Goal: Task Accomplishment & Management: Manage account settings

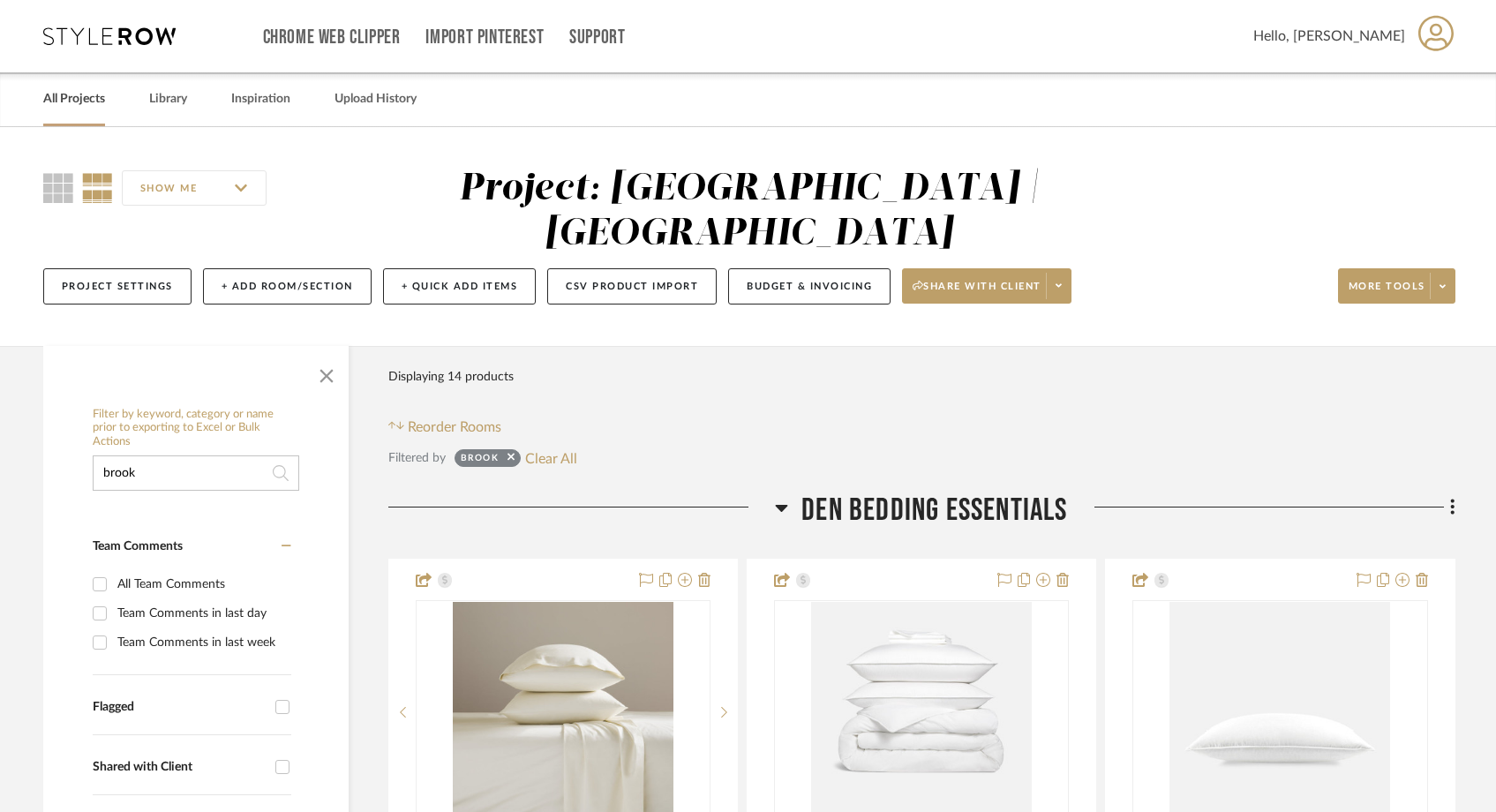
click at [84, 98] on link "All Projects" at bounding box center [74, 99] width 61 height 24
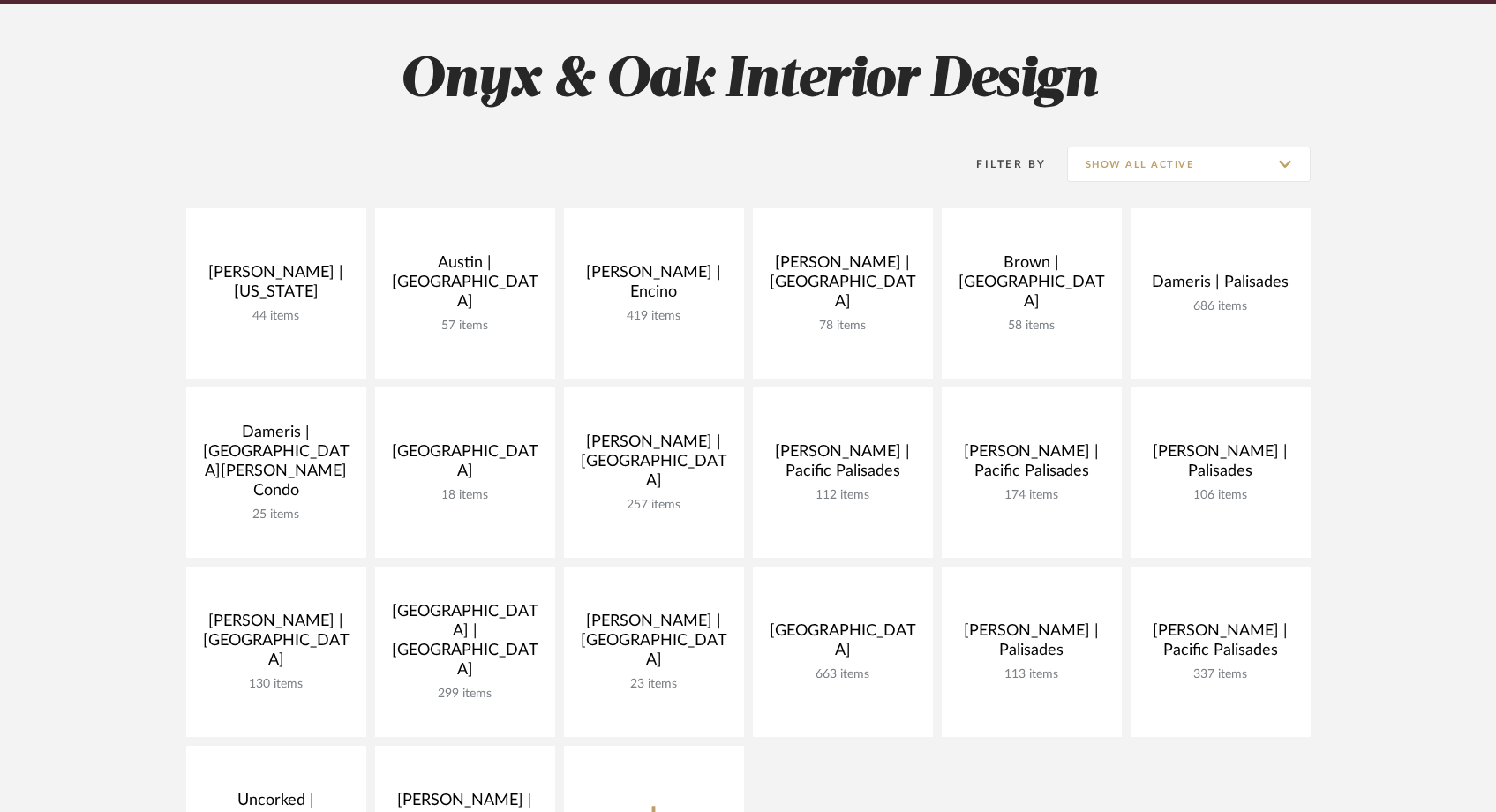
scroll to position [249, 0]
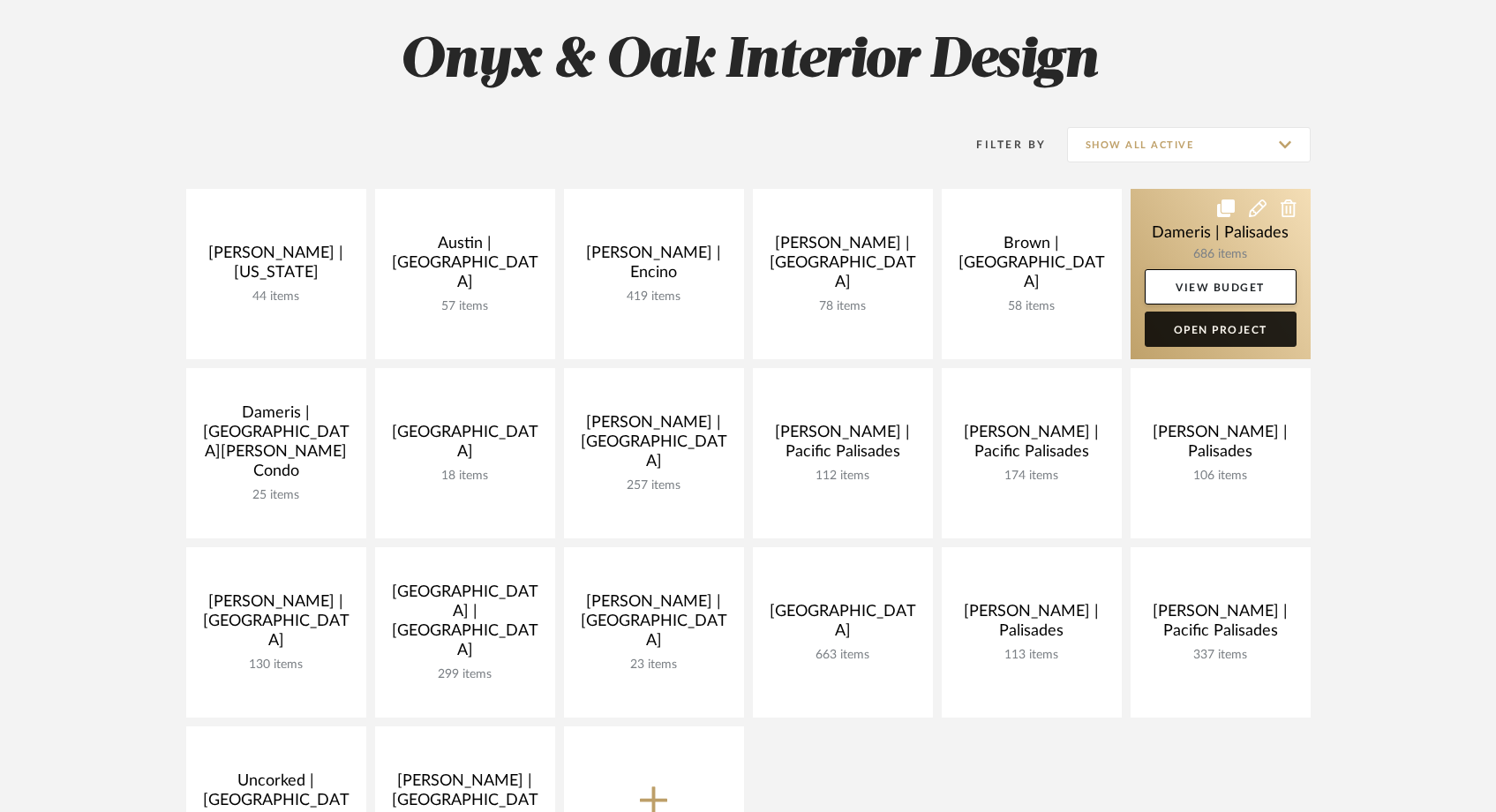
click at [1231, 336] on link "Open Project" at bounding box center [1220, 329] width 151 height 35
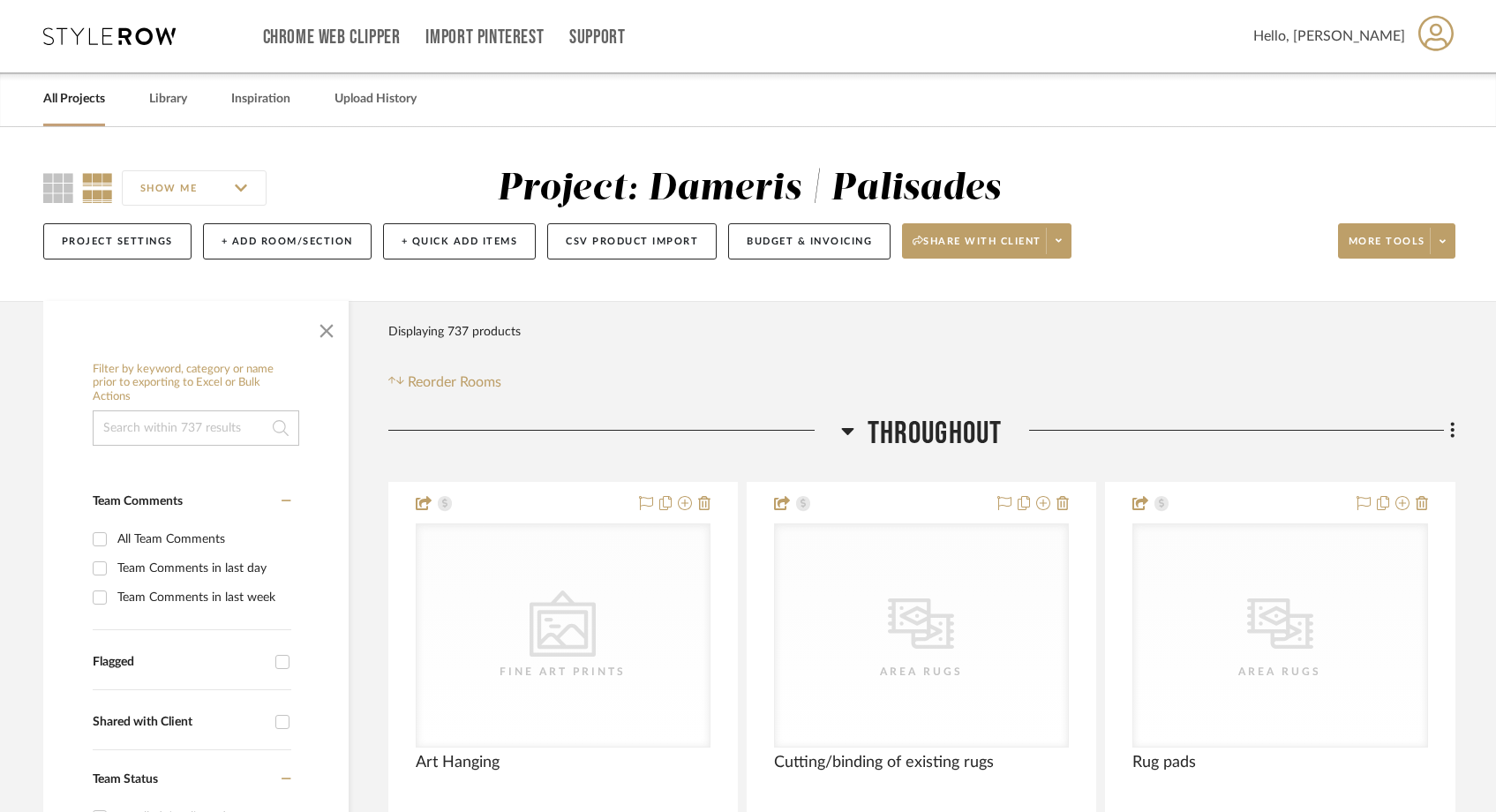
drag, startPoint x: 993, startPoint y: 249, endPoint x: 1183, endPoint y: 218, distance: 192.5
click at [1183, 219] on div "Project Settings + Add Room/Section + Quick Add Items CSV Product Import Budget…" at bounding box center [750, 242] width 1412 height 59
click at [773, 238] on button "Budget & Invoicing" at bounding box center [809, 241] width 163 height 36
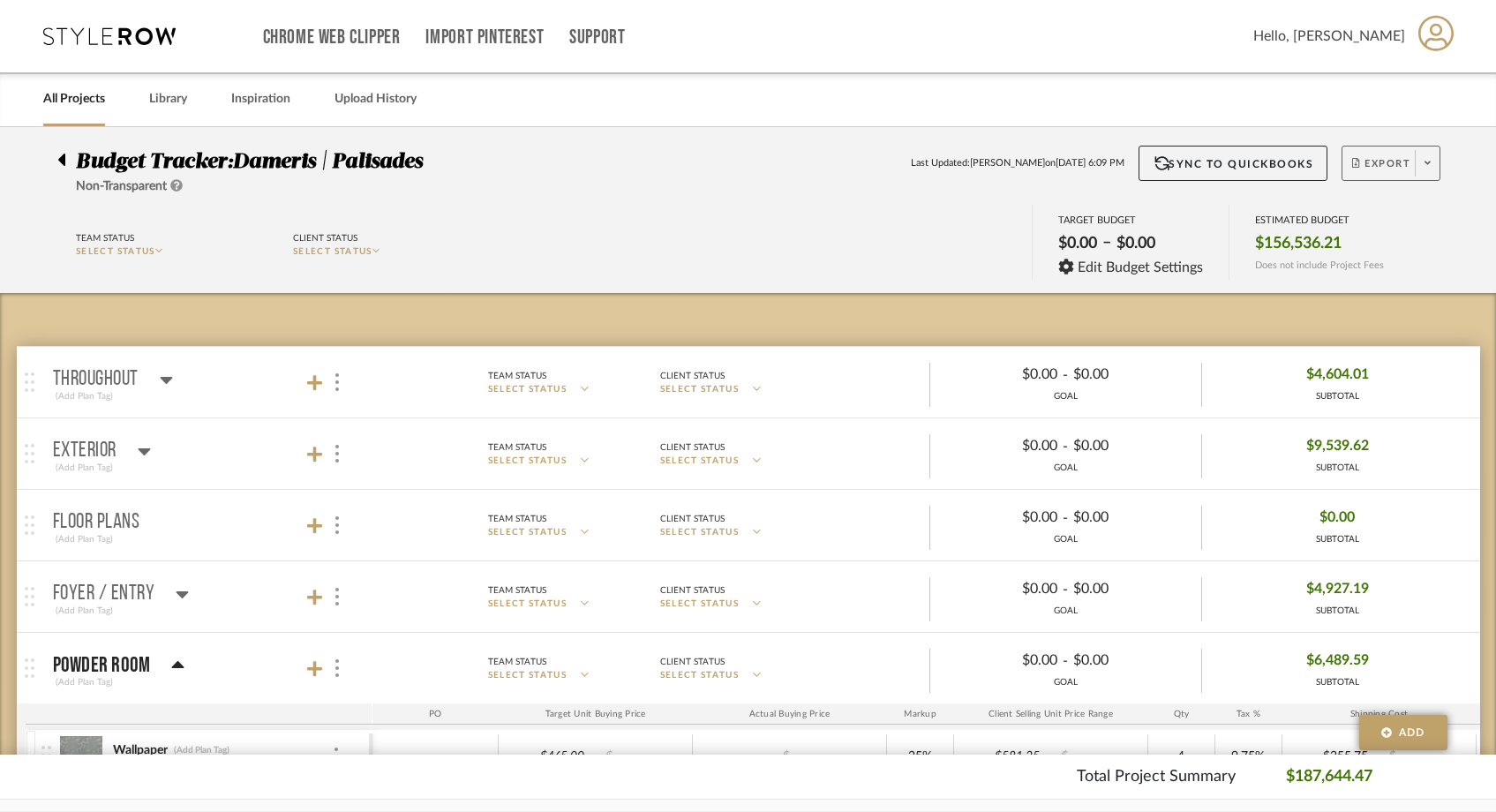
click at [1432, 163] on span at bounding box center [1427, 163] width 25 height 26
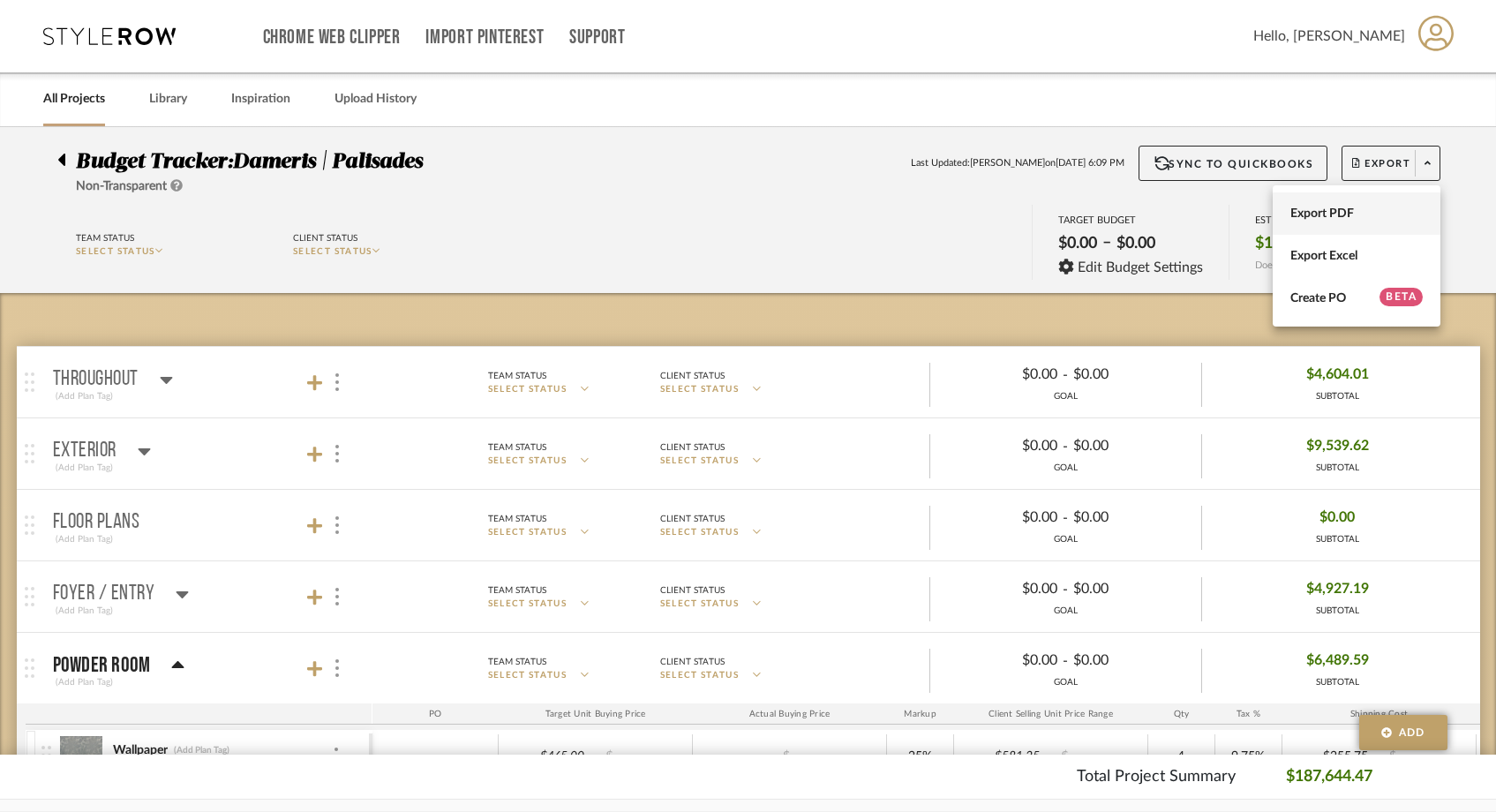
click at [1337, 208] on span "Export PDF" at bounding box center [1357, 214] width 132 height 15
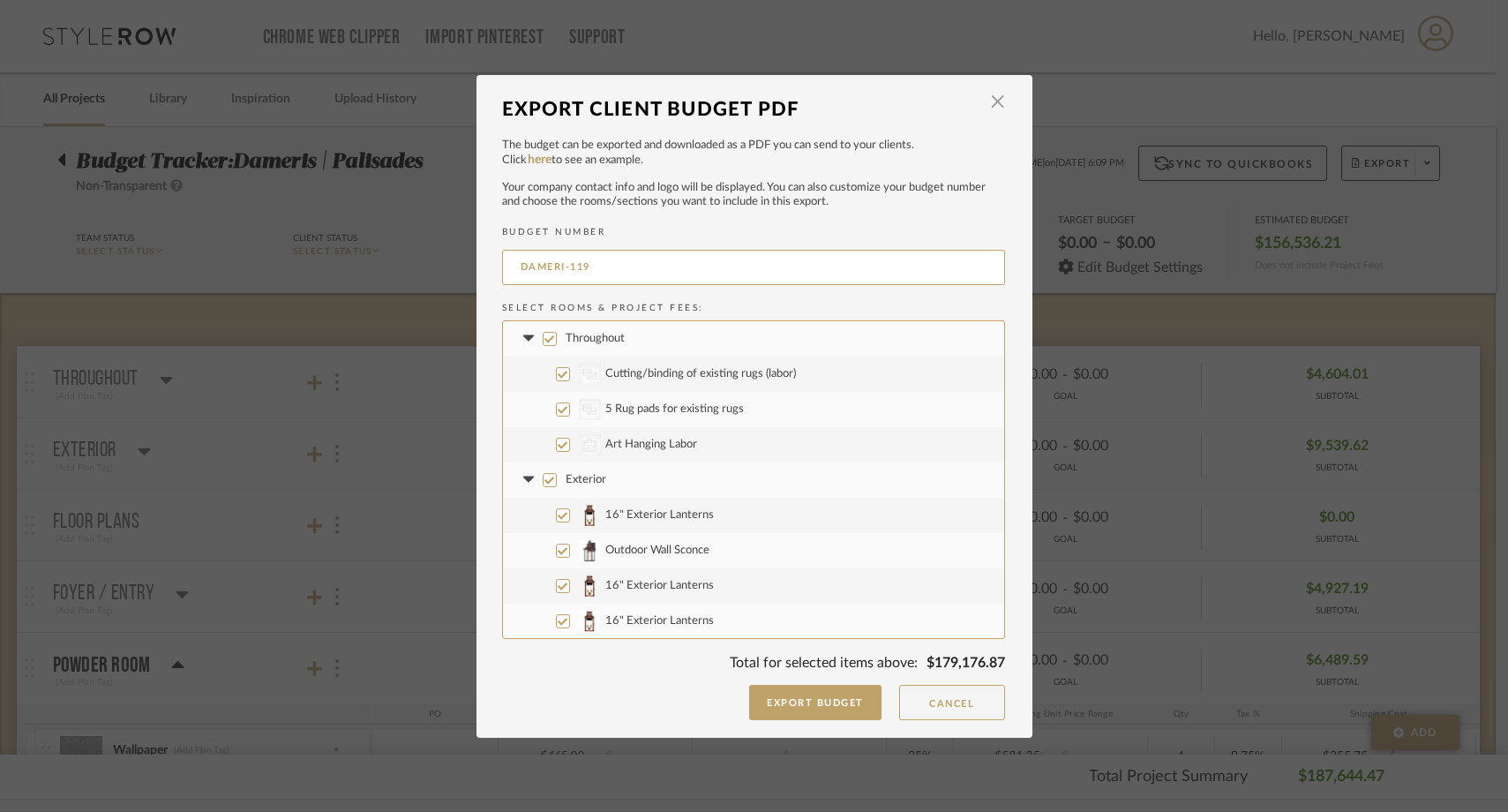
click at [543, 337] on input "Throughout" at bounding box center [549, 338] width 14 height 14
checkbox input "false"
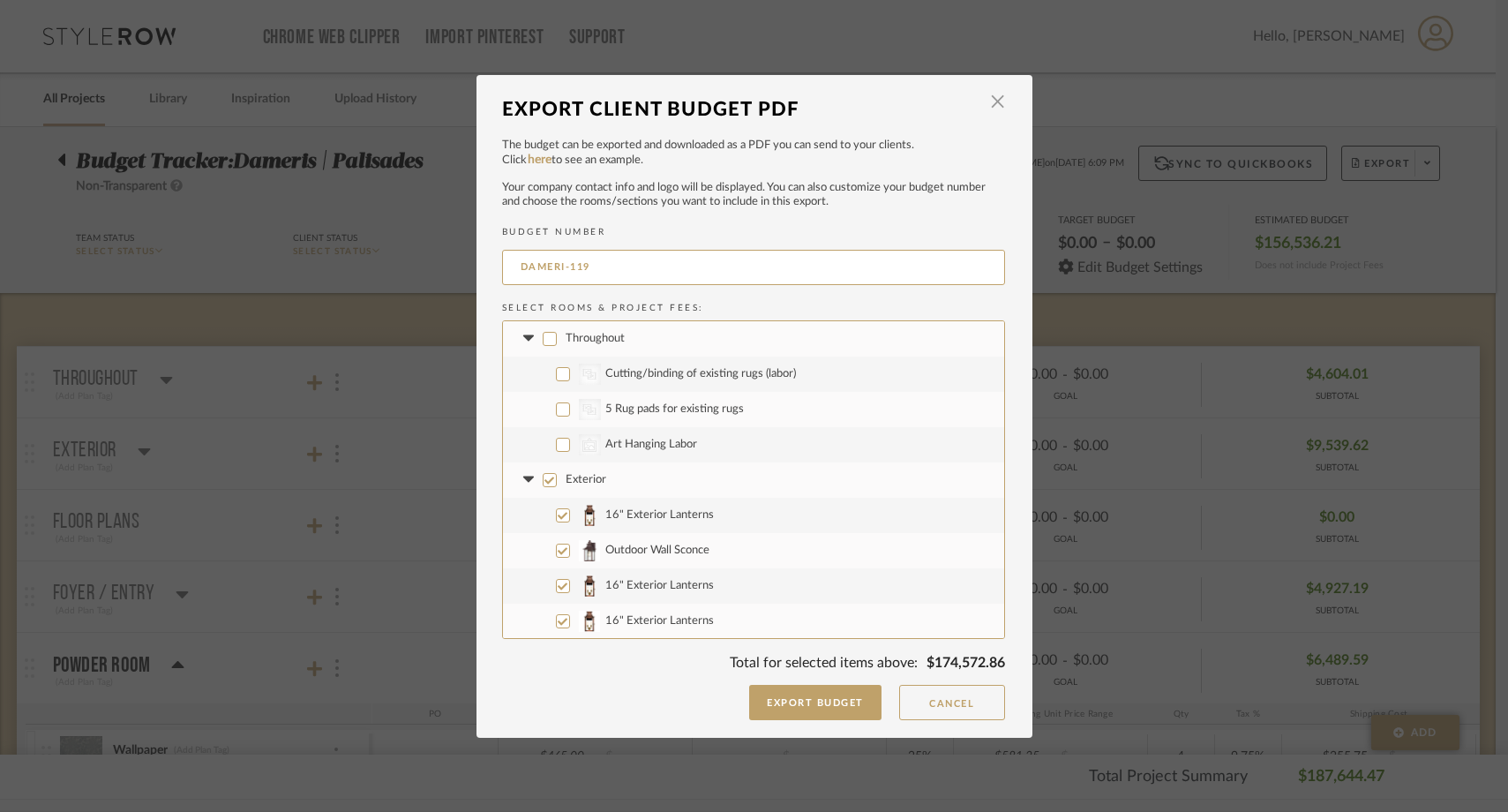
click at [543, 480] on input "Exterior" at bounding box center [549, 479] width 14 height 14
checkbox input "false"
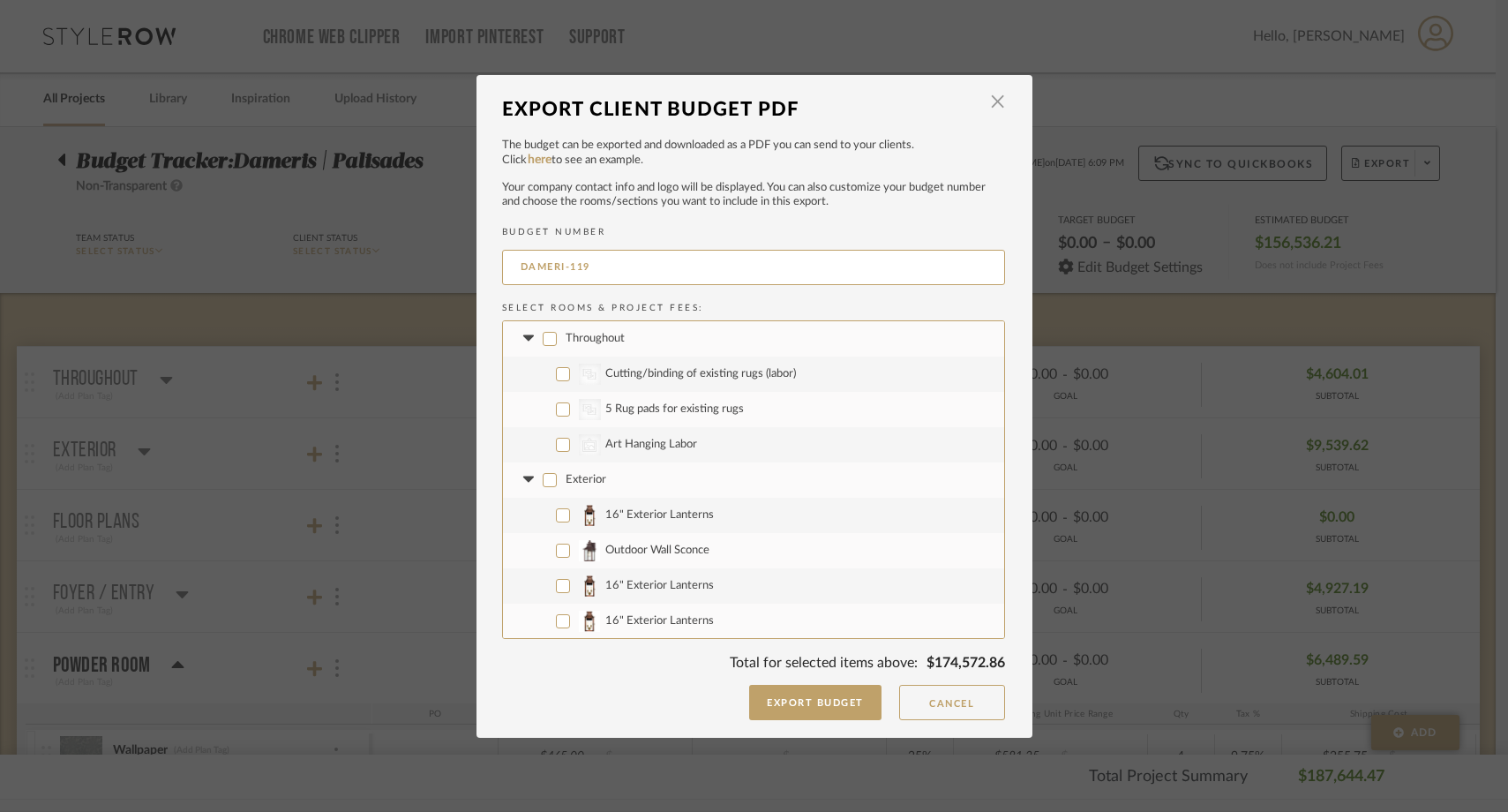
checkbox input "false"
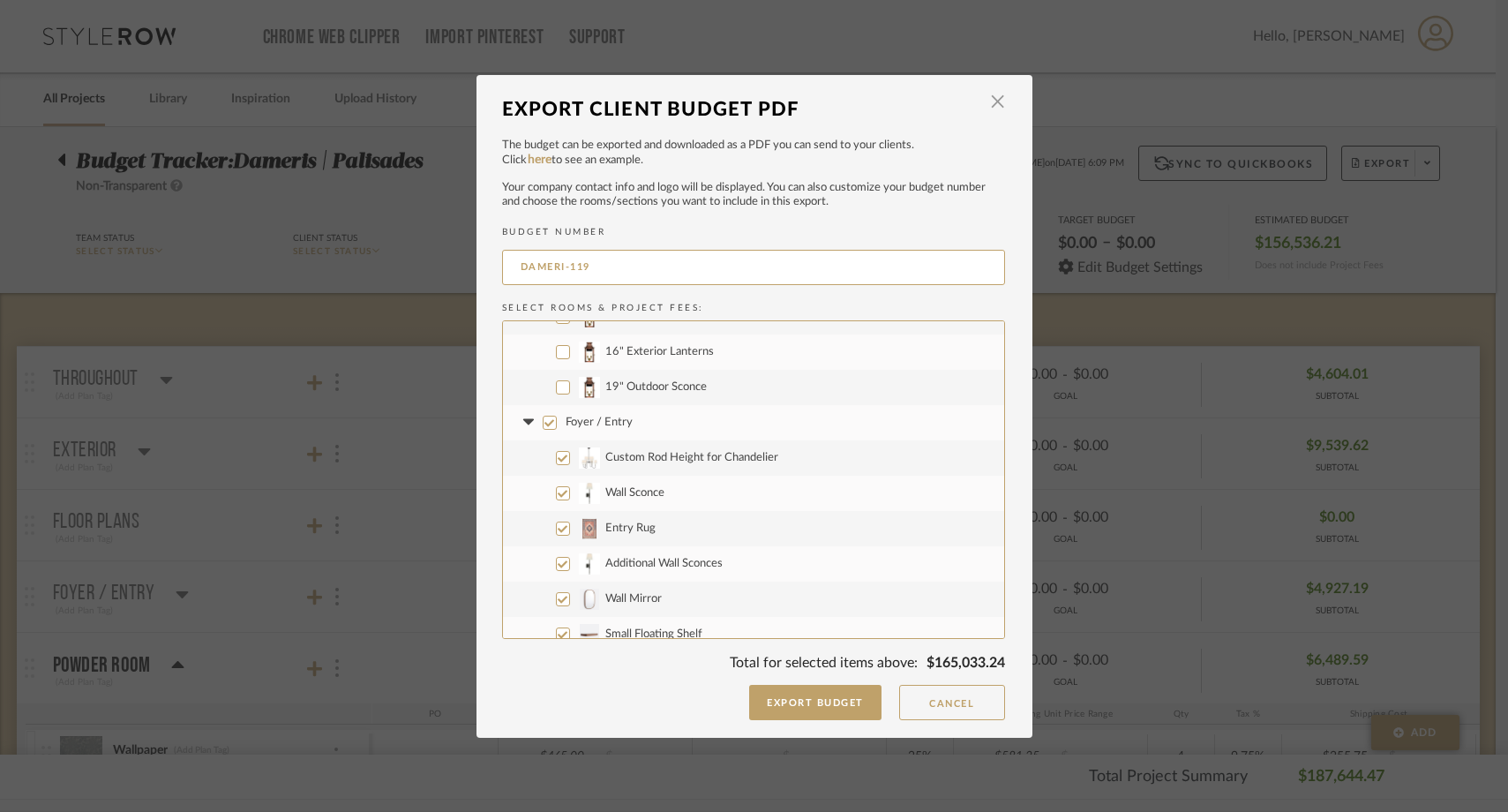
click at [542, 431] on label "Foyer / Entry" at bounding box center [753, 423] width 501 height 35
click at [543, 430] on input "Foyer / Entry" at bounding box center [549, 422] width 14 height 14
checkbox input "false"
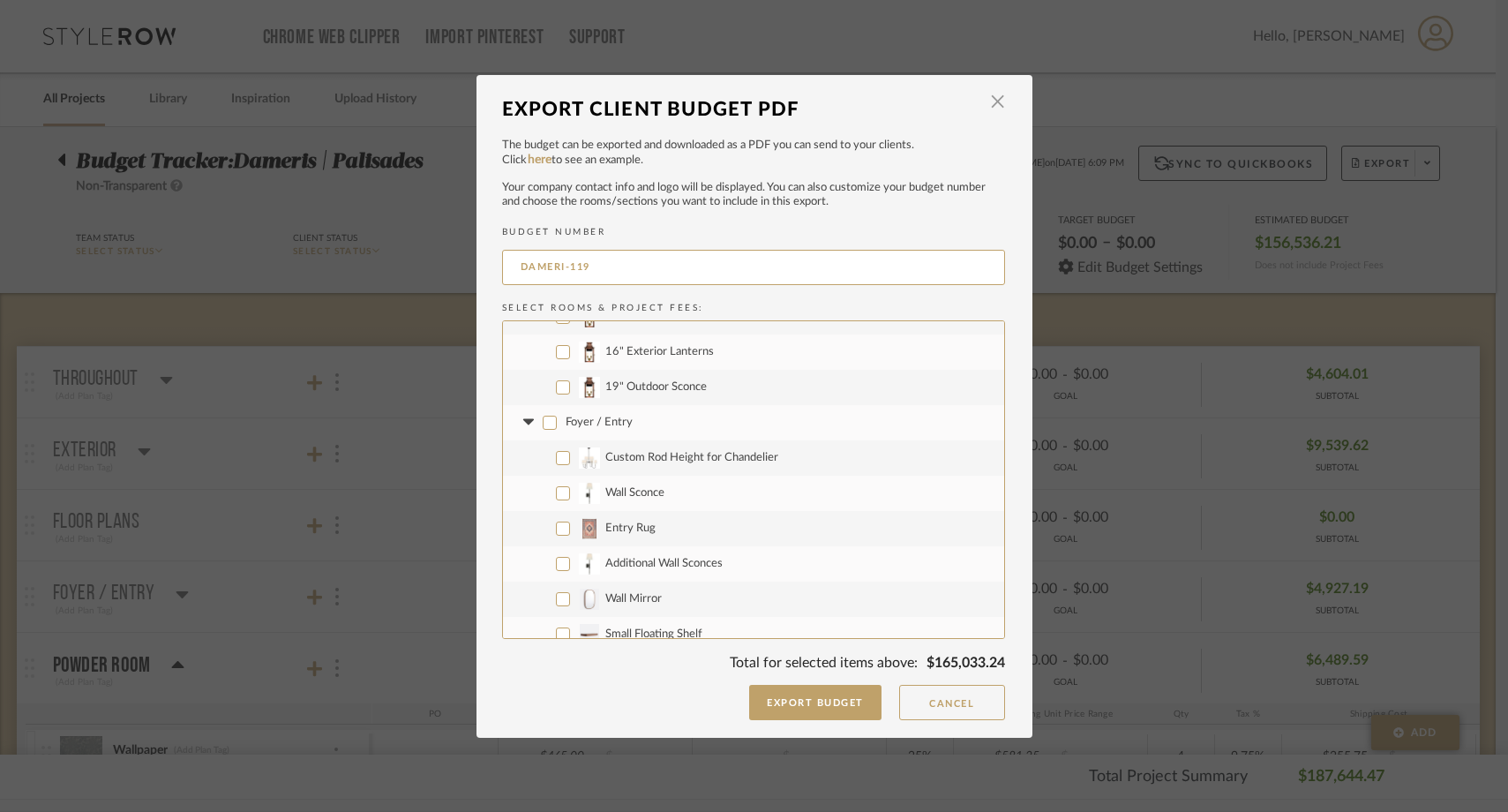
checkbox input "false"
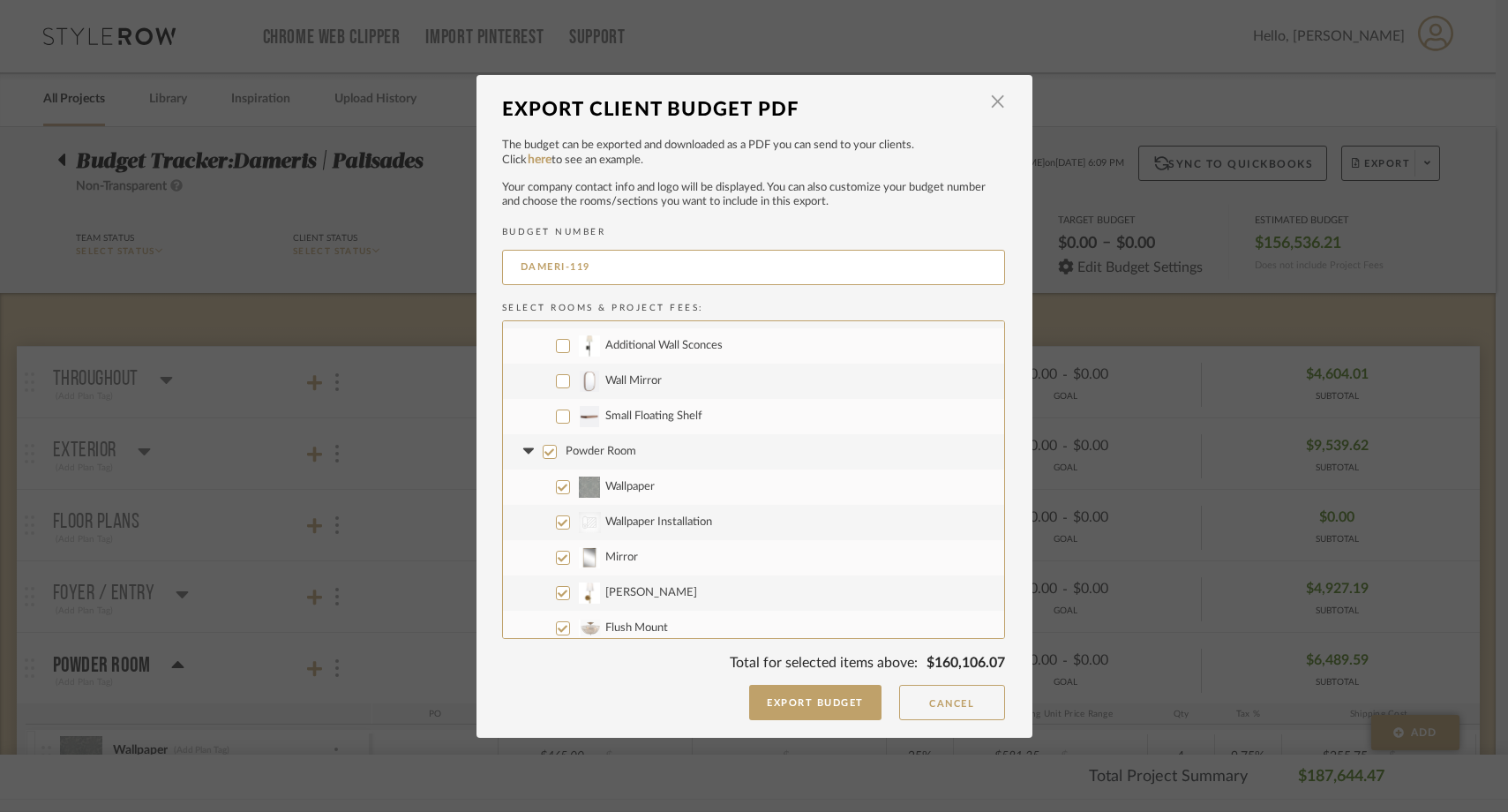
click at [543, 452] on input "Powder Room" at bounding box center [549, 452] width 14 height 14
checkbox input "false"
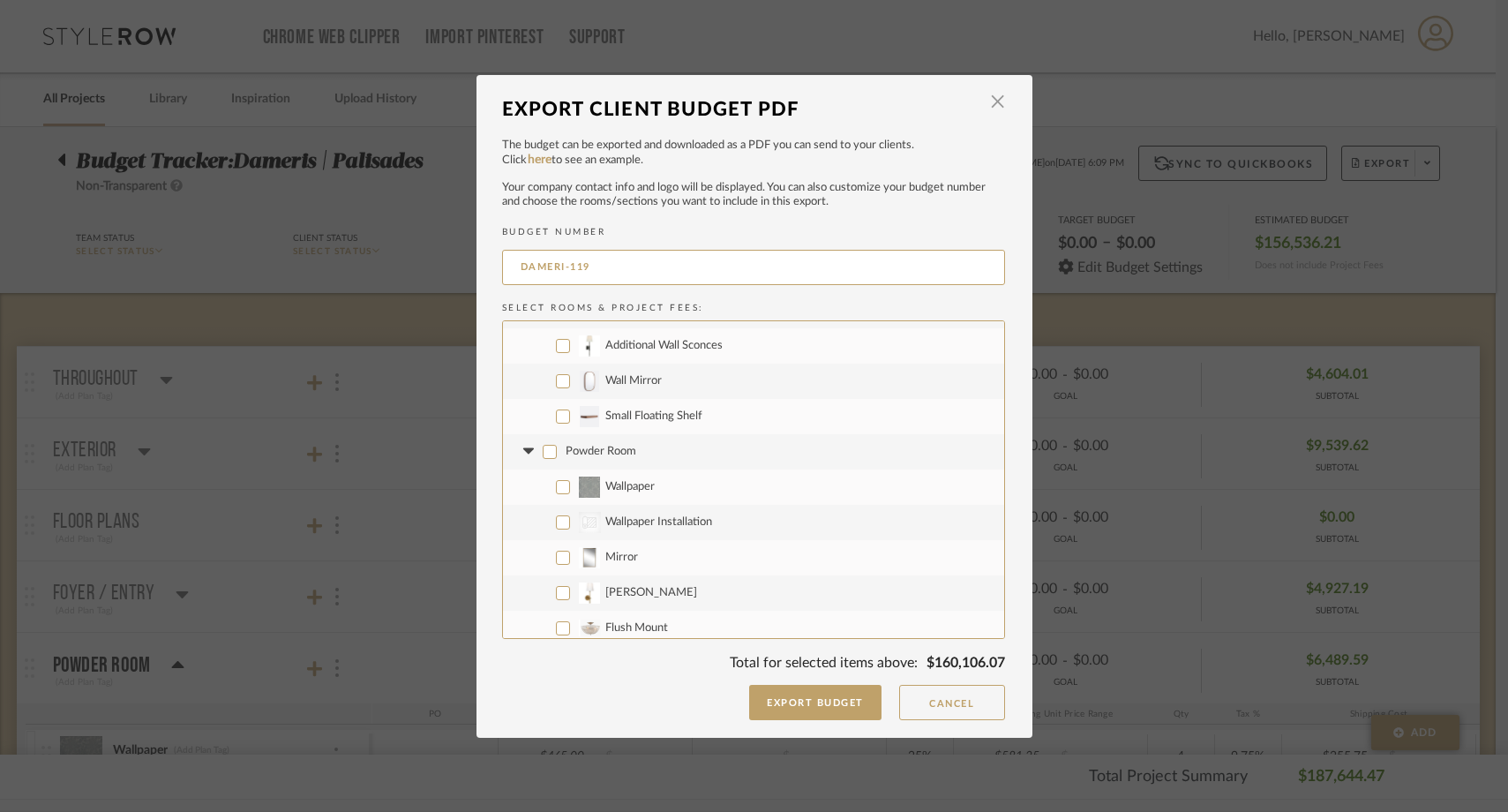
checkbox input "false"
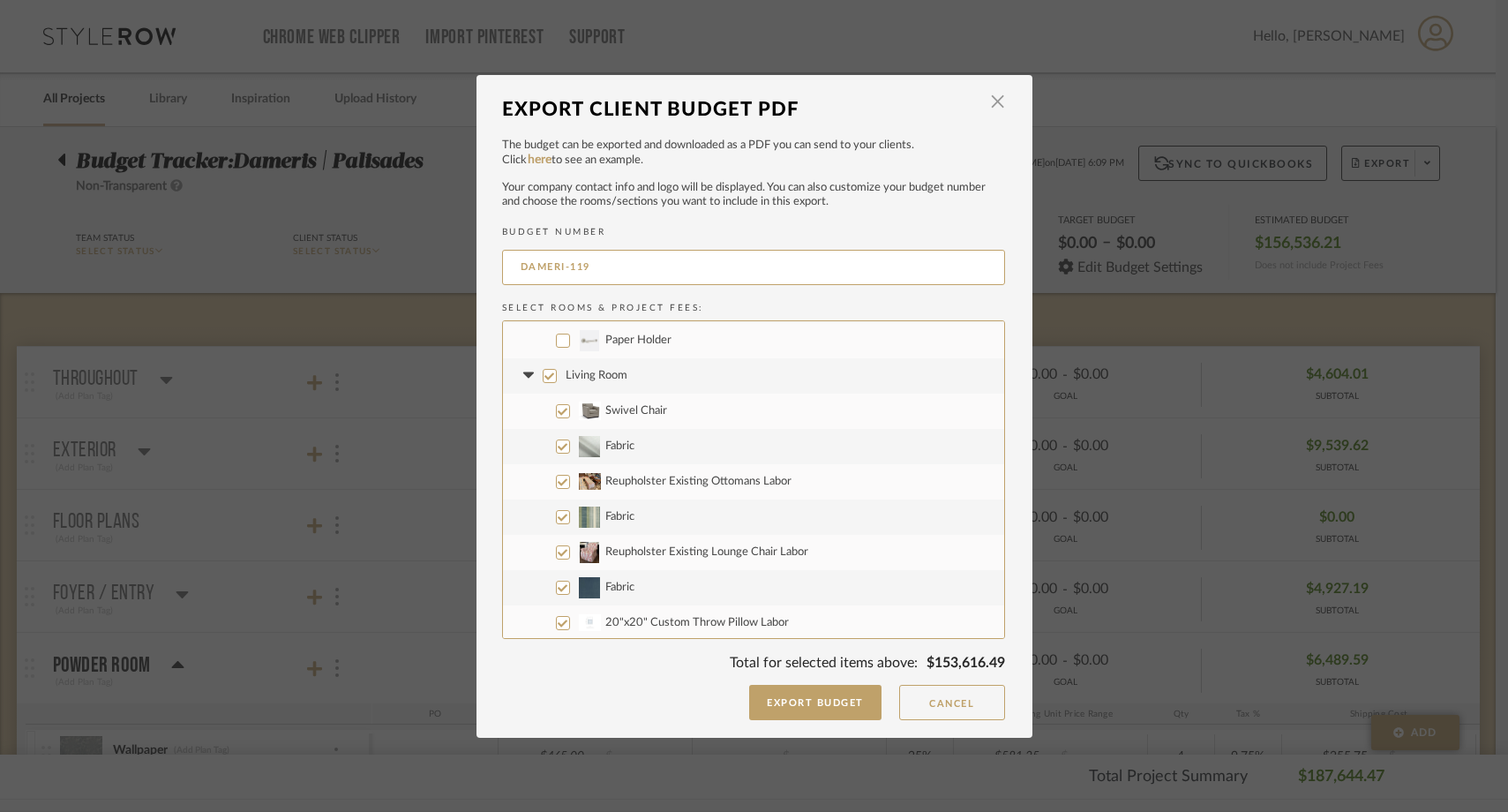
click at [543, 373] on input "Living Room" at bounding box center [549, 375] width 14 height 14
checkbox input "false"
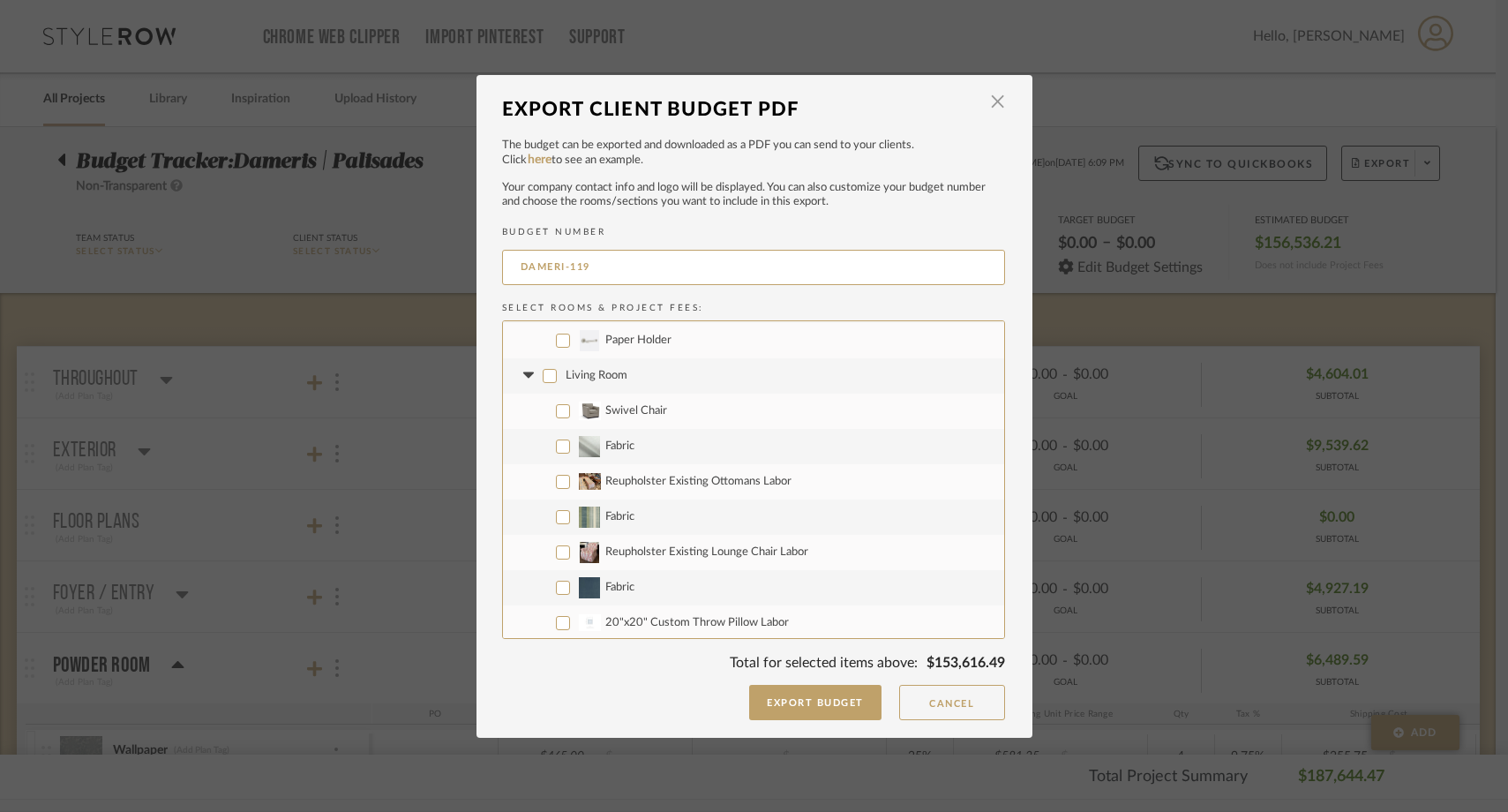
checkbox input "false"
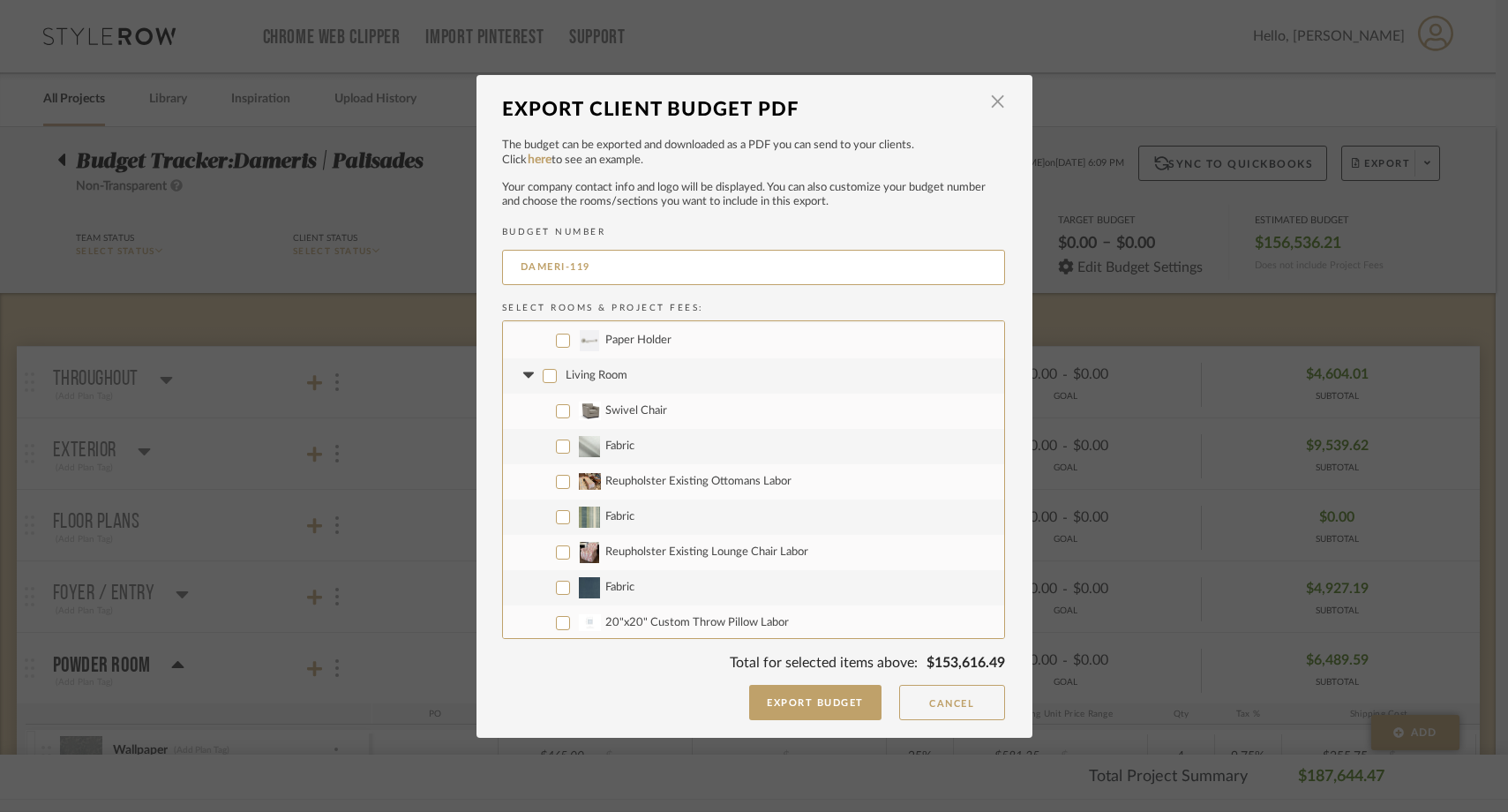
checkbox input "false"
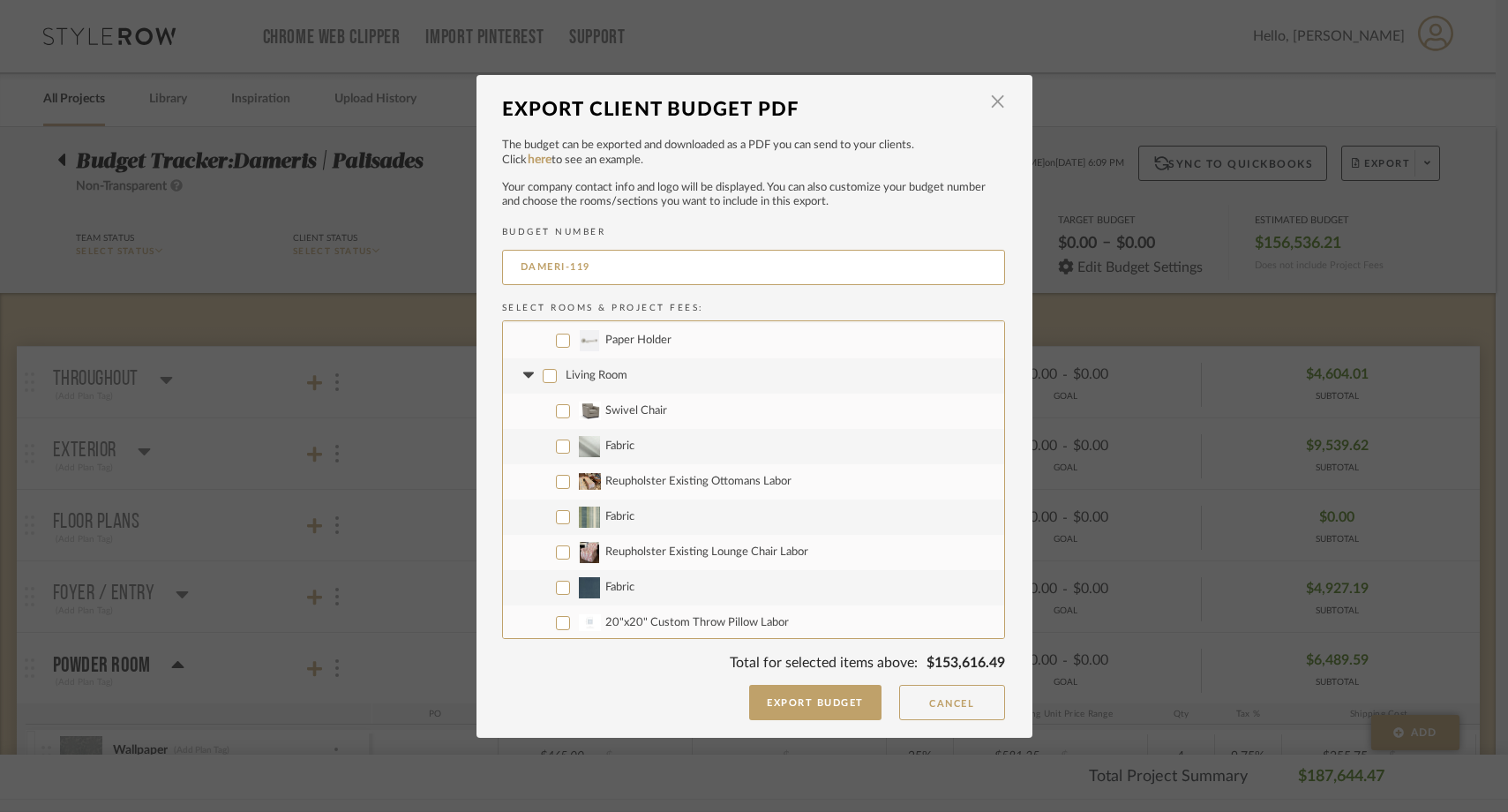
checkbox input "false"
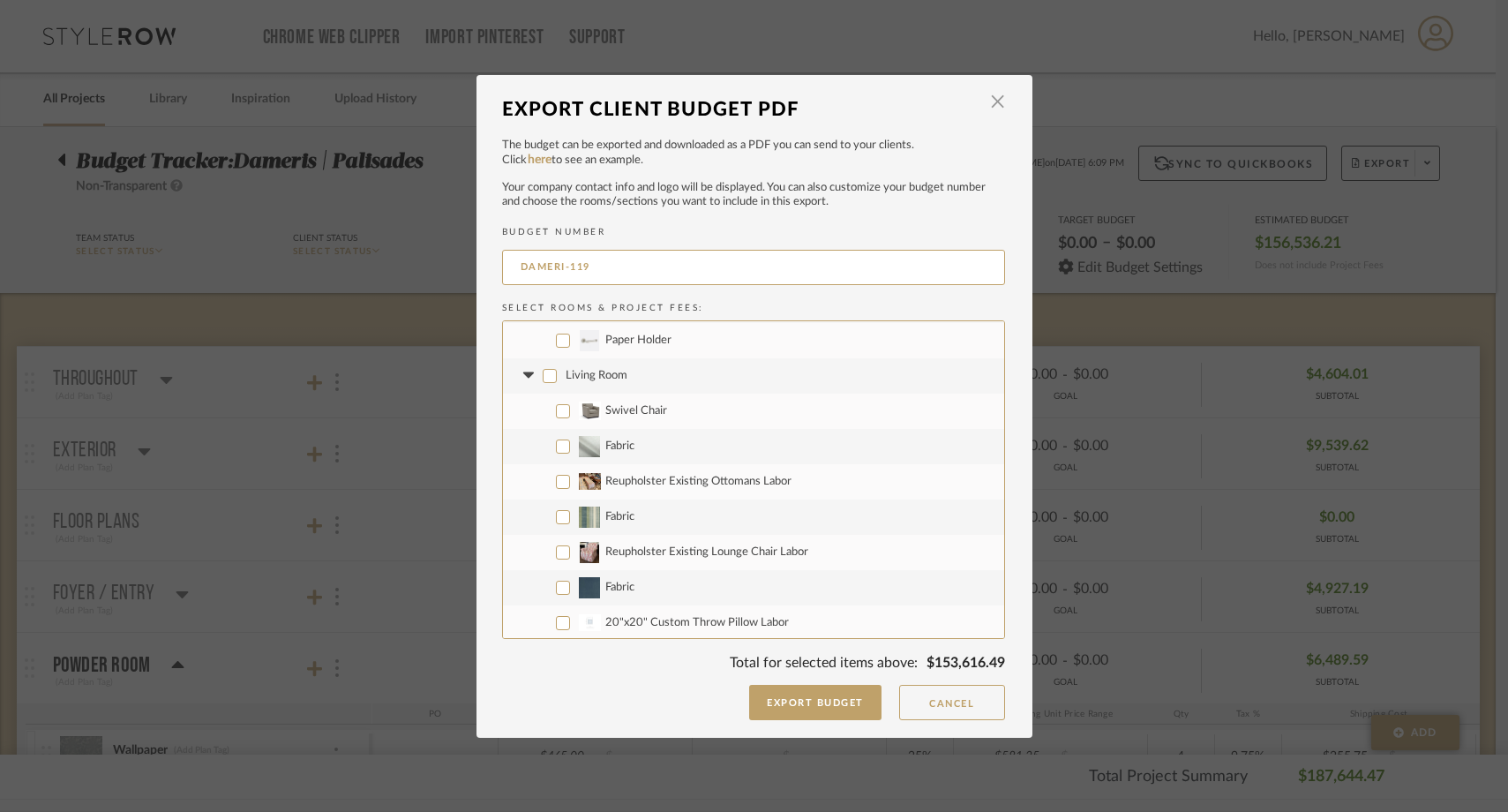
checkbox input "false"
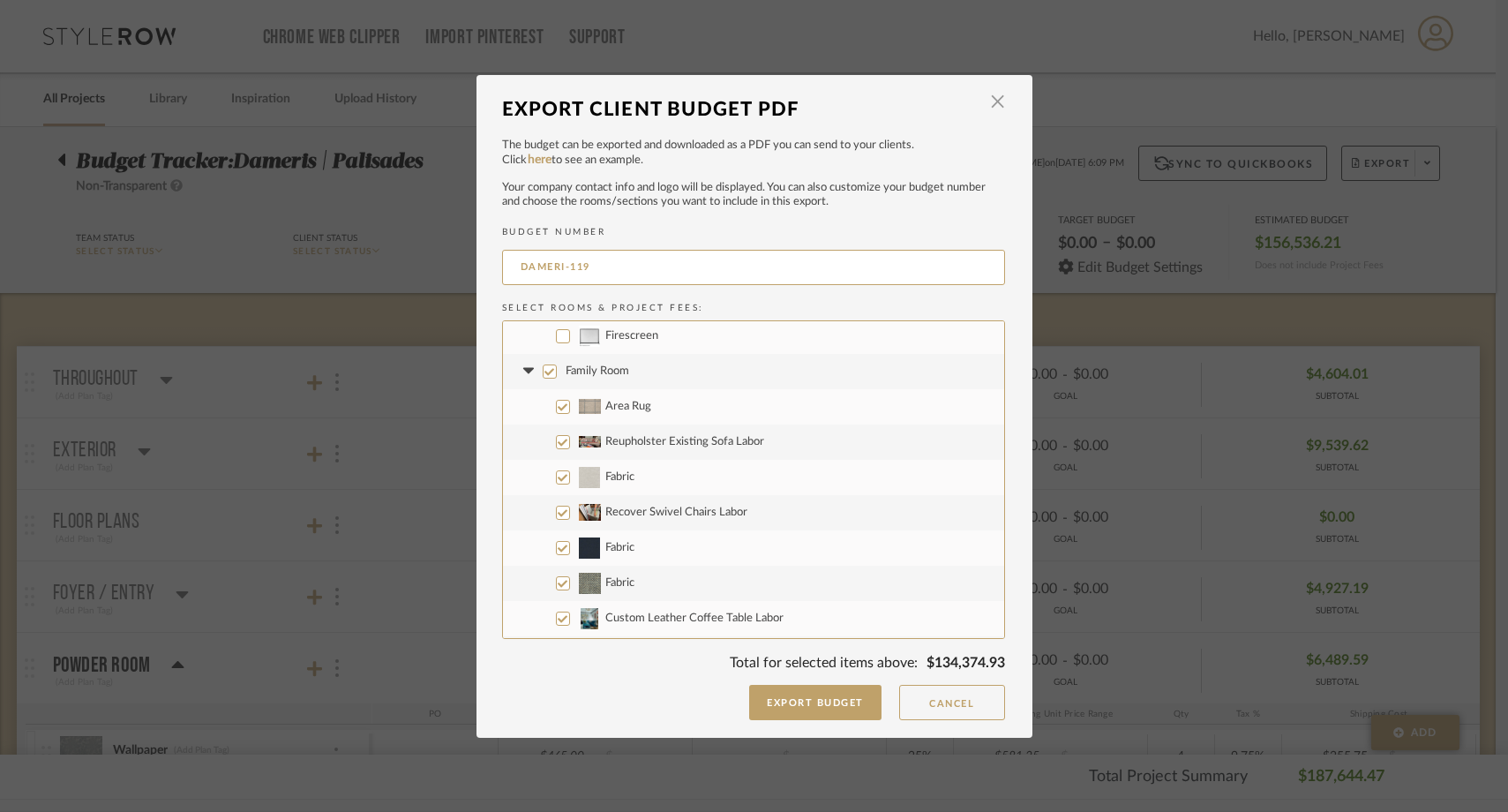
click at [543, 373] on input "Family Room" at bounding box center [549, 371] width 14 height 14
checkbox input "false"
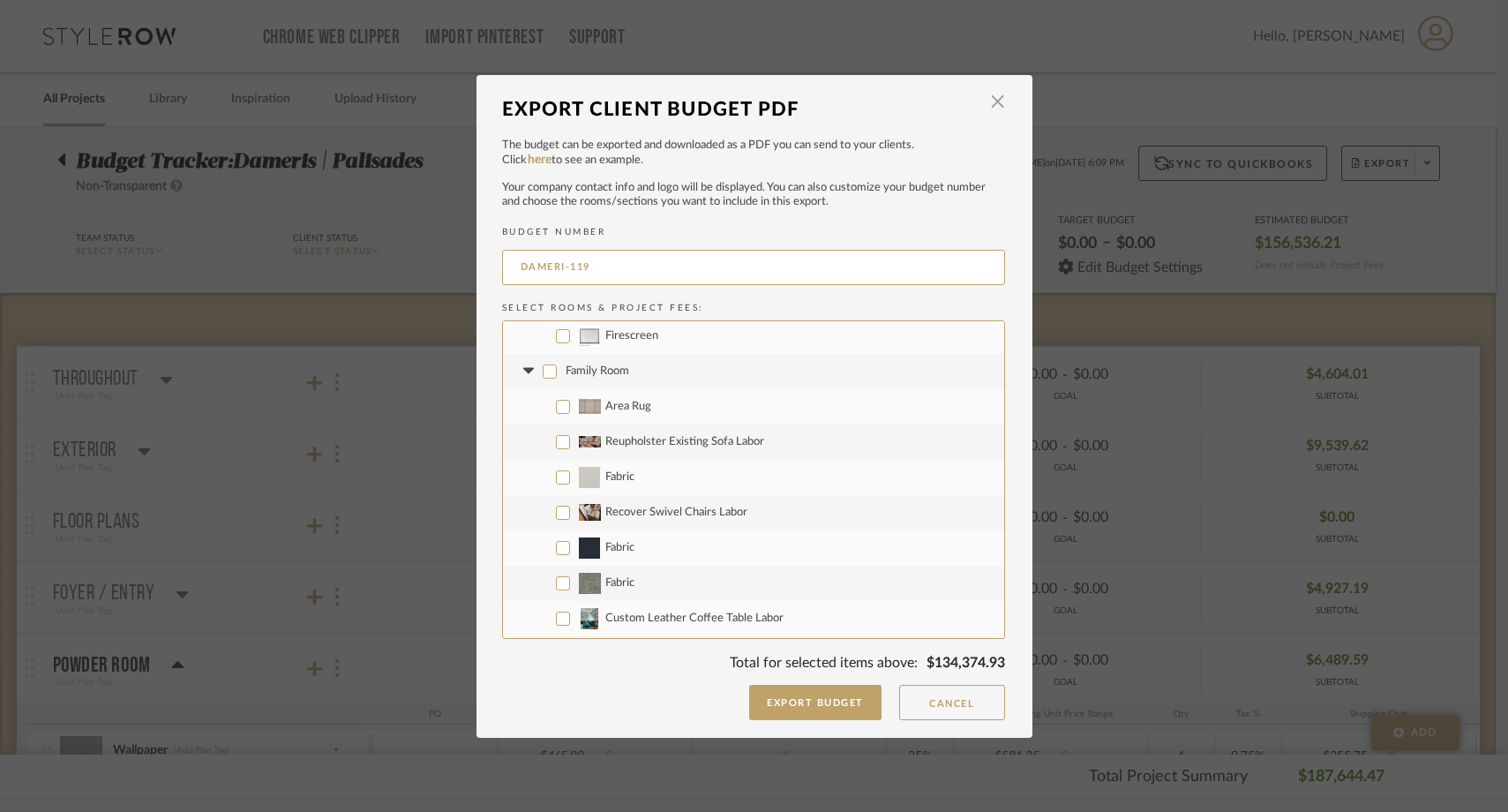
checkbox input "false"
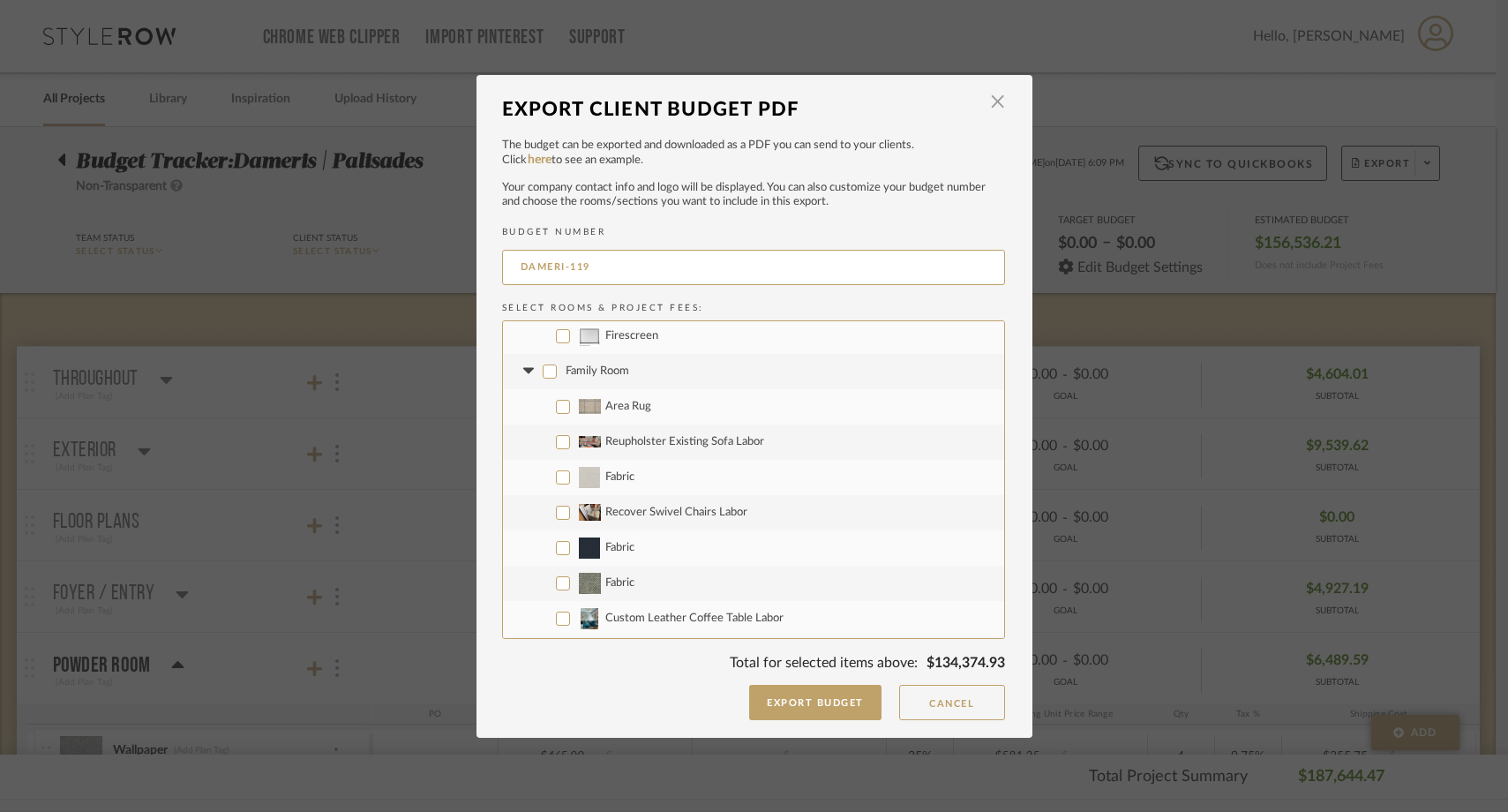
checkbox input "false"
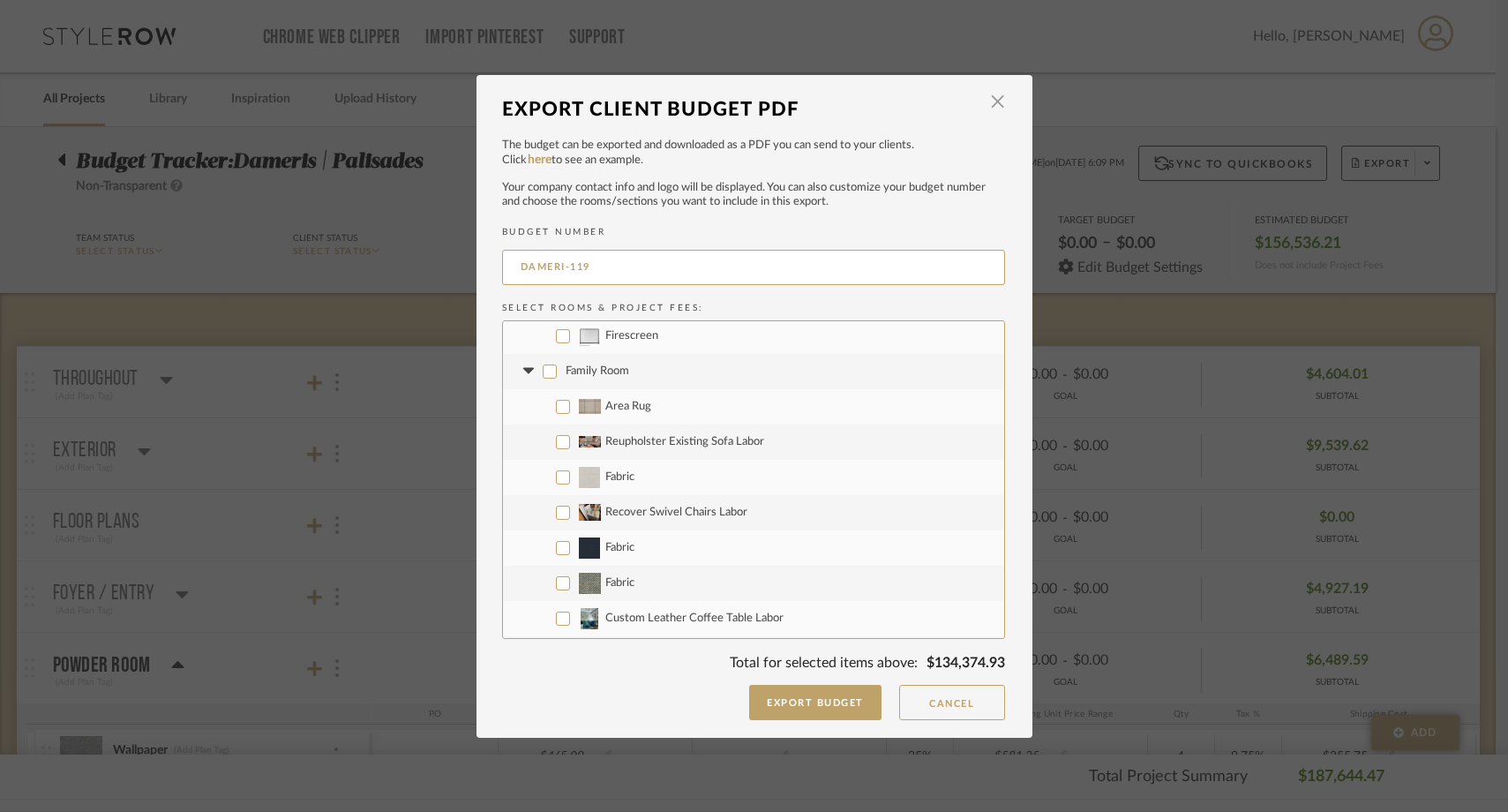
checkbox input "false"
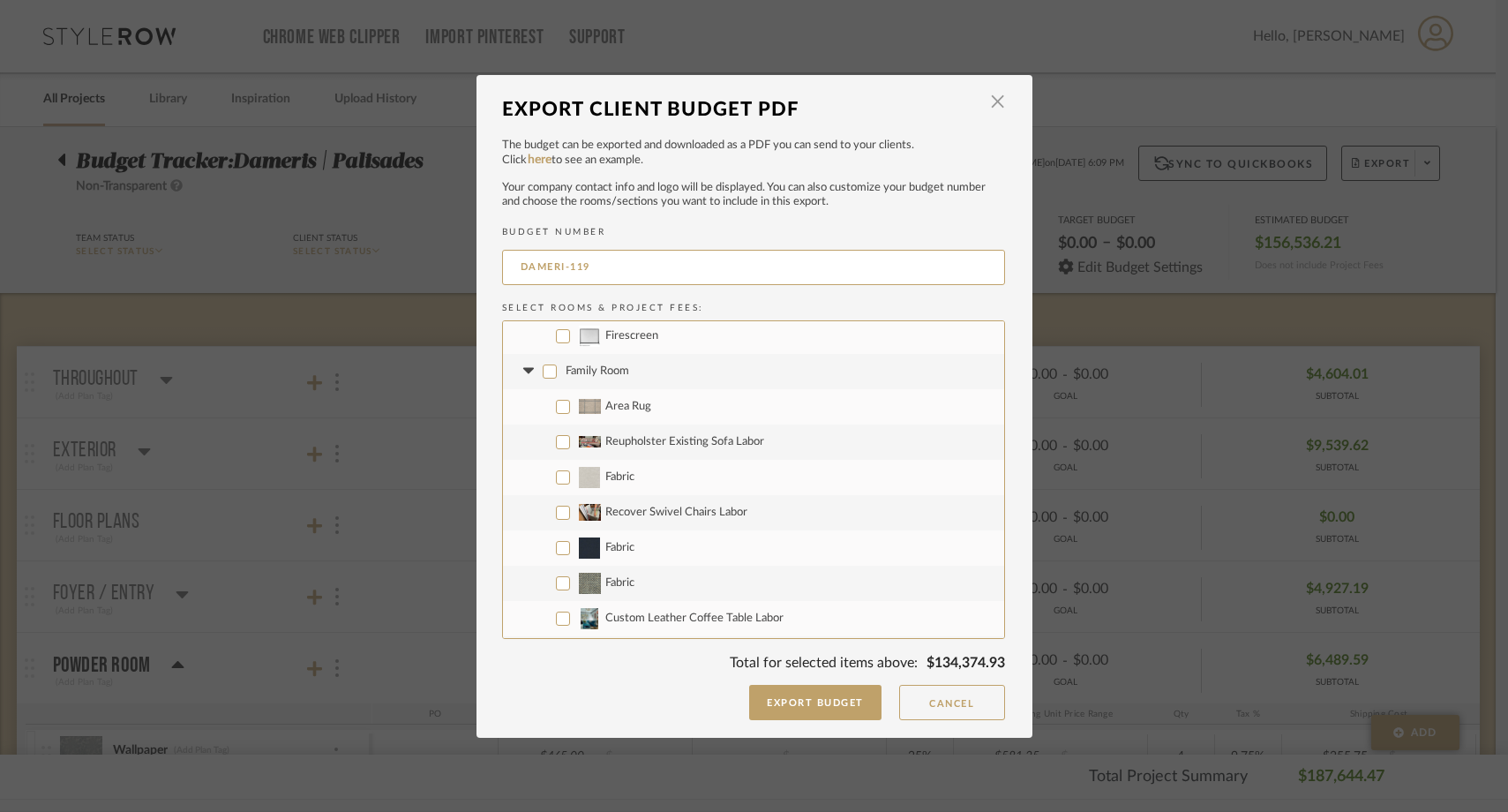
checkbox input "false"
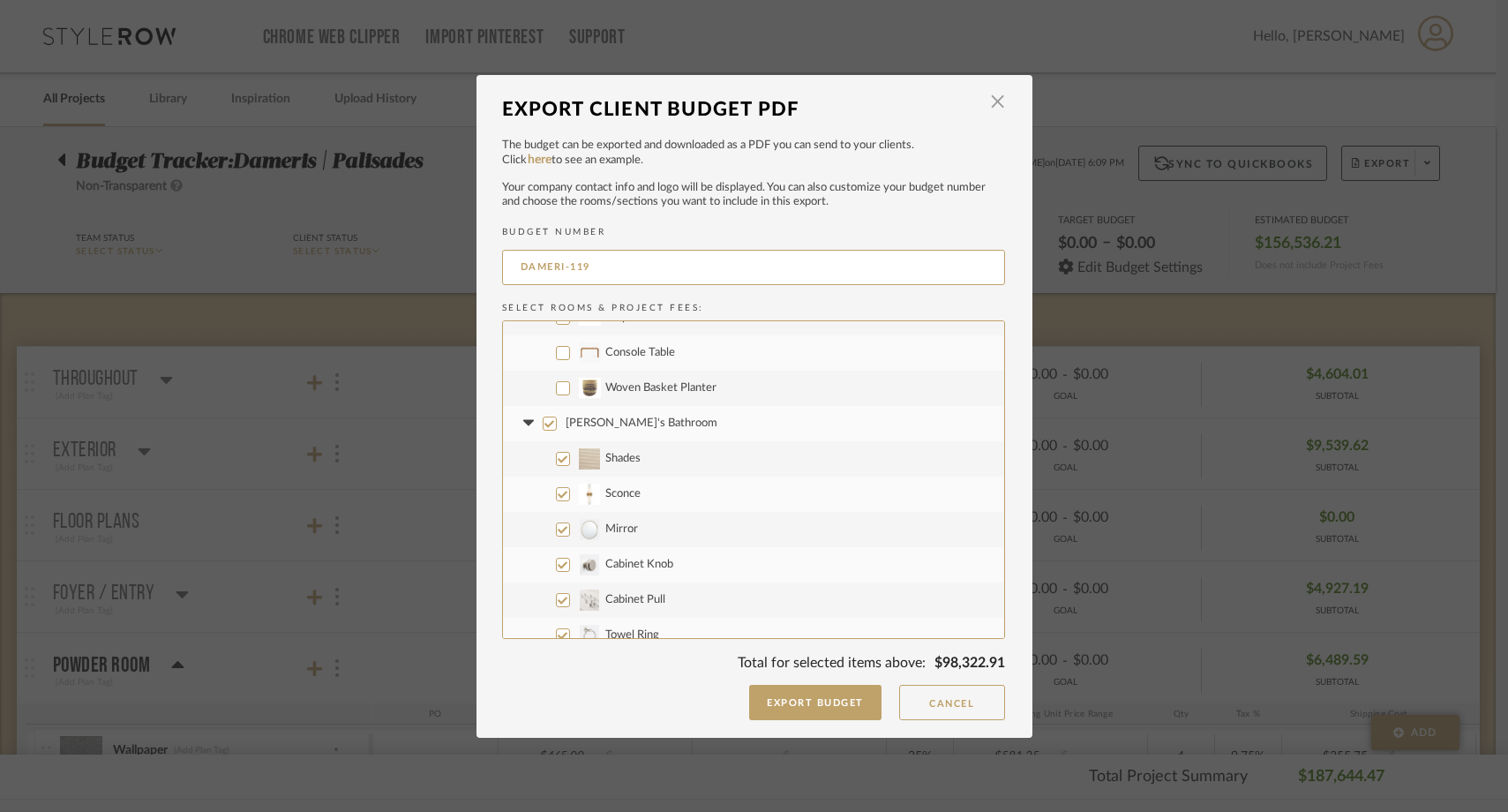
click at [544, 420] on input "Isabella's Bathroom" at bounding box center [549, 423] width 14 height 14
checkbox input "false"
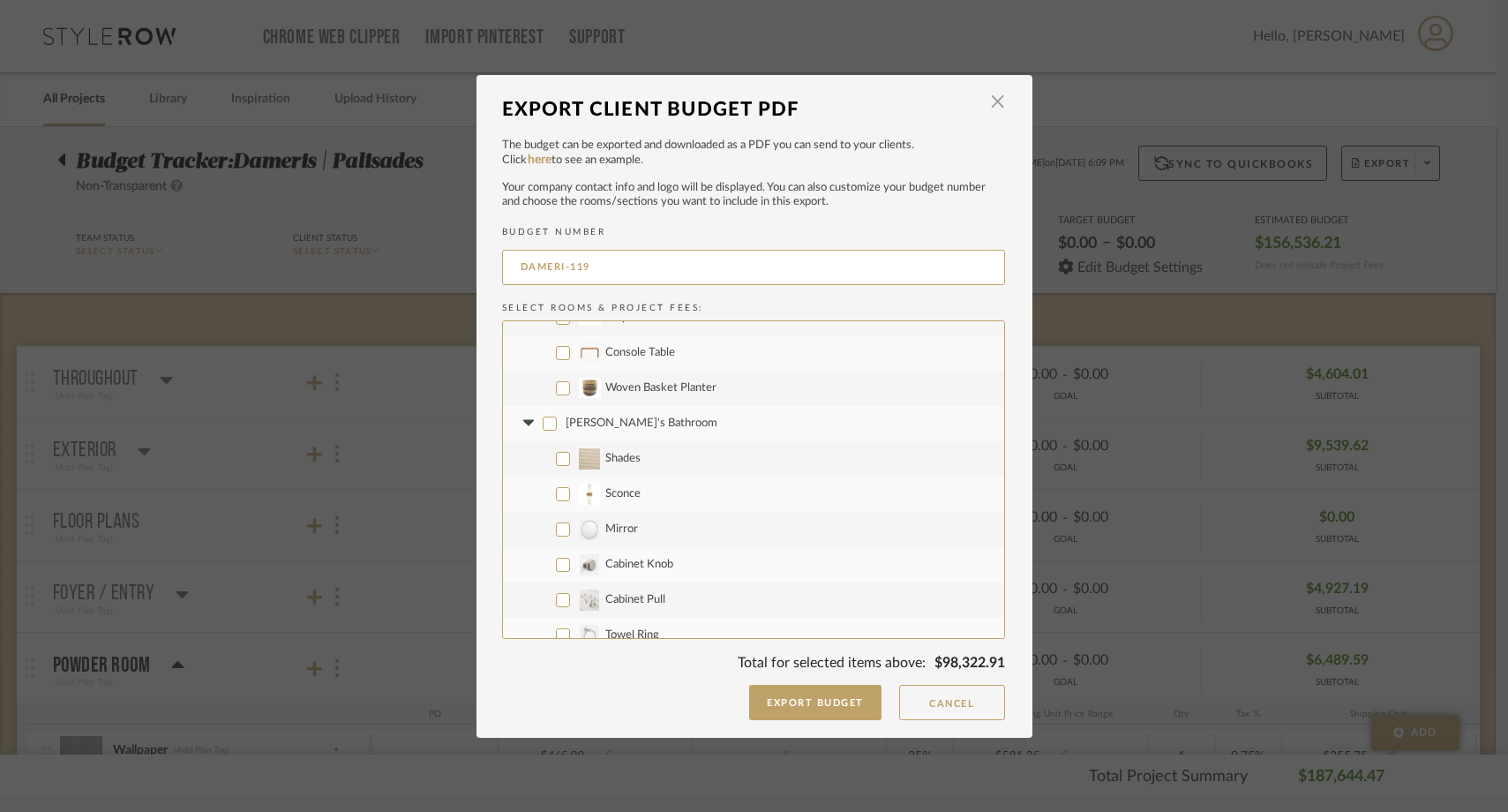
checkbox input "false"
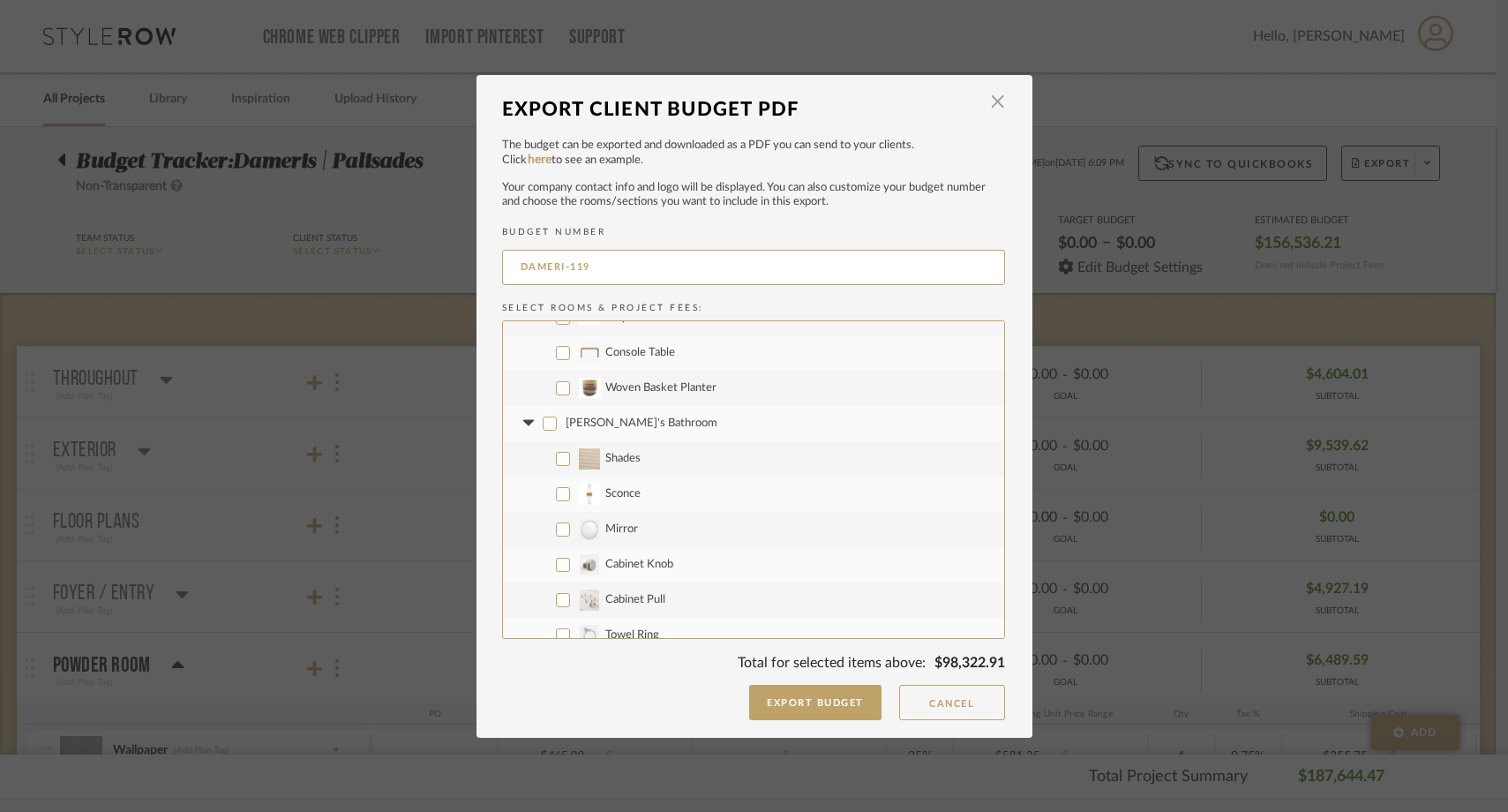
checkbox input "false"
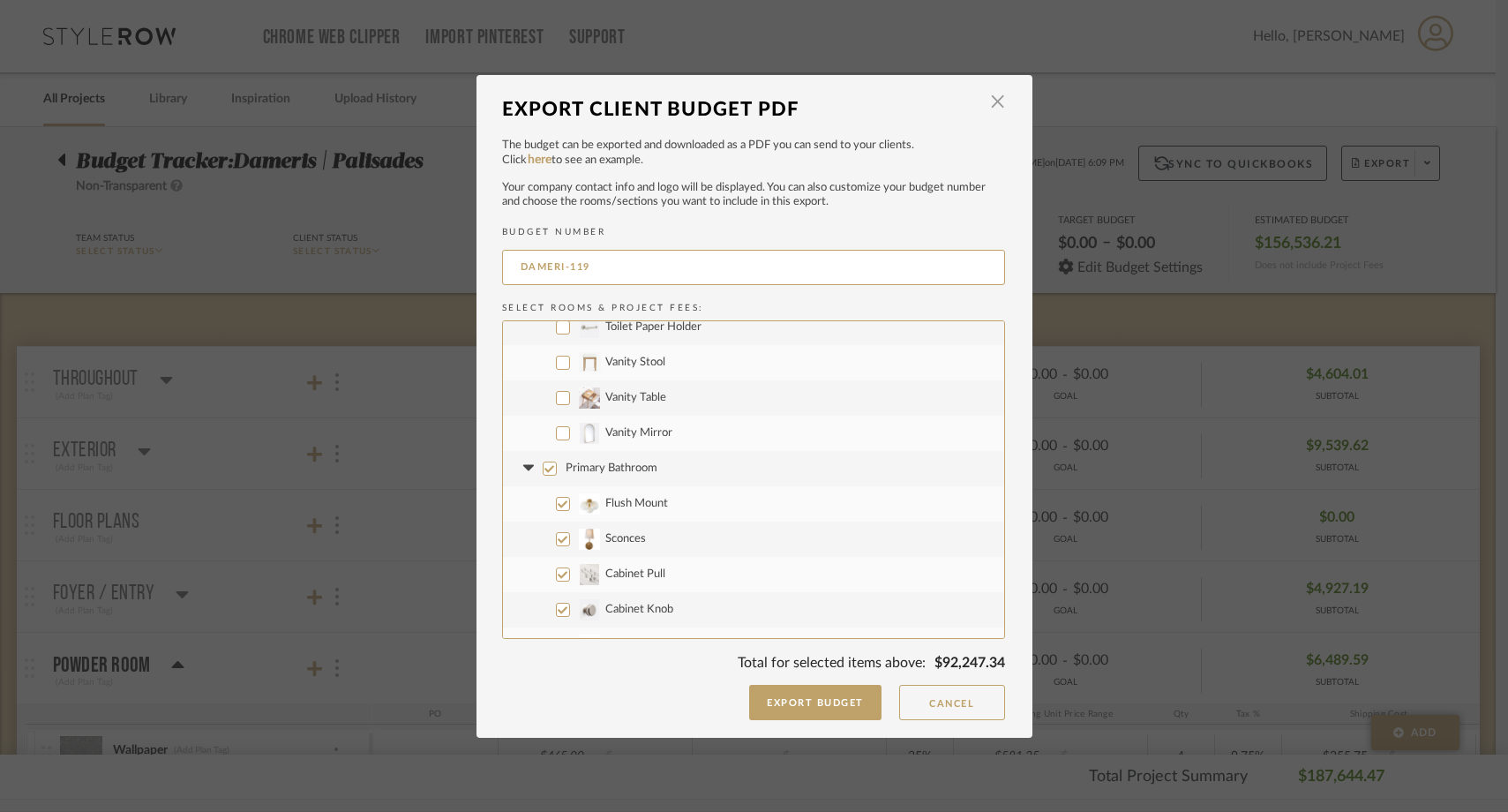
scroll to position [2801, 0]
click at [557, 440] on label "Vanity Mirror" at bounding box center [753, 432] width 501 height 35
click at [557, 439] on input "Vanity Mirror" at bounding box center [562, 432] width 14 height 14
checkbox input "true"
click at [544, 466] on input "Primary Bathroom" at bounding box center [549, 467] width 14 height 14
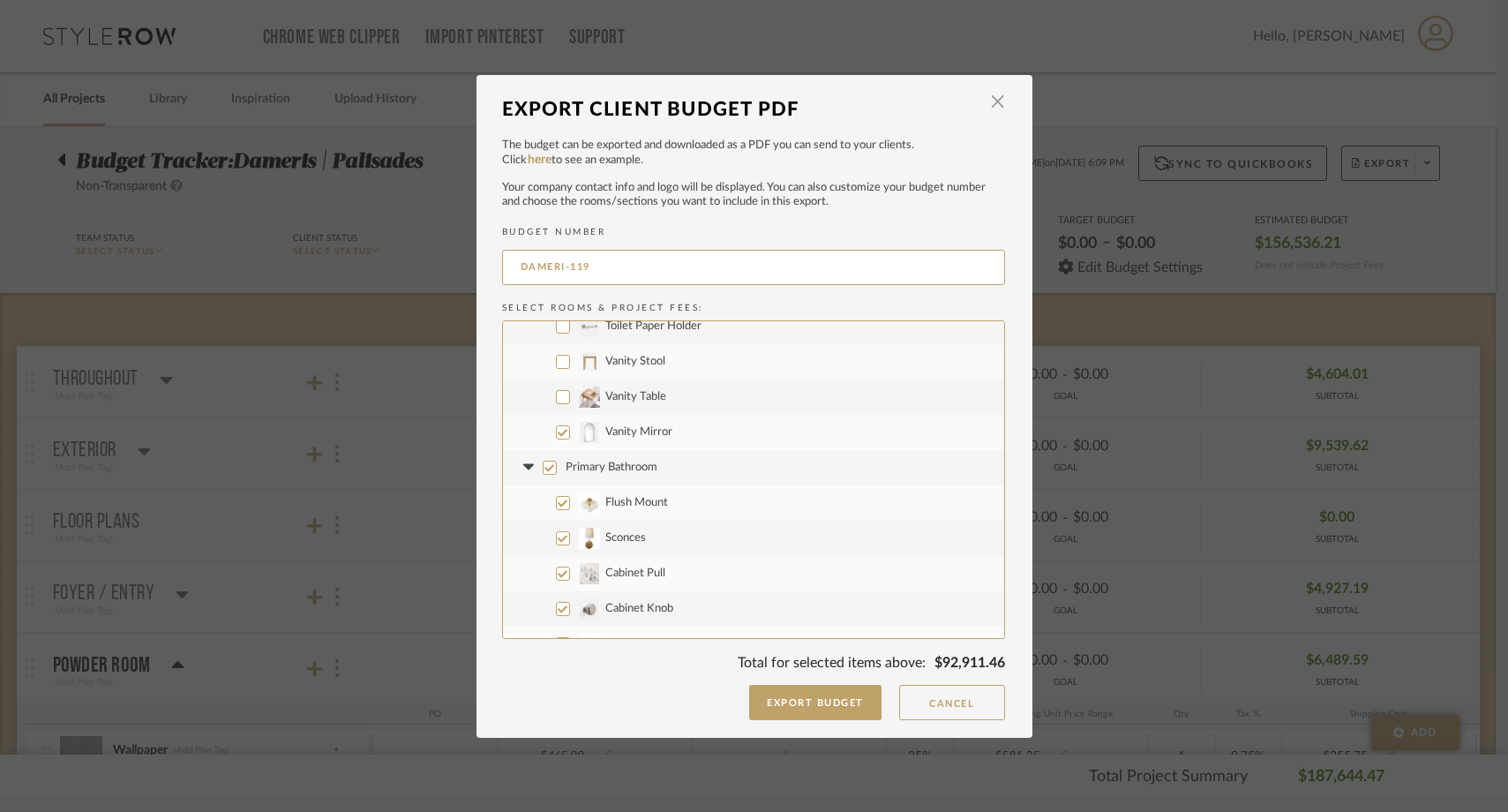
checkbox input "false"
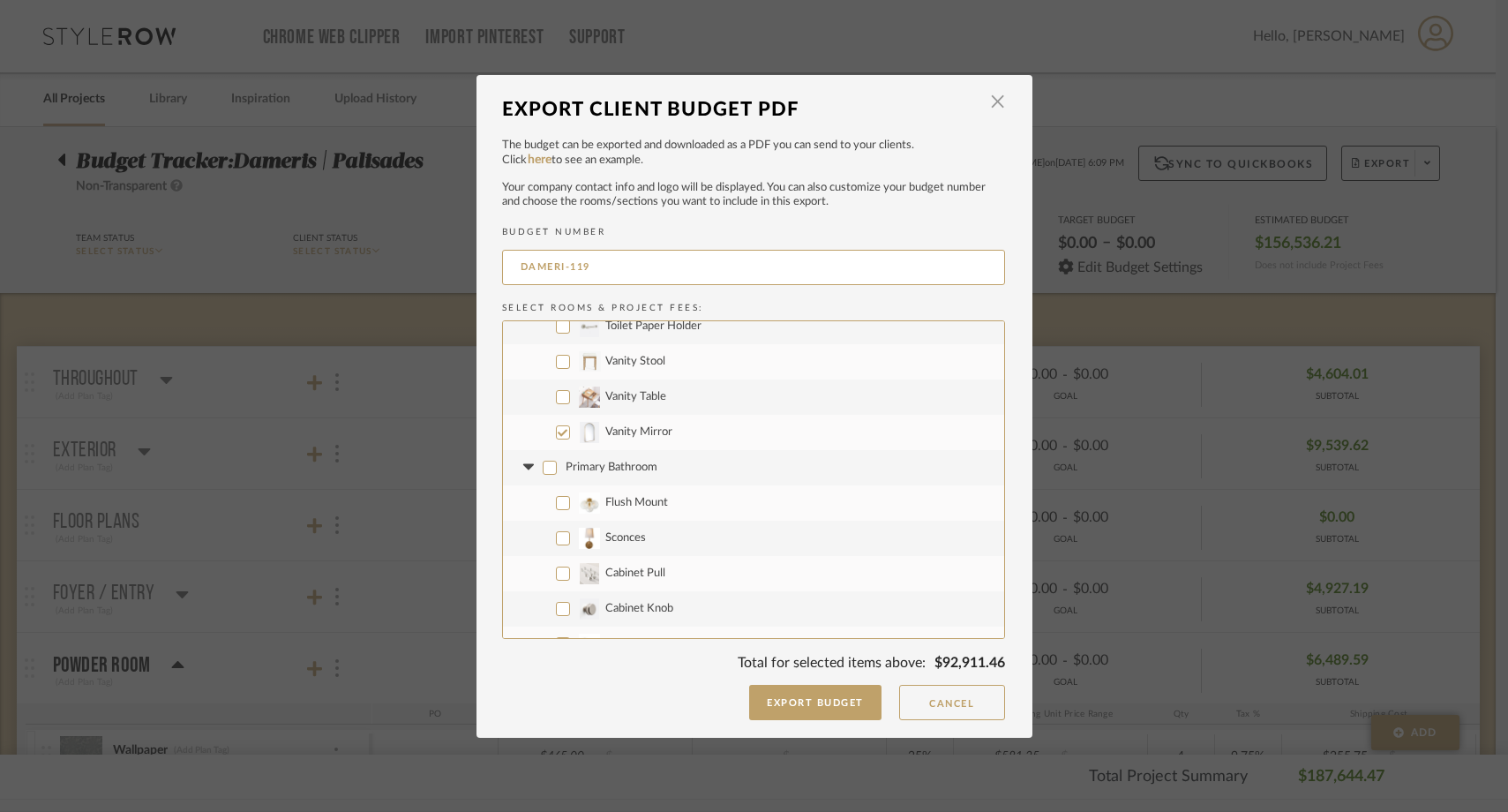
checkbox input "false"
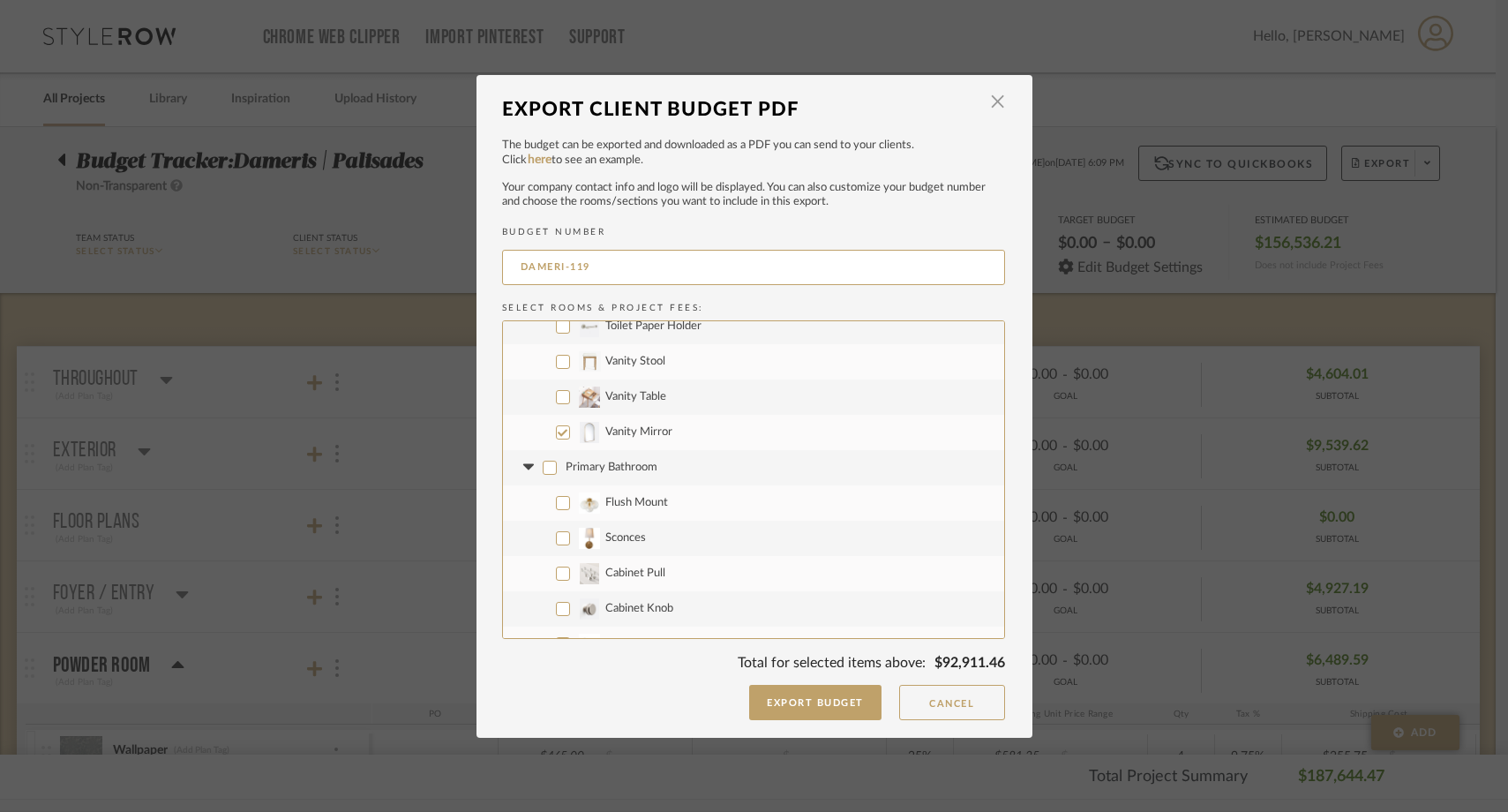
checkbox input "false"
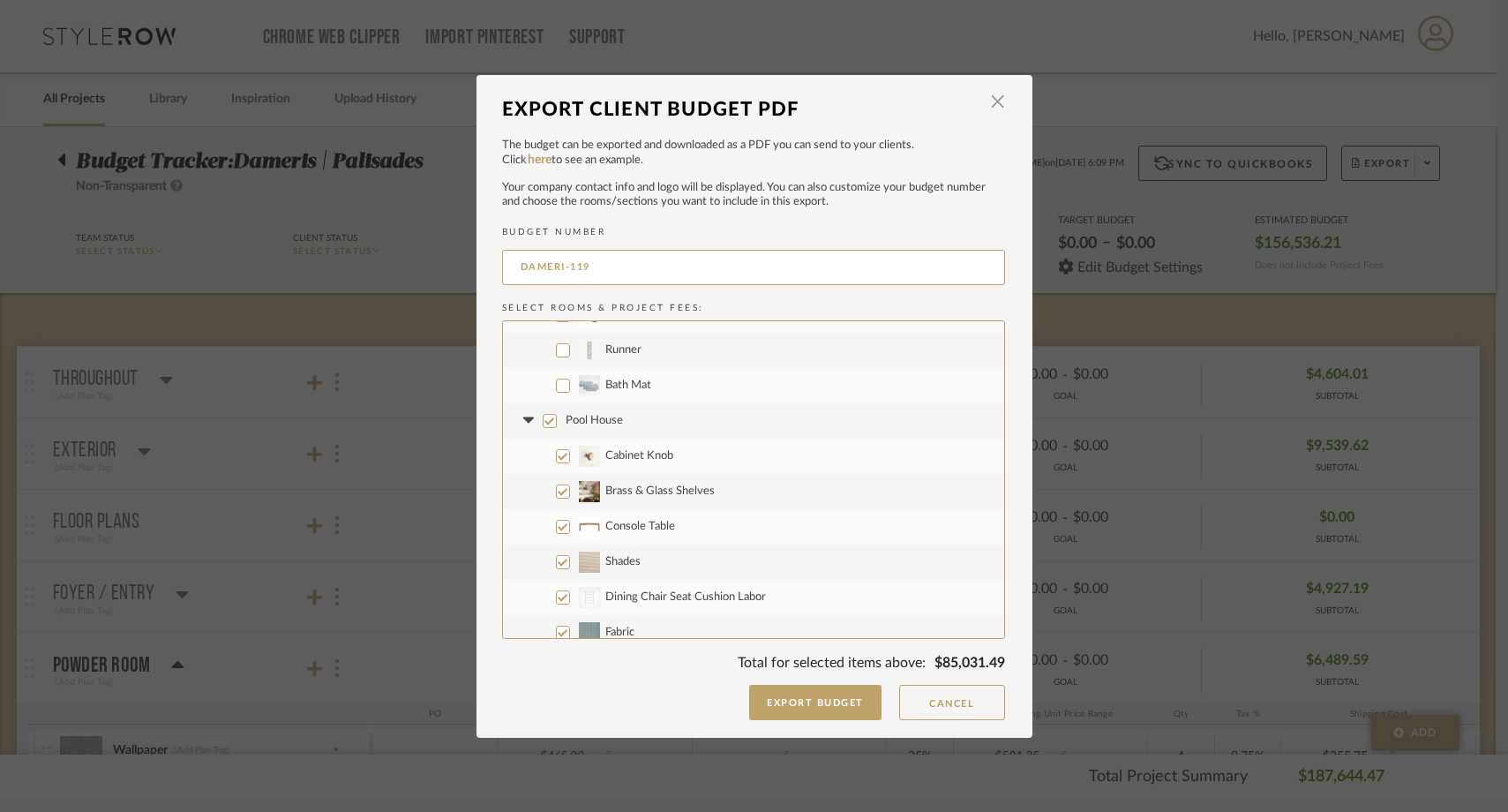
click at [543, 422] on input "Pool House" at bounding box center [549, 420] width 14 height 14
checkbox input "false"
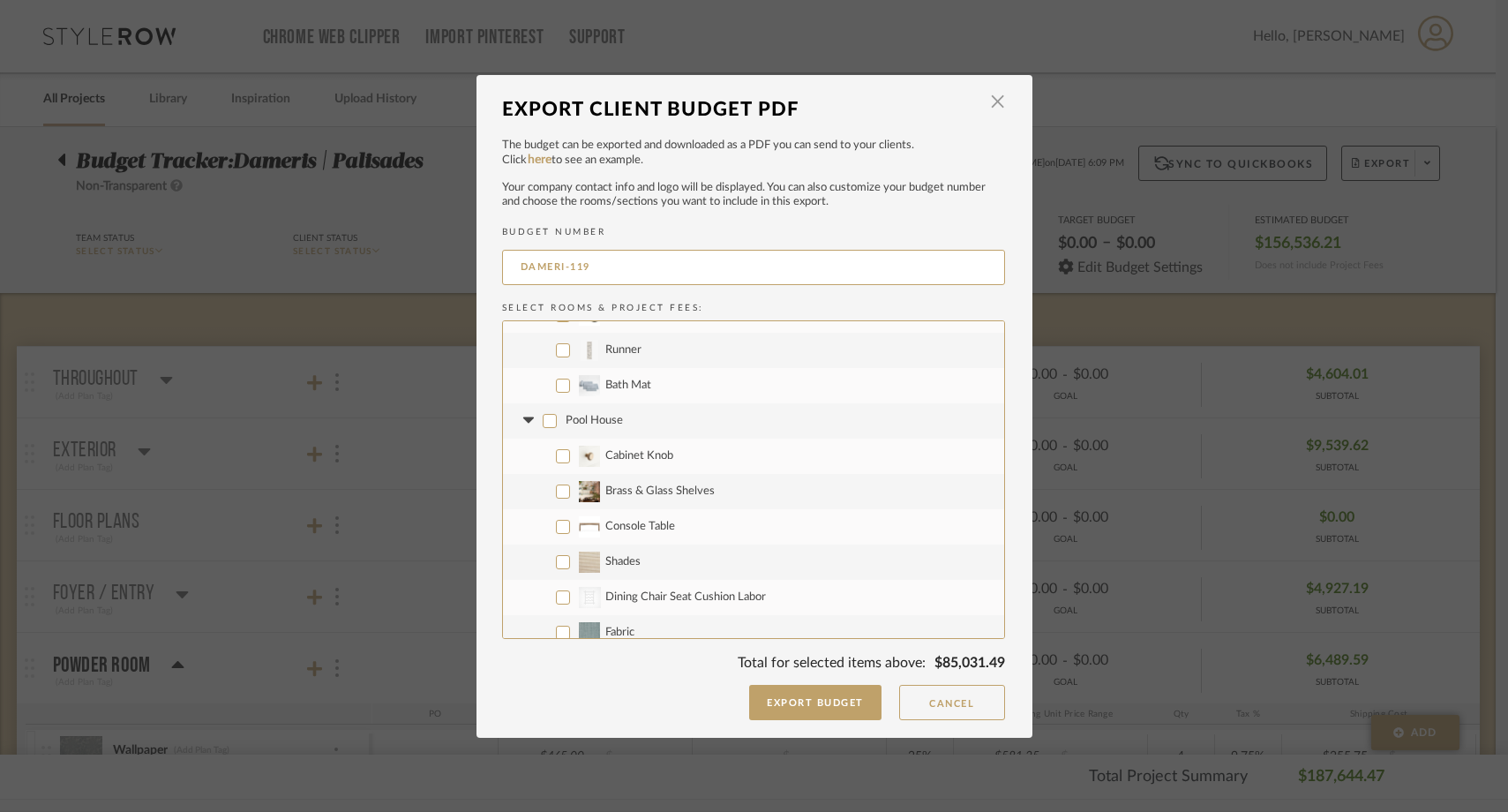
checkbox input "false"
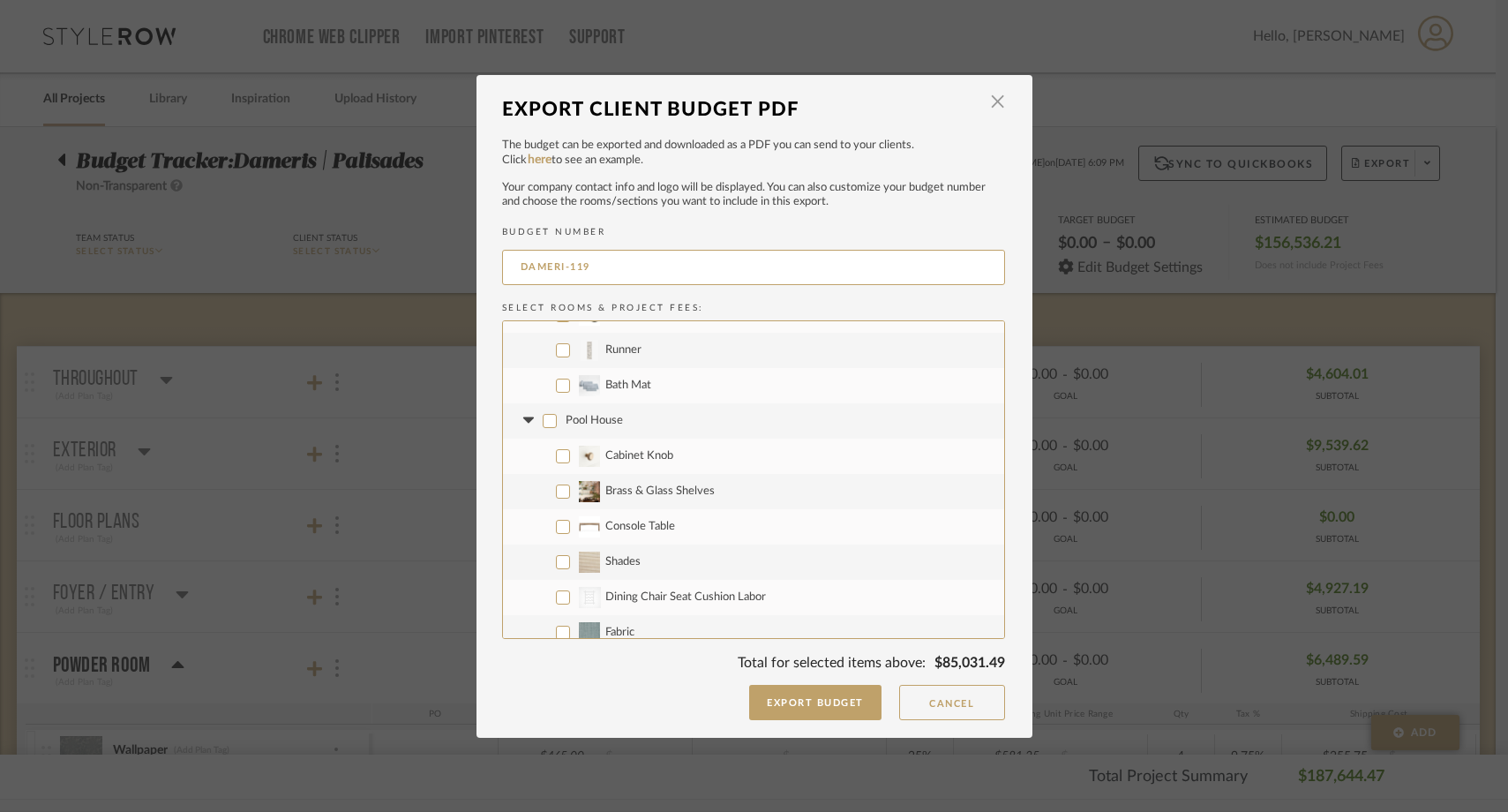
checkbox input "false"
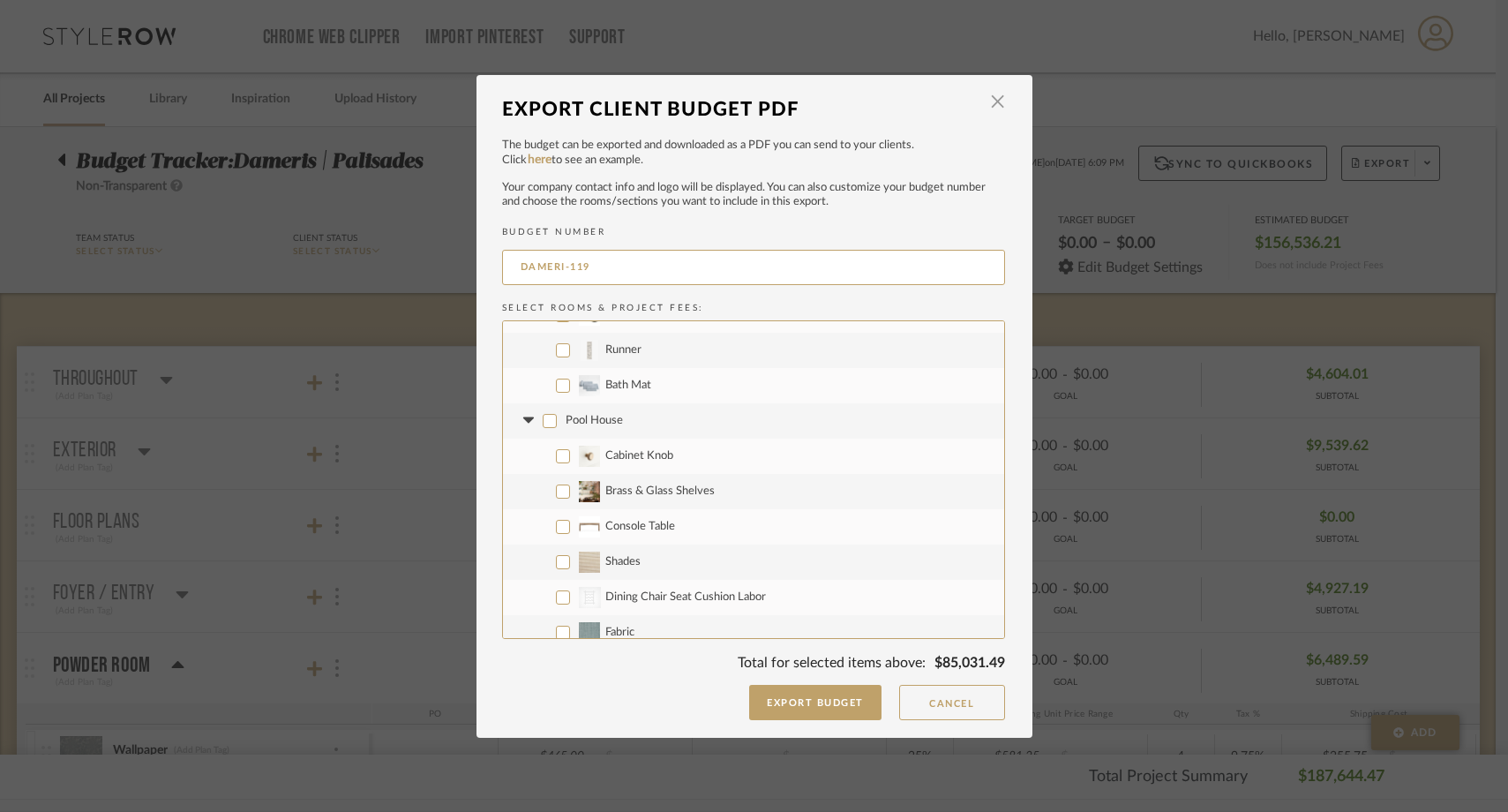
checkbox input "false"
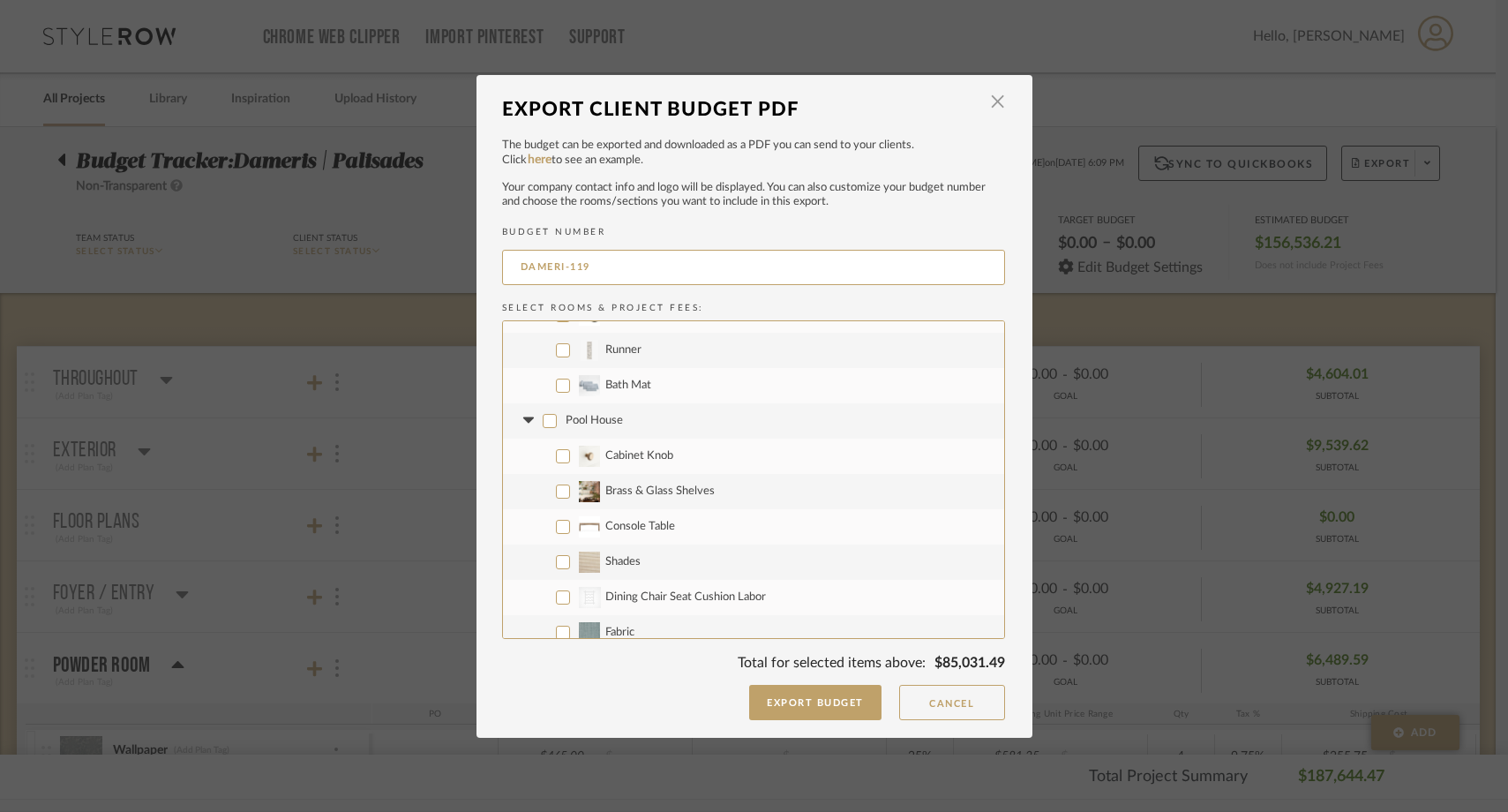
checkbox input "false"
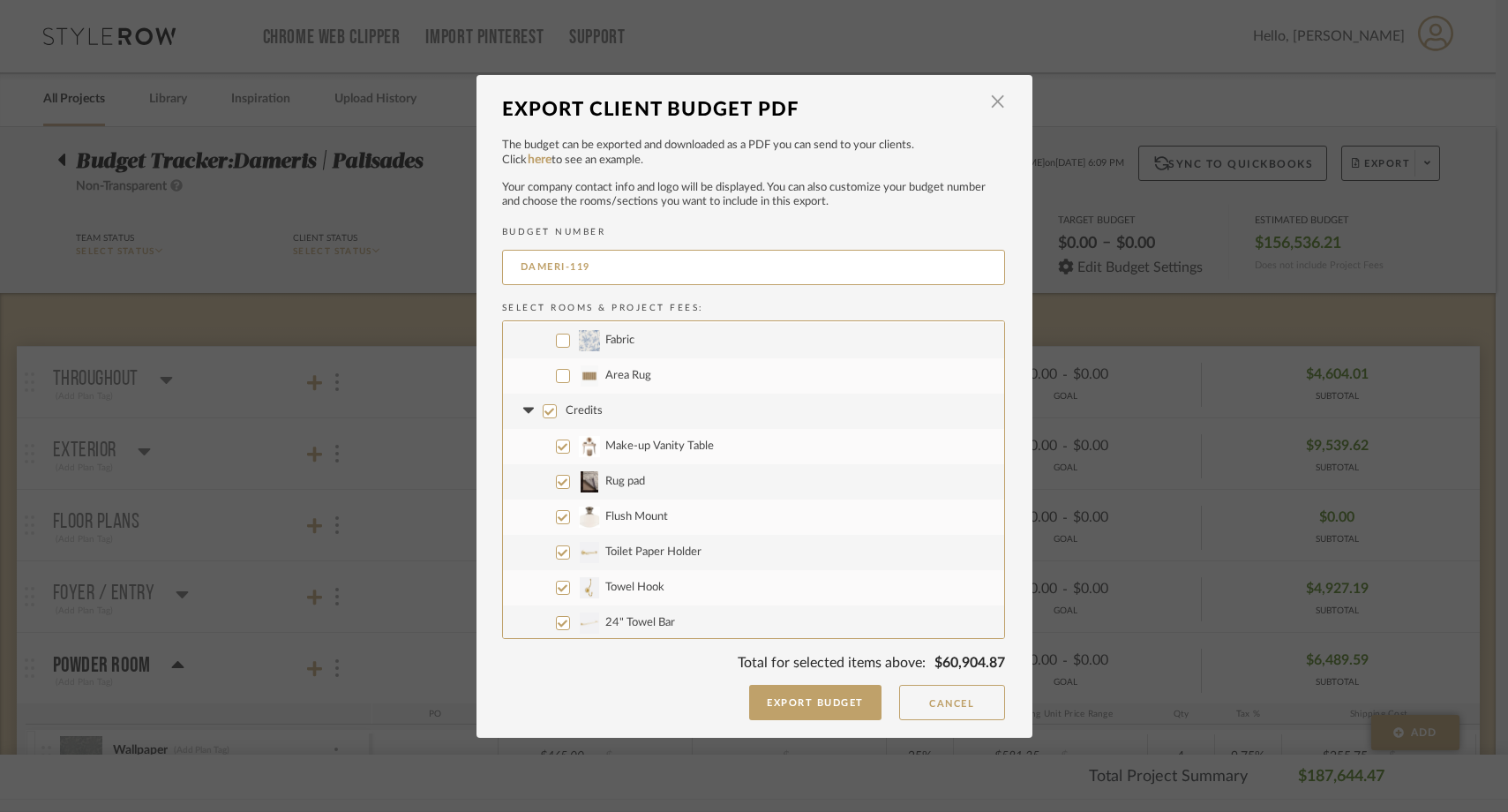
click at [540, 418] on label "Credits" at bounding box center [753, 412] width 501 height 35
click at [543, 418] on input "Credits" at bounding box center [549, 411] width 14 height 14
checkbox input "false"
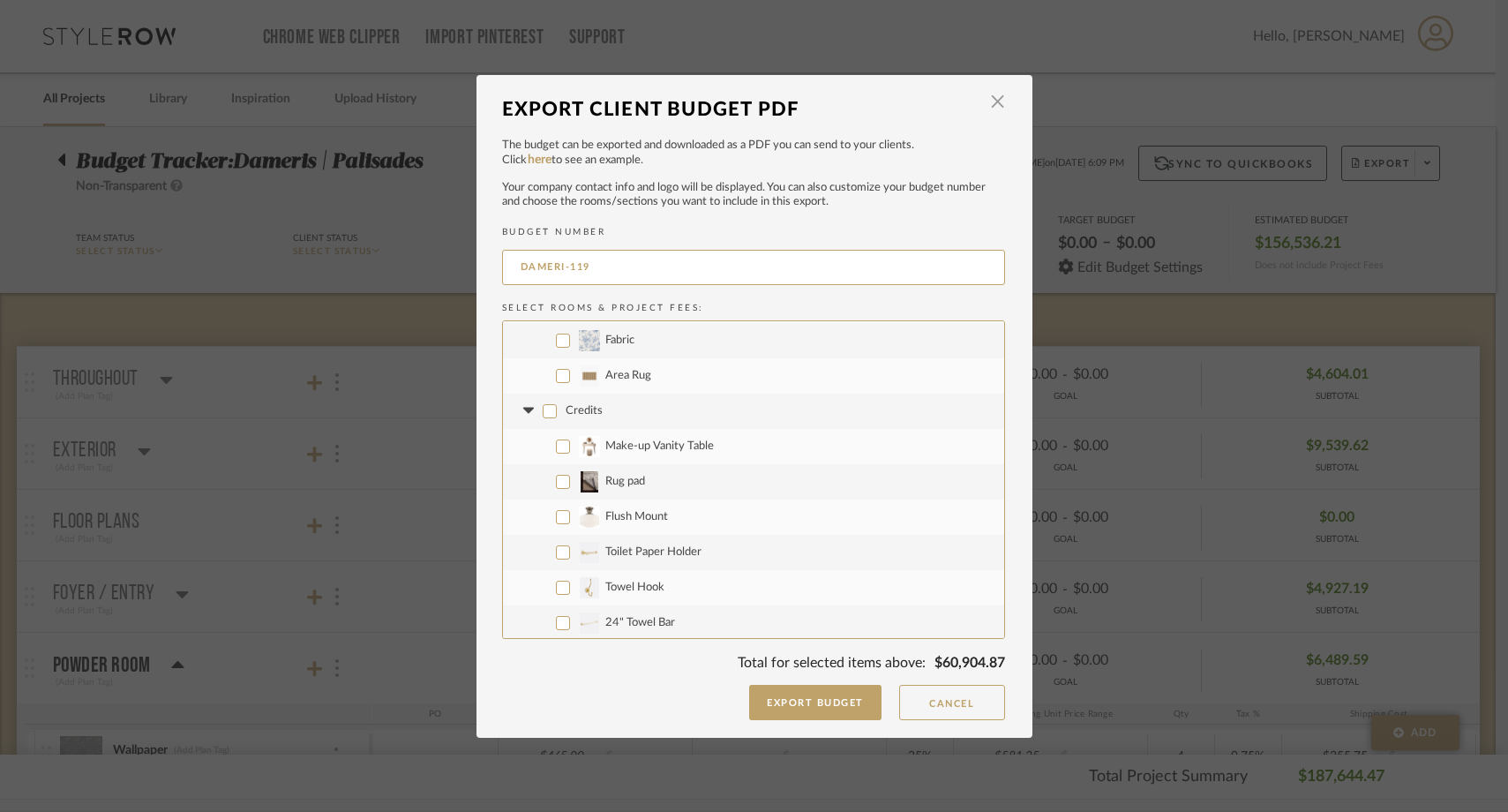
checkbox input "false"
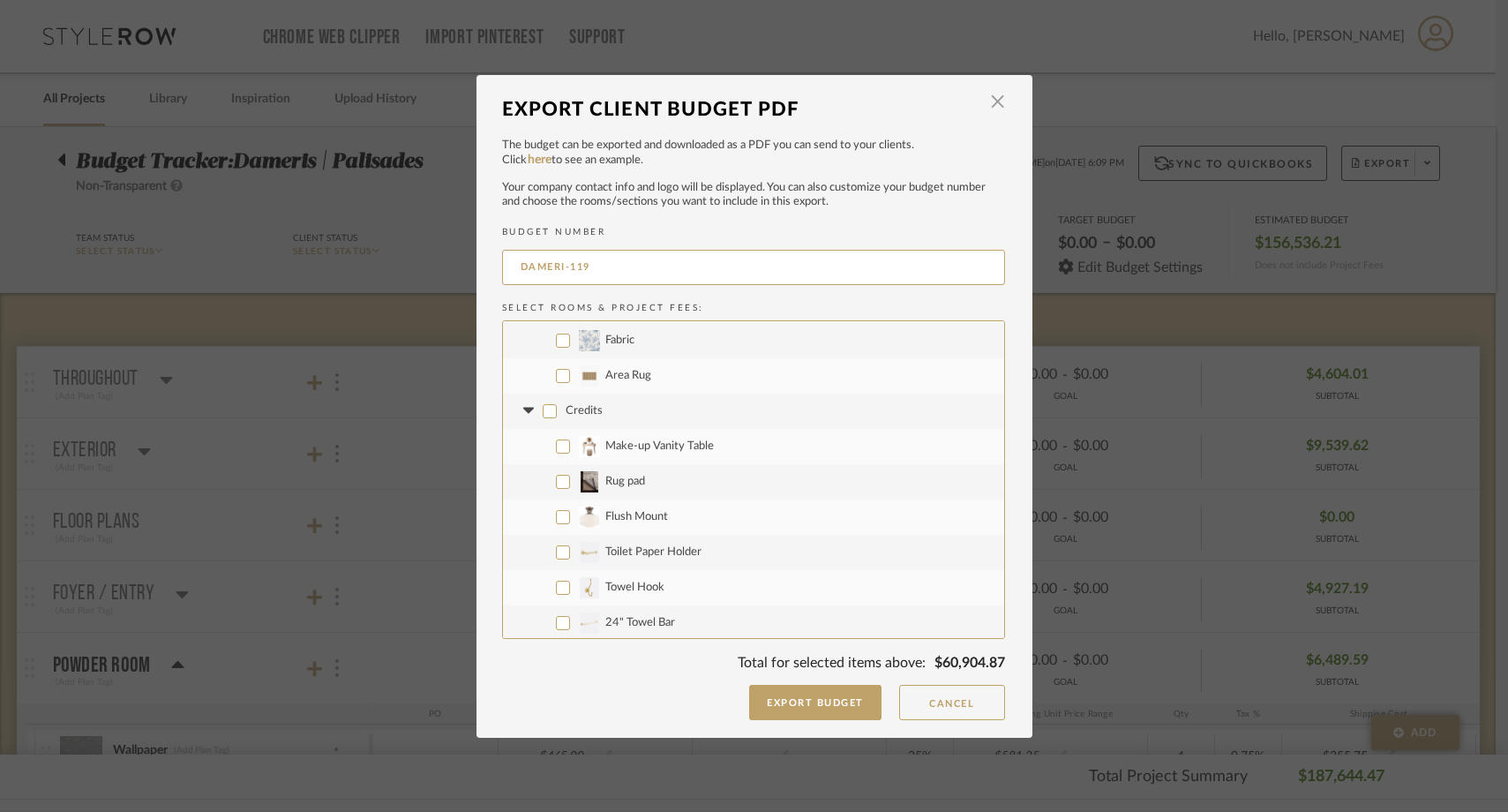
checkbox input "false"
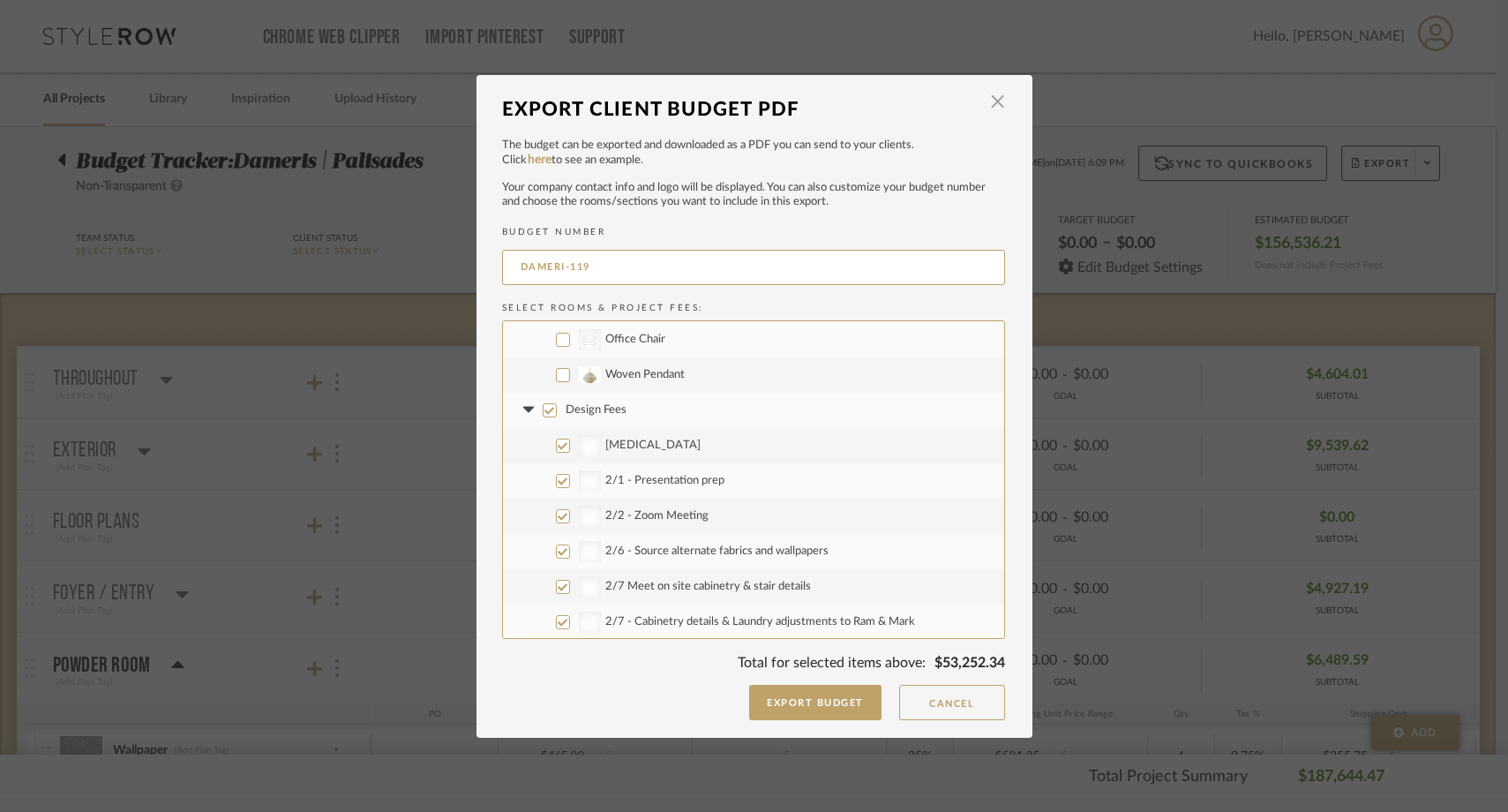
click at [540, 418] on label "Design Fees" at bounding box center [753, 411] width 501 height 35
click at [543, 417] on input "Design Fees" at bounding box center [549, 410] width 14 height 14
checkbox input "false"
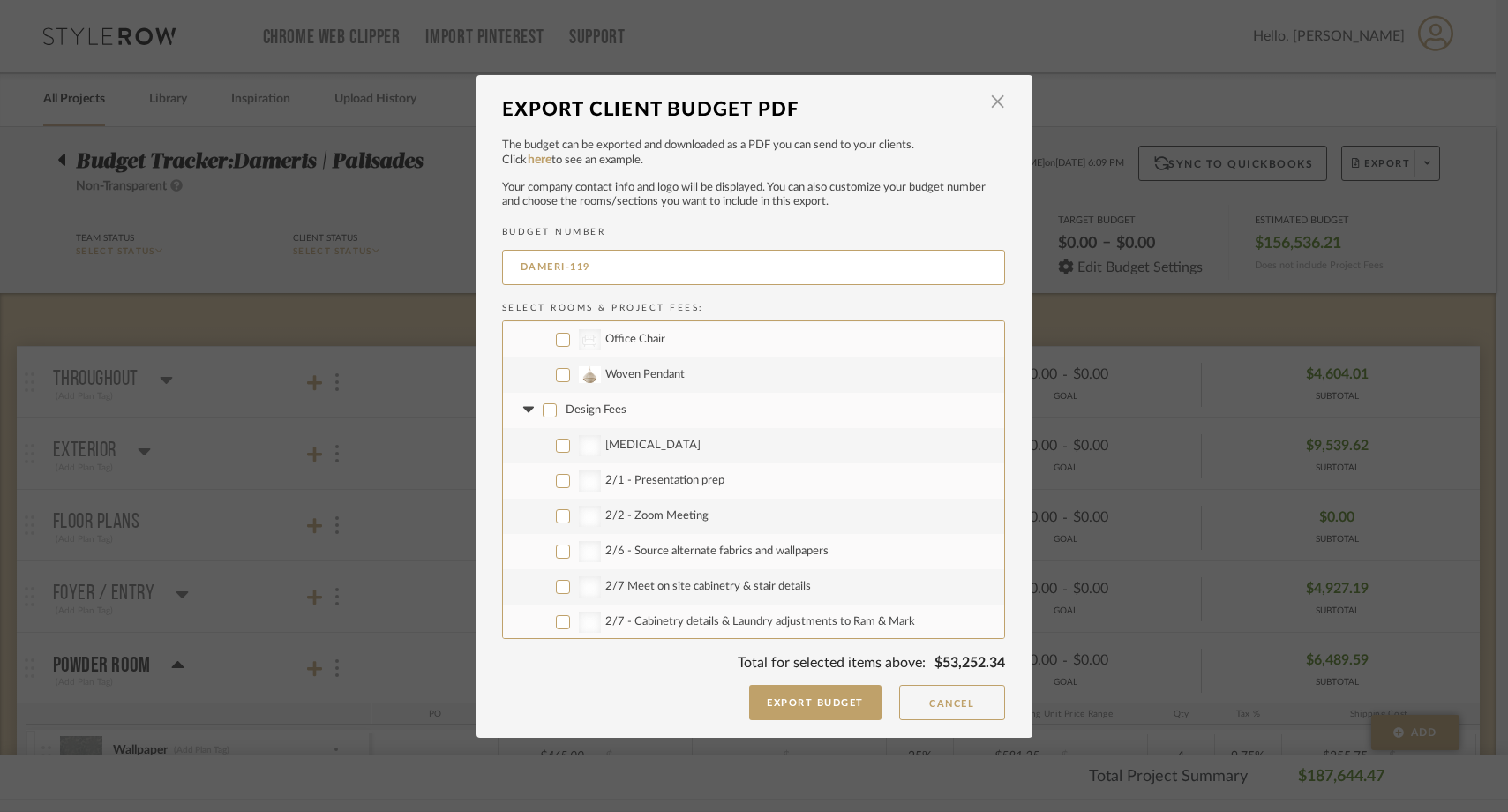
checkbox input "false"
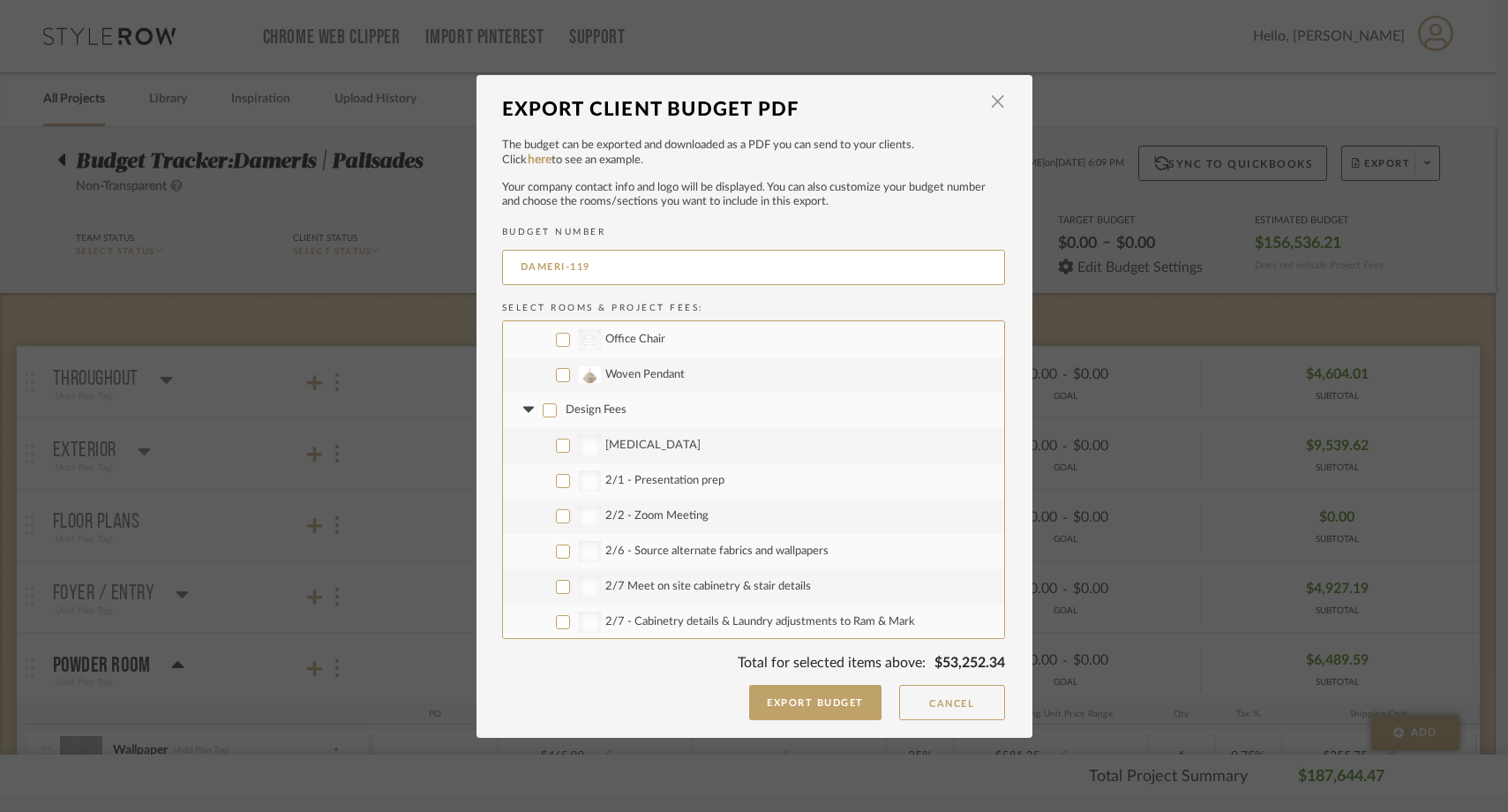
checkbox input "false"
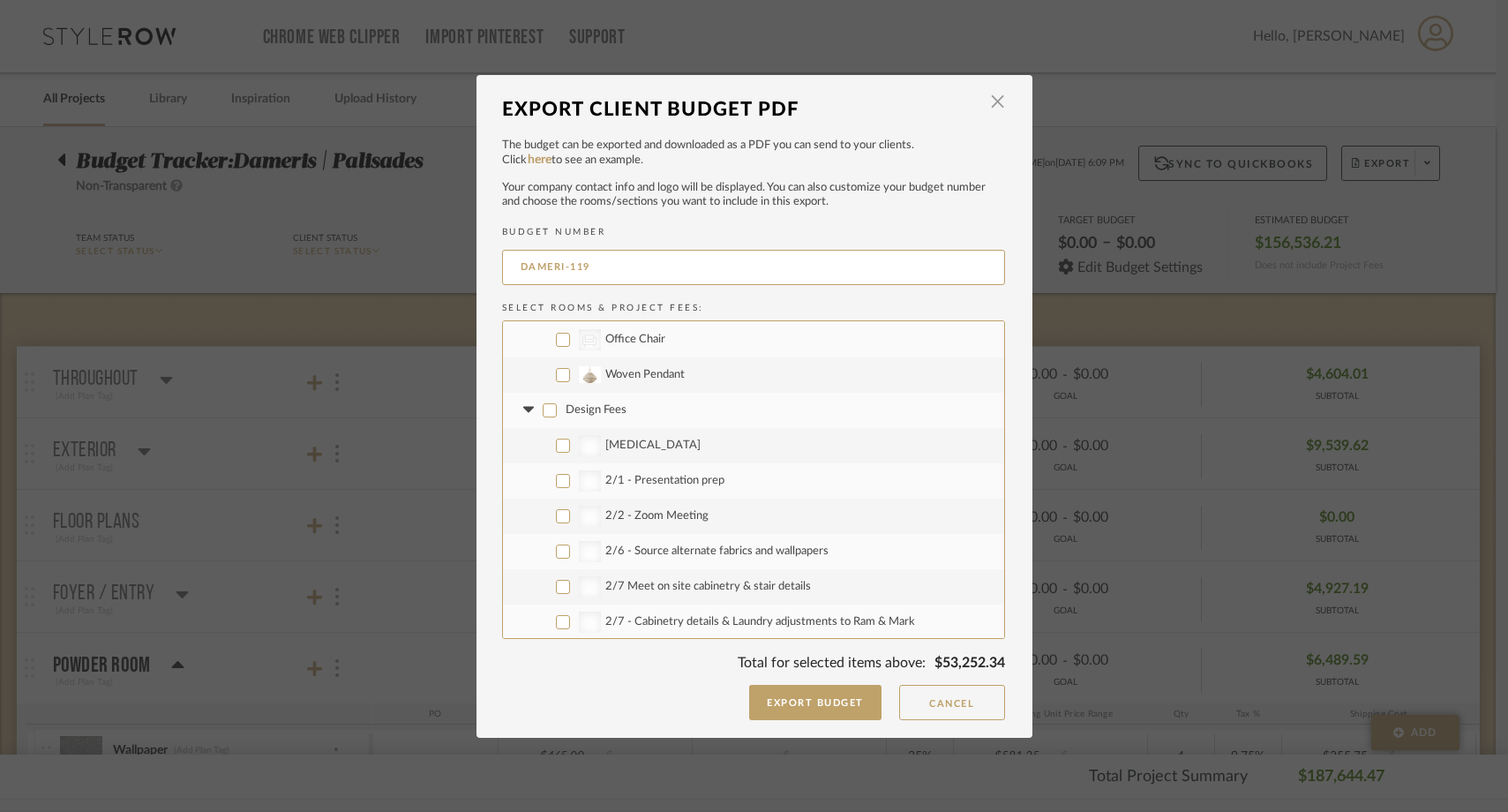
checkbox input "false"
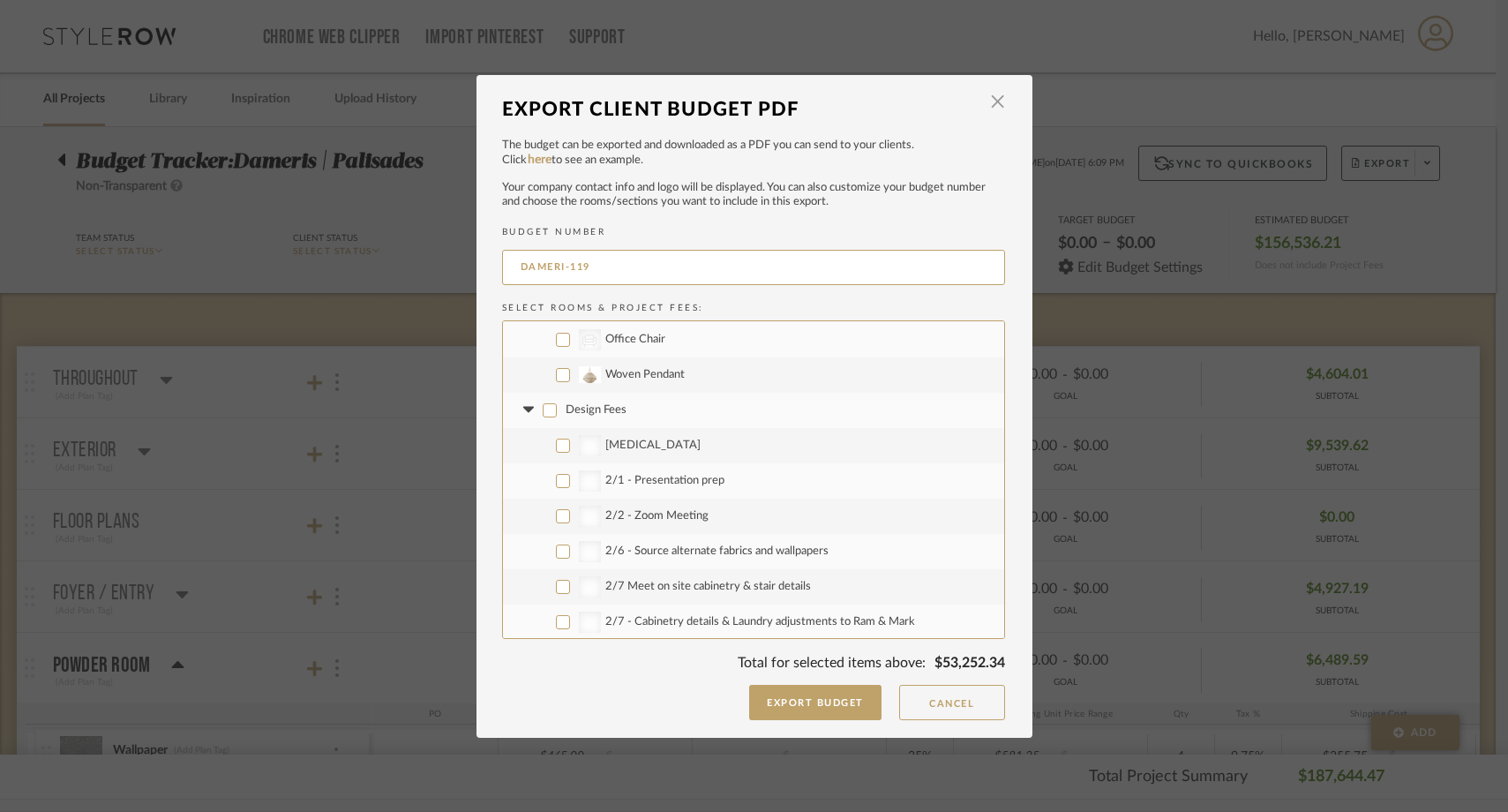
checkbox input "false"
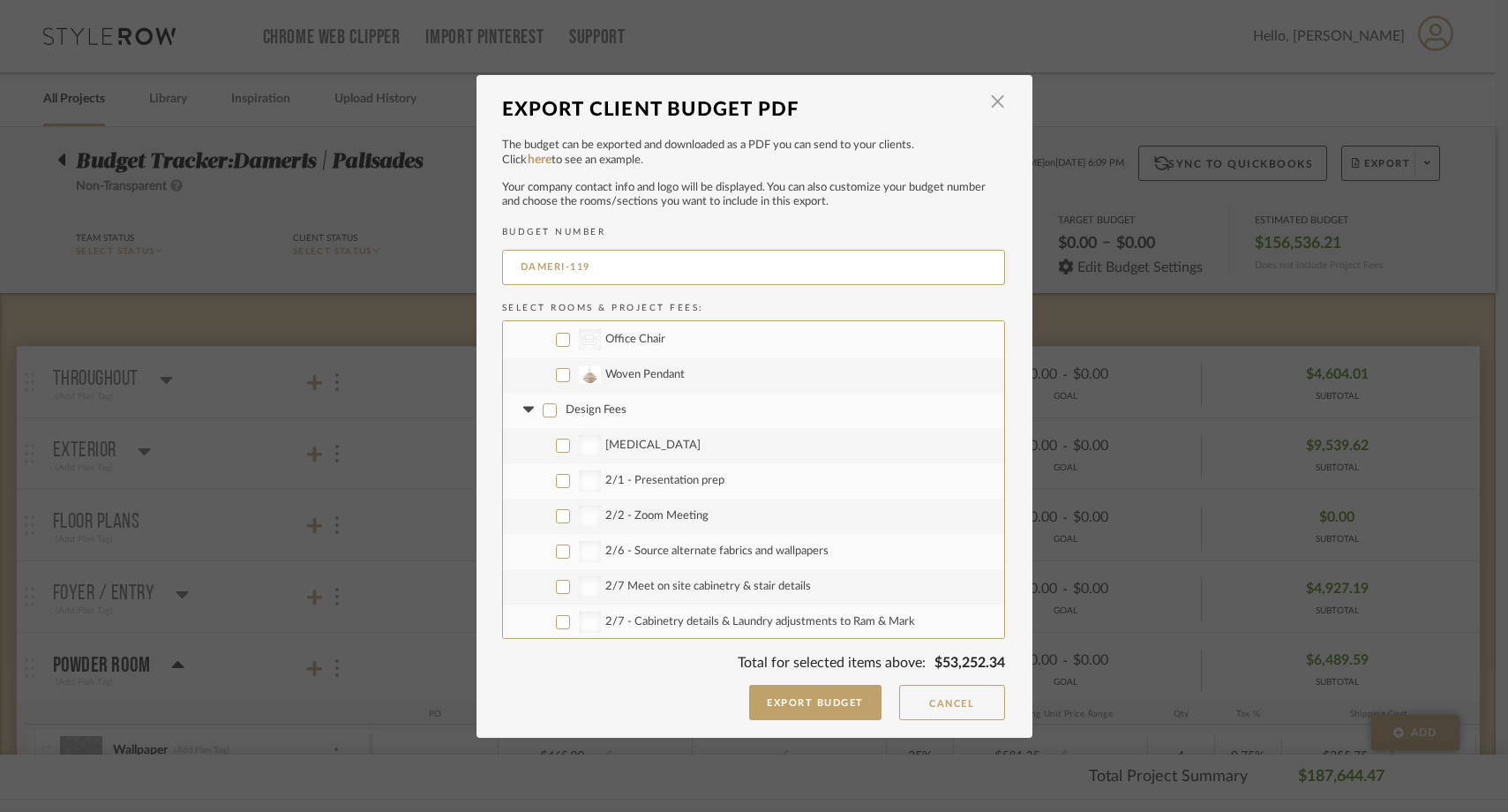
checkbox input "false"
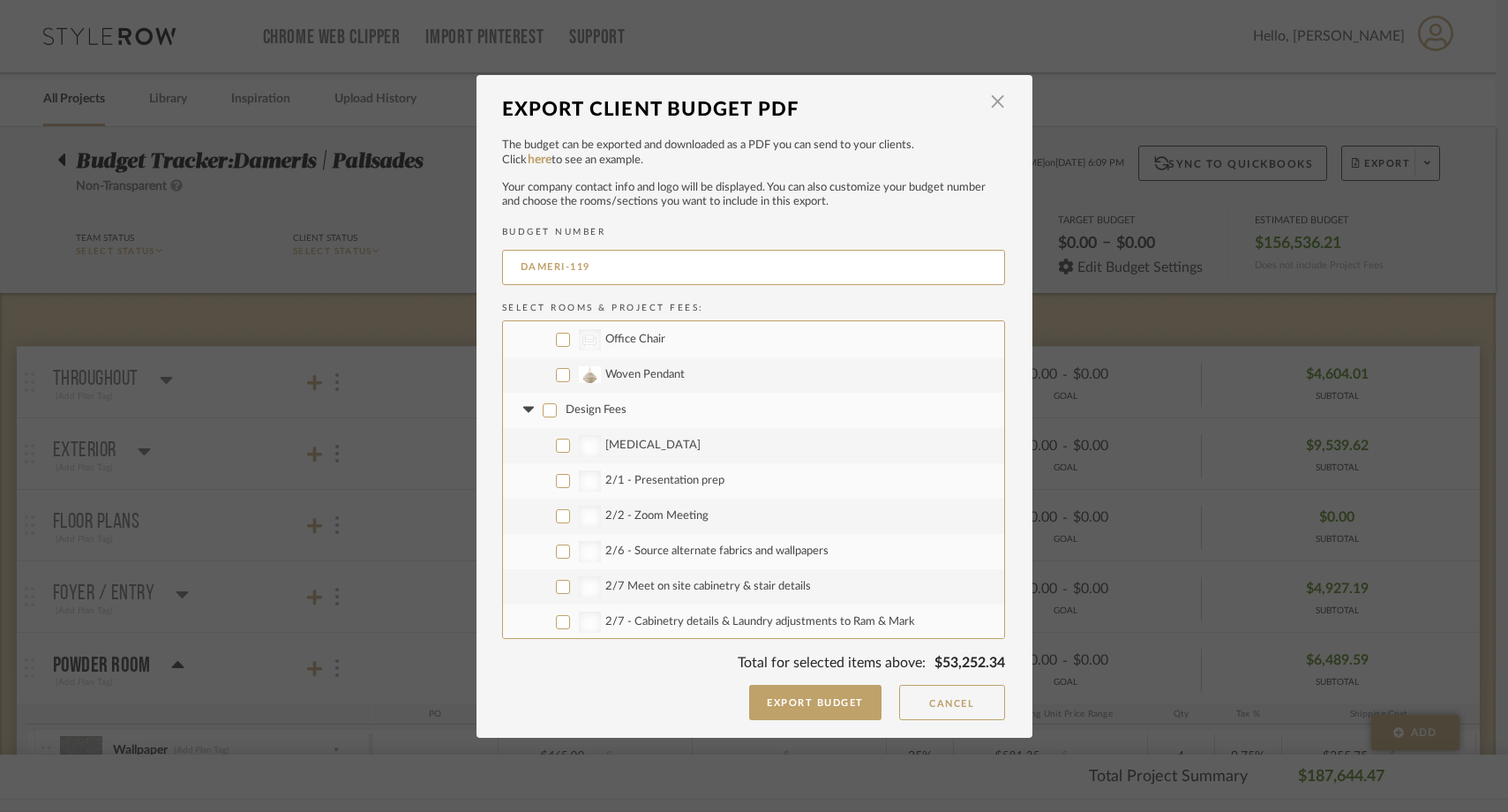
checkbox input "false"
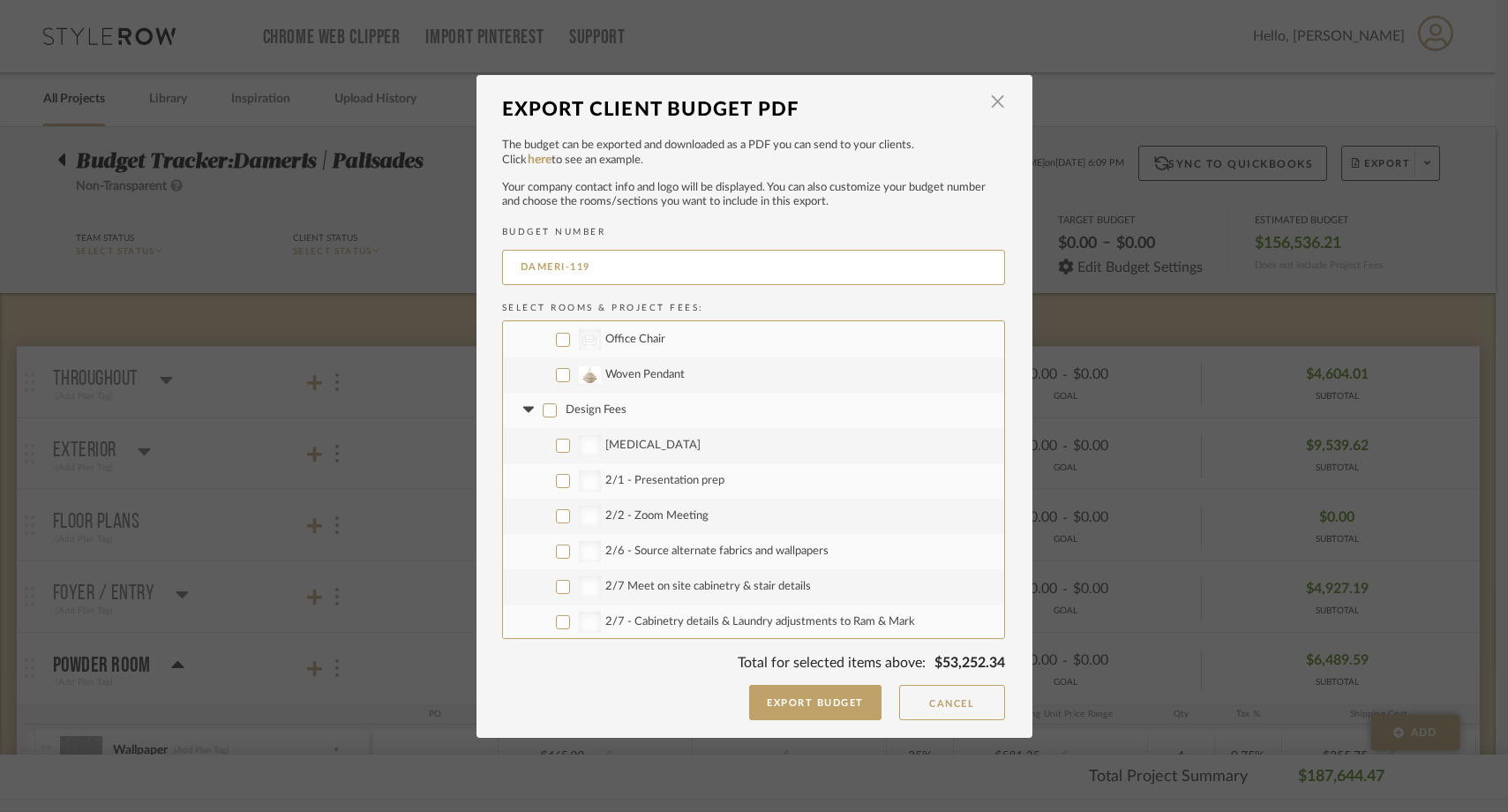
checkbox input "false"
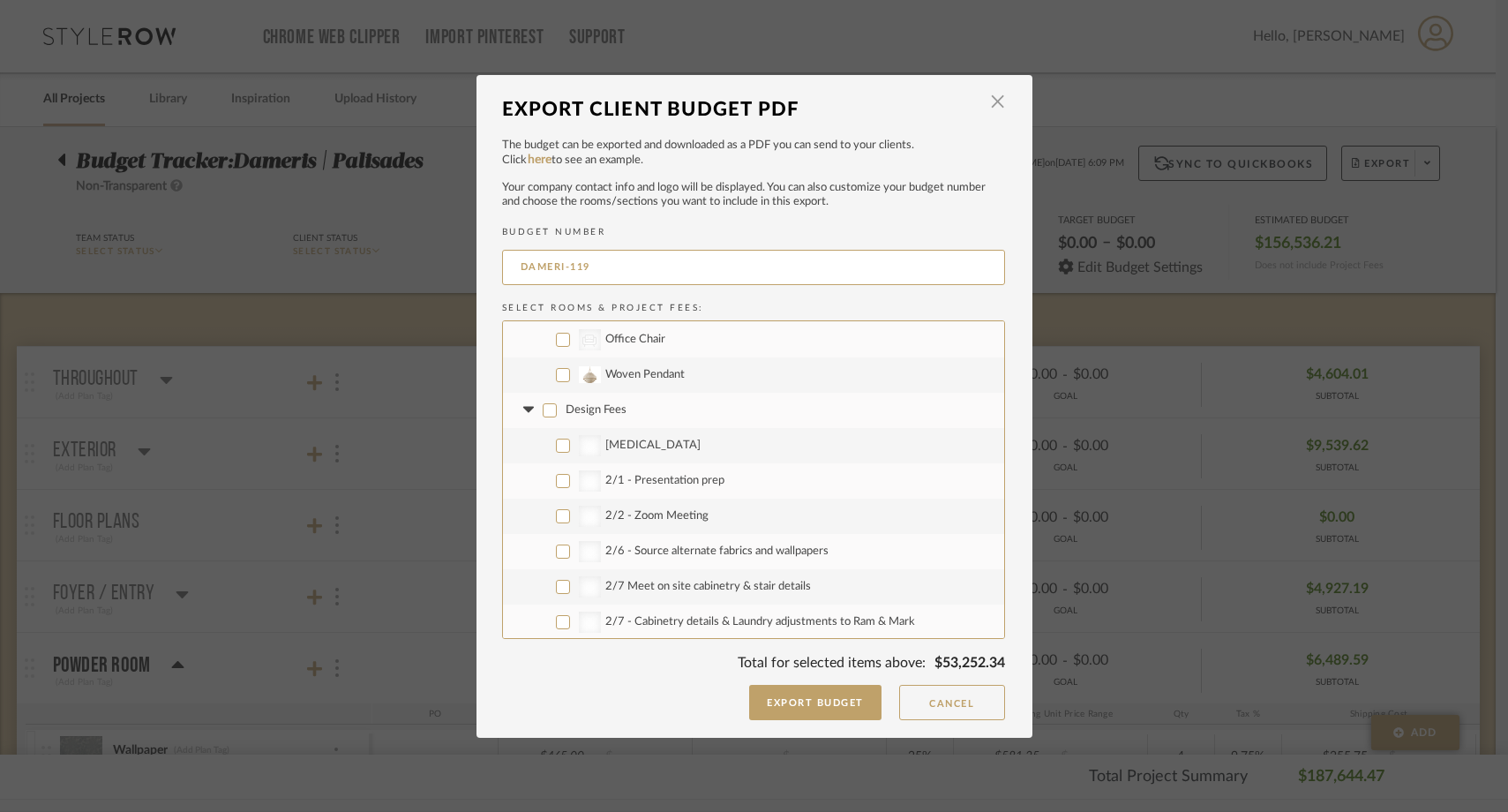
checkbox input "false"
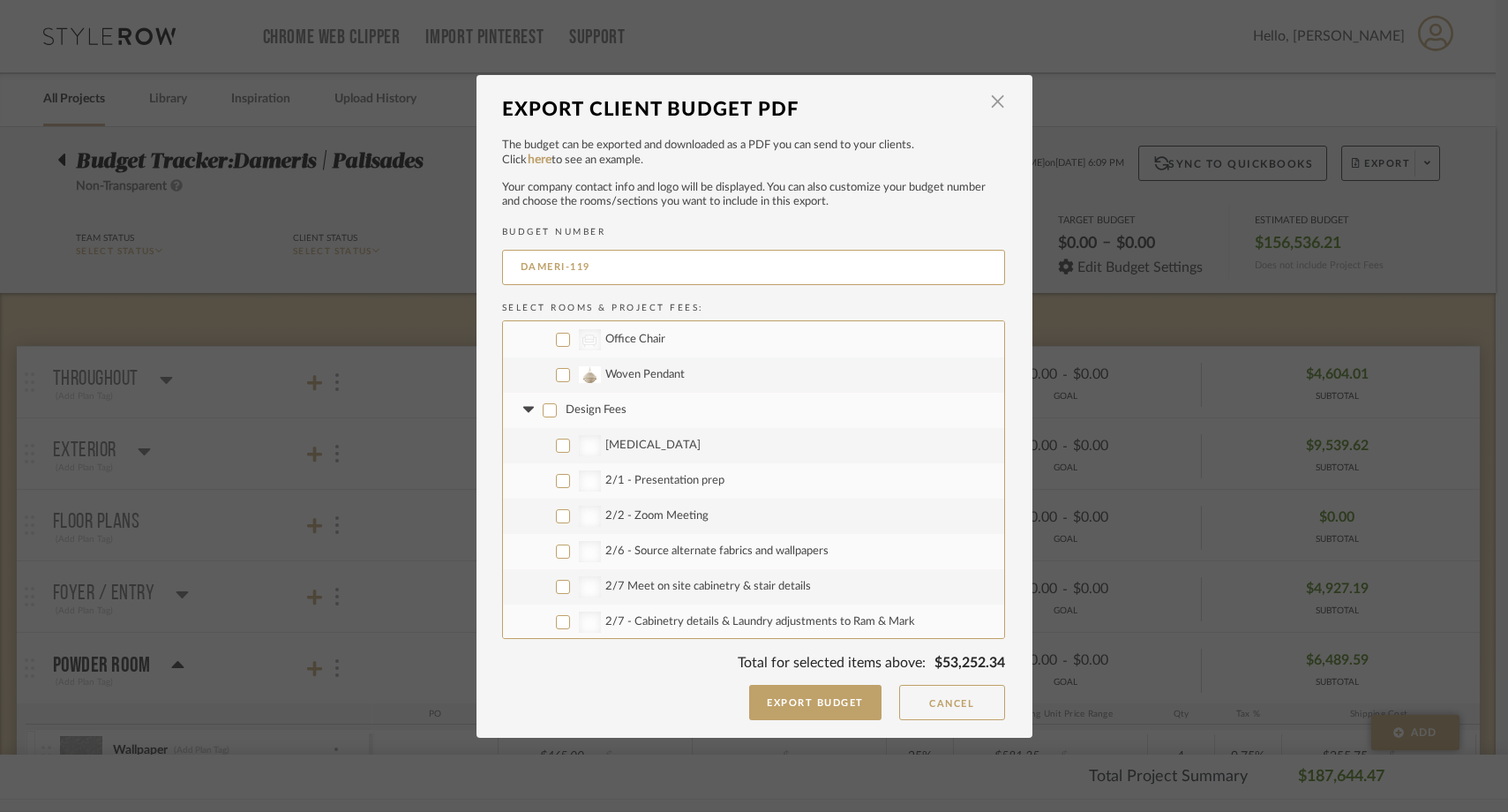
checkbox input "false"
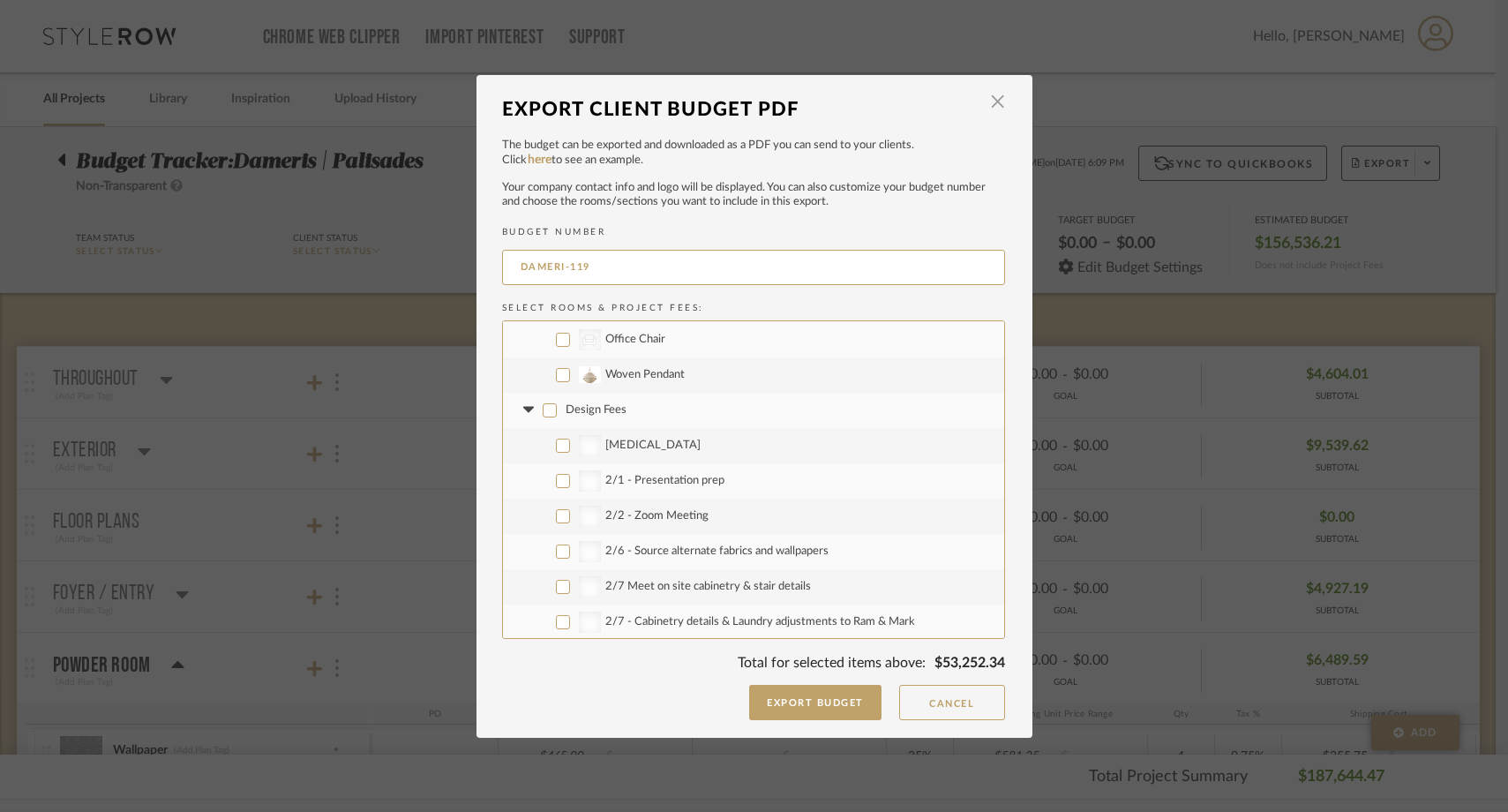
checkbox input "false"
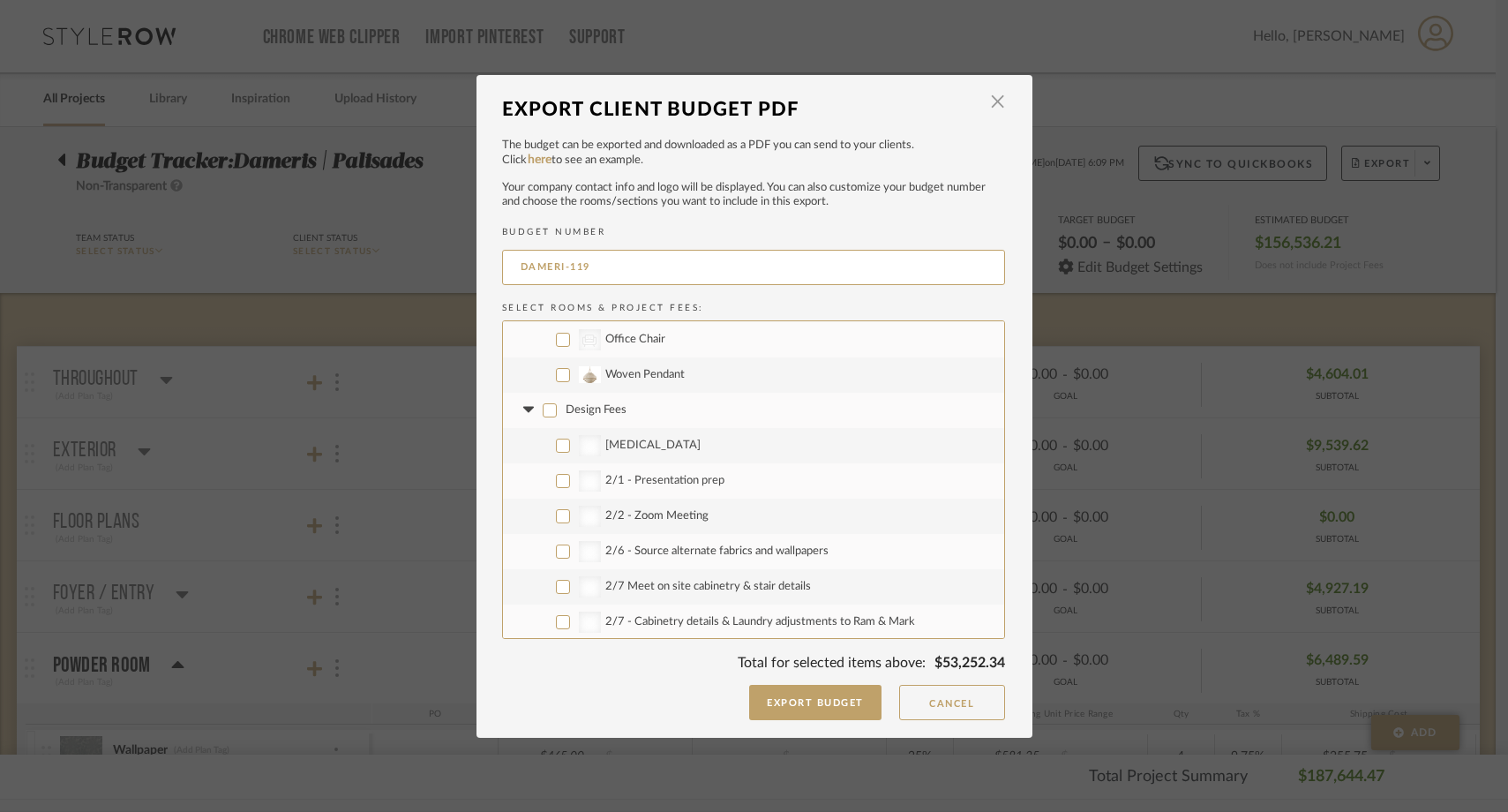
checkbox input "false"
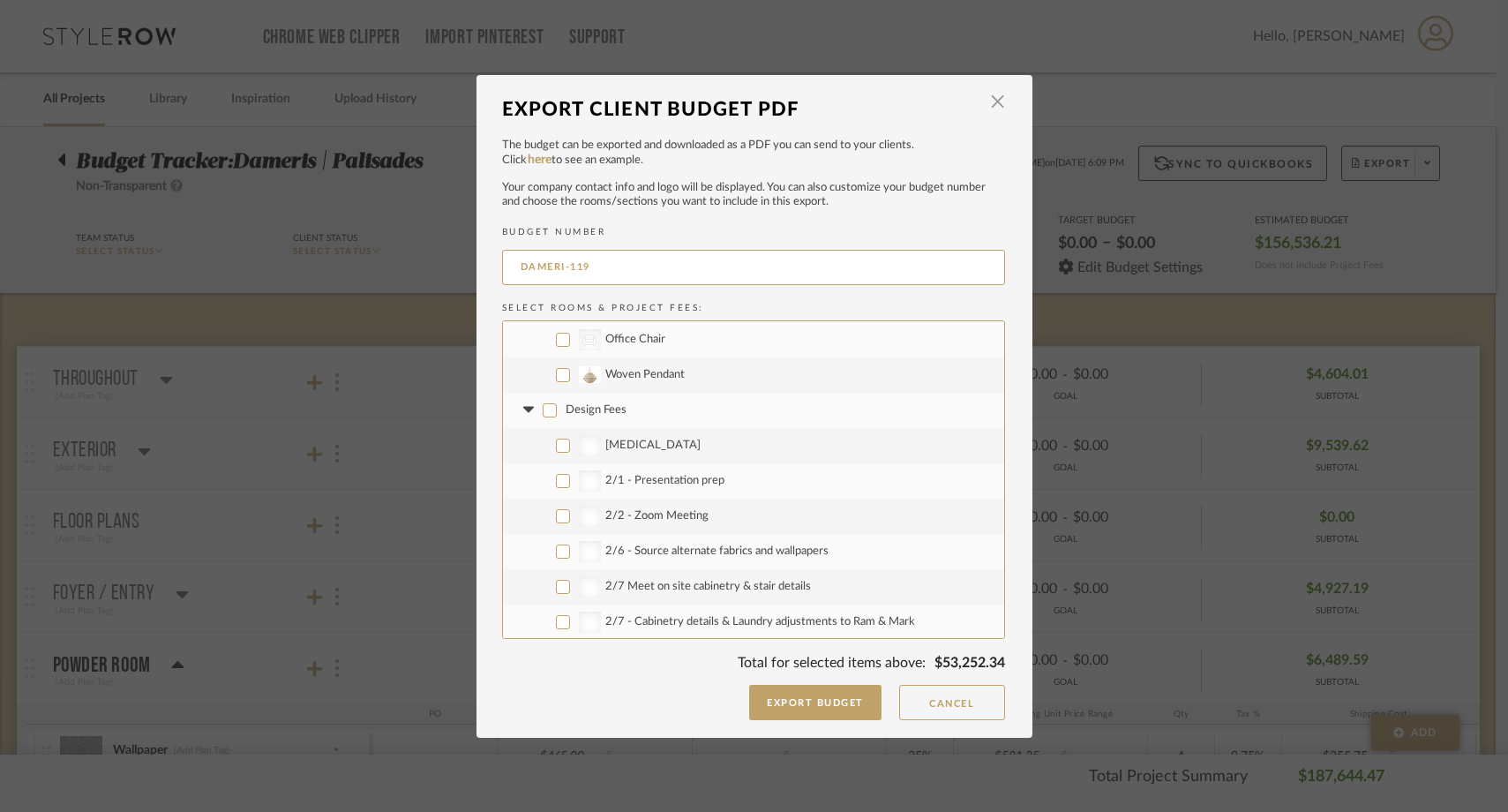
checkbox input "false"
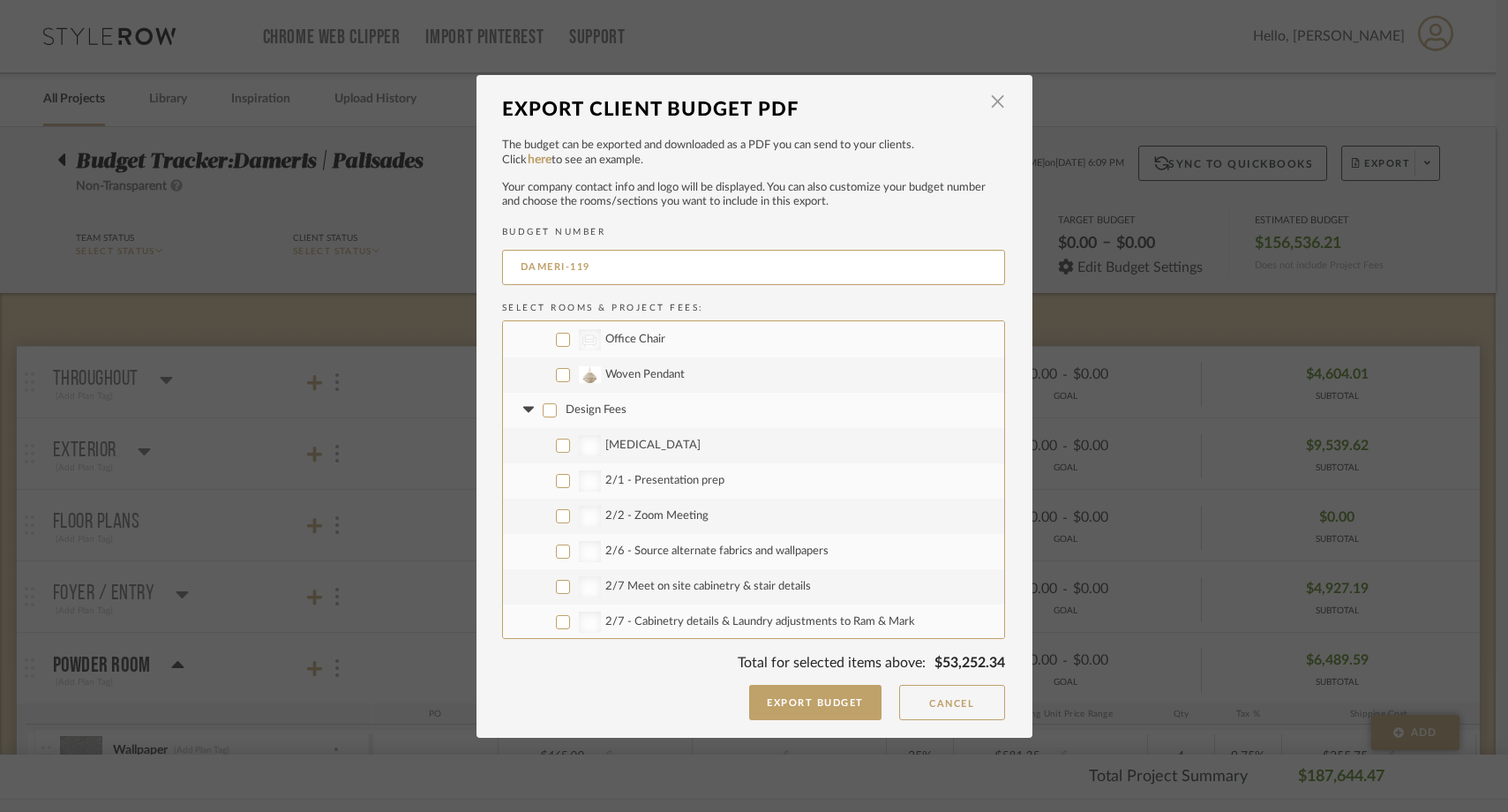
checkbox input "false"
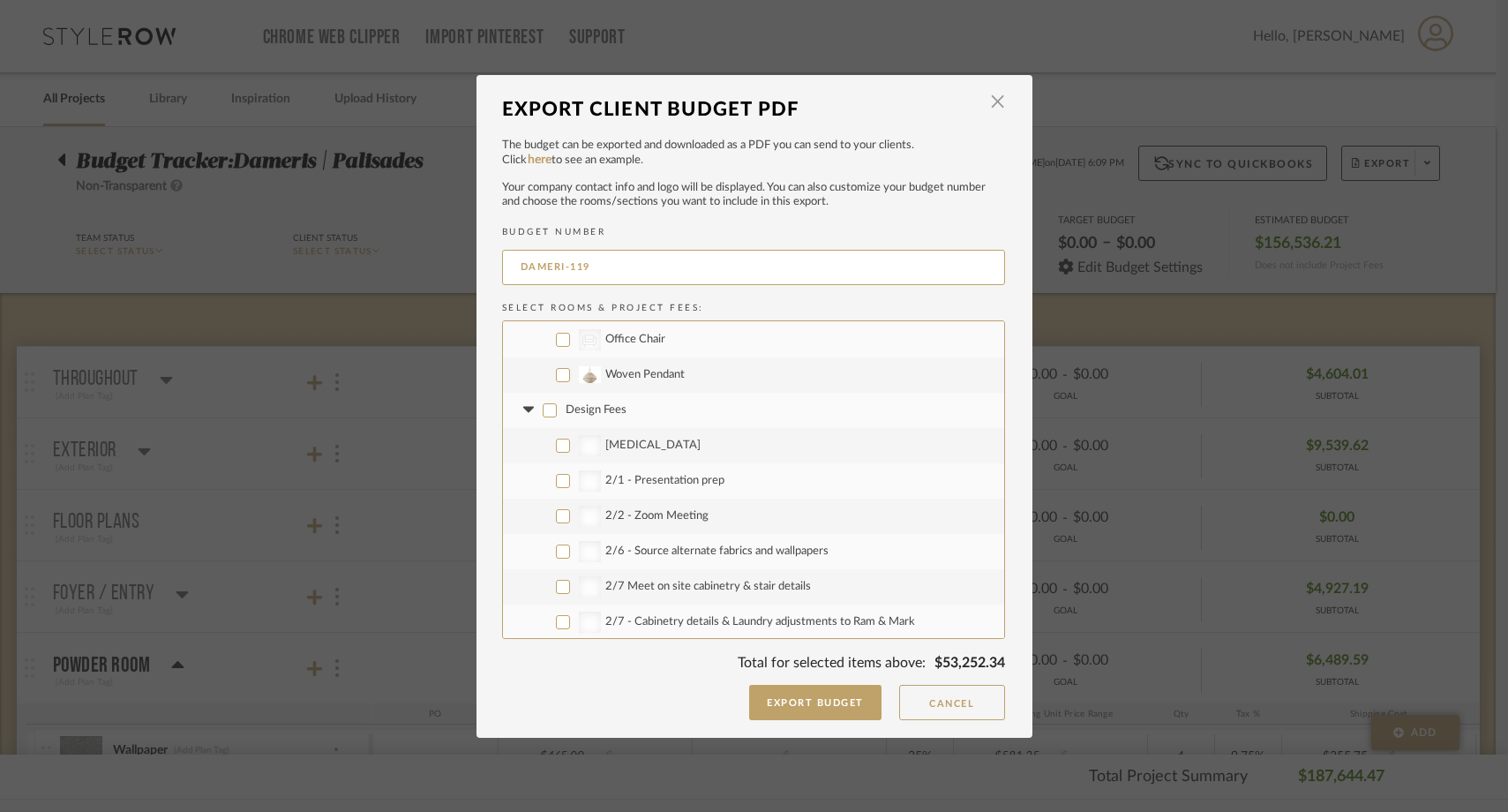
checkbox input "false"
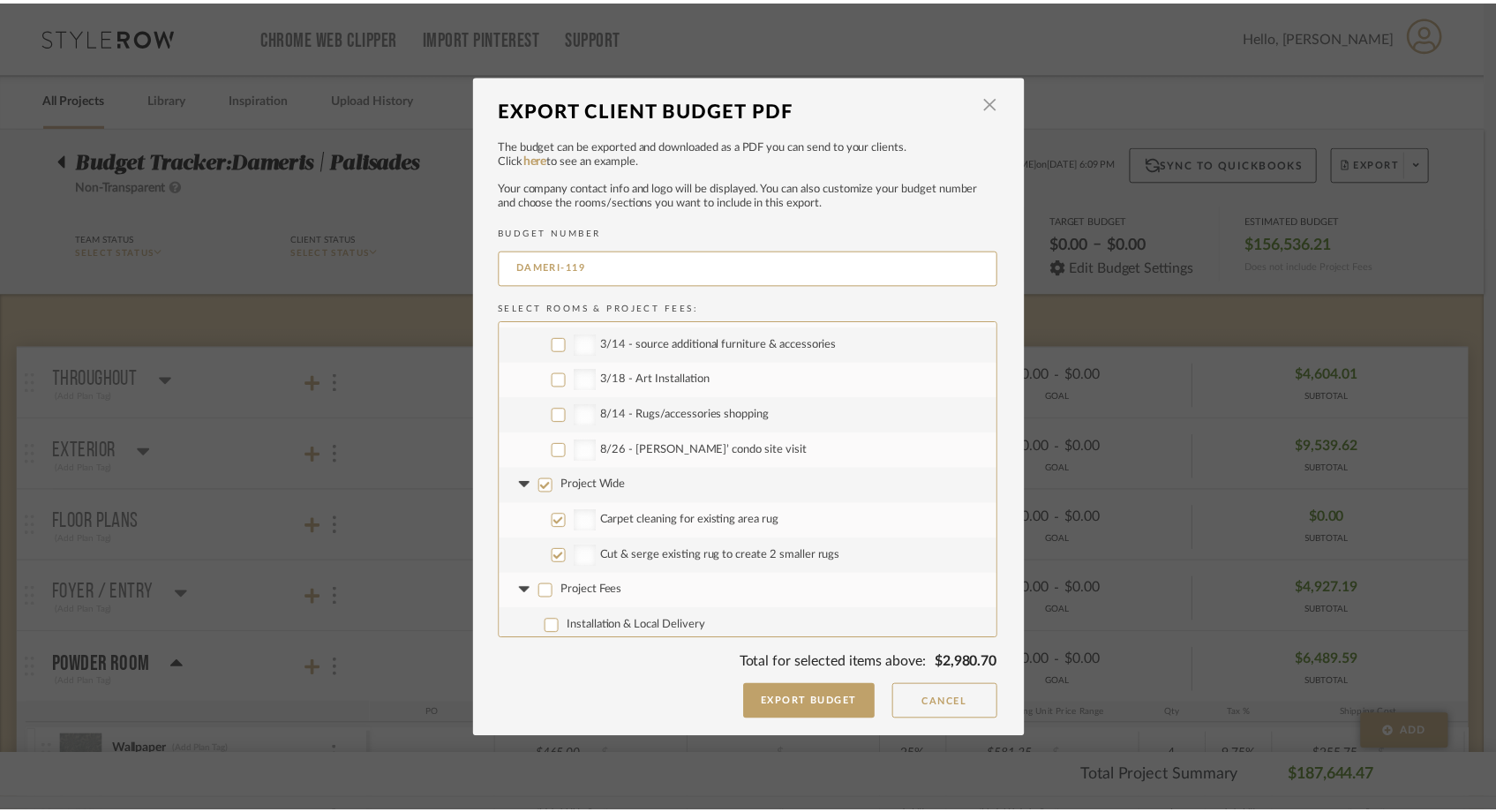
scroll to position [7660, 0]
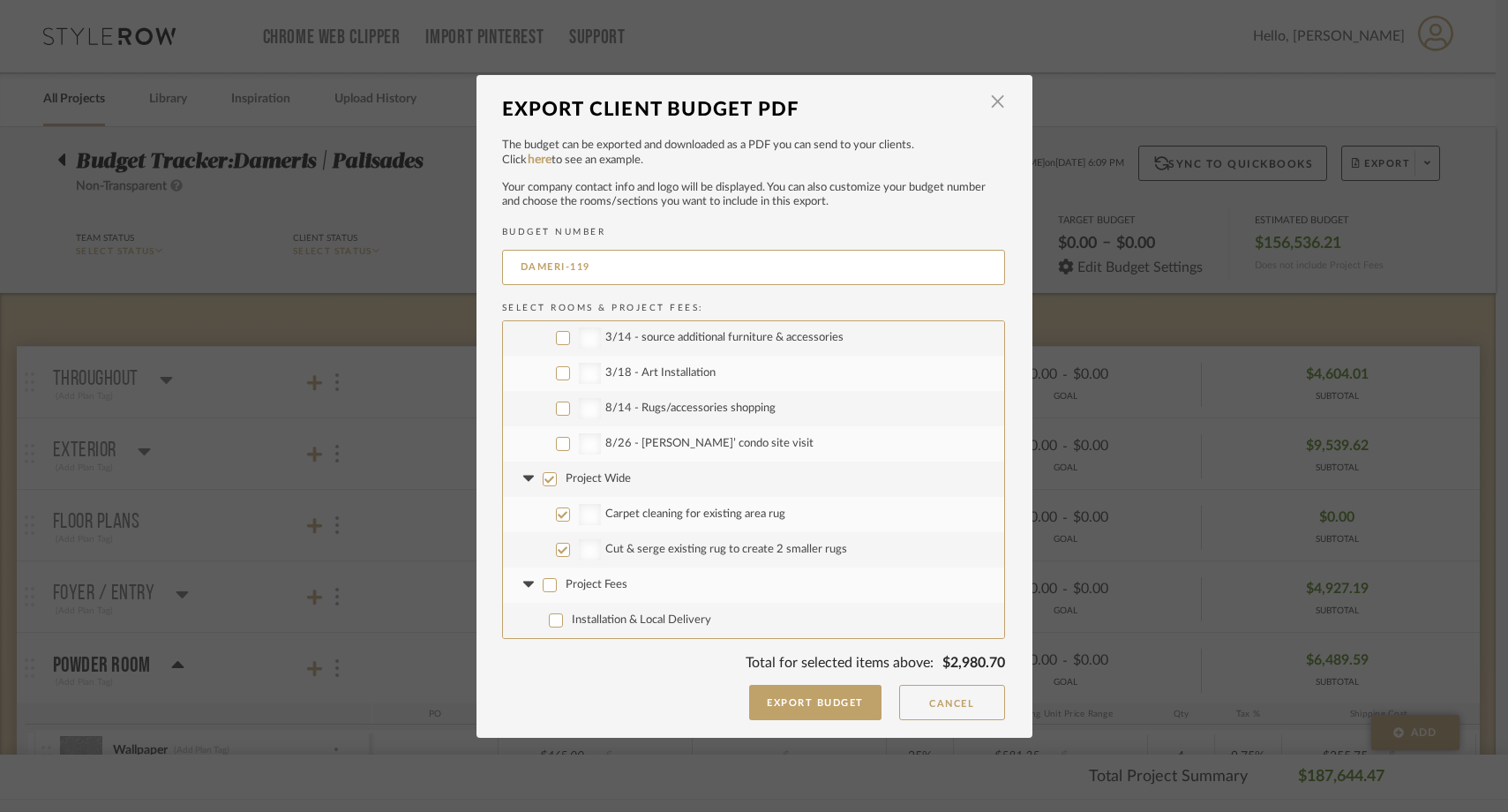
click at [543, 483] on input "Project Wide" at bounding box center [549, 478] width 14 height 14
click at [812, 705] on button "Export Budget" at bounding box center [815, 702] width 132 height 35
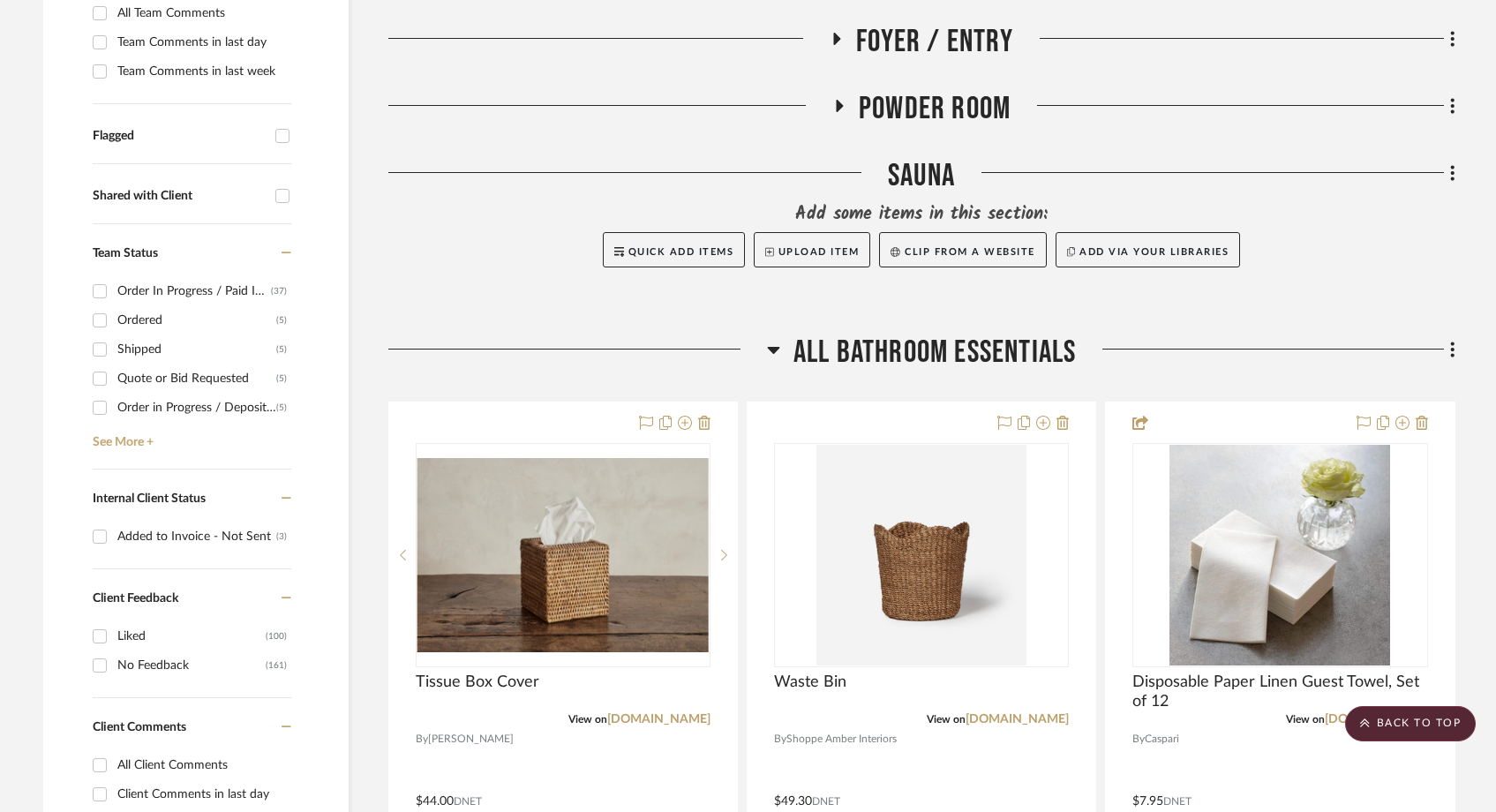
scroll to position [572, 0]
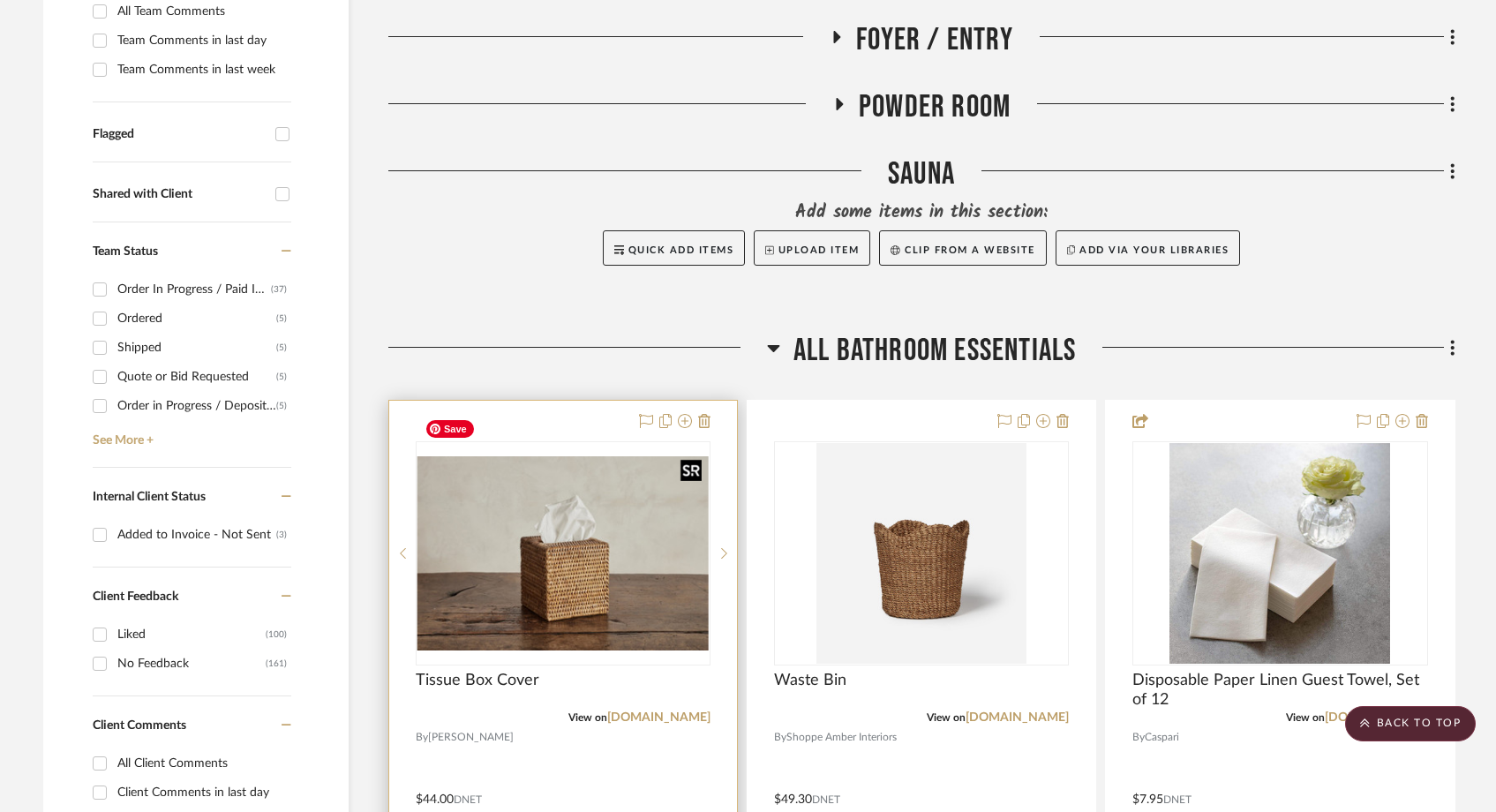
click at [526, 521] on img "0" at bounding box center [562, 553] width 291 height 194
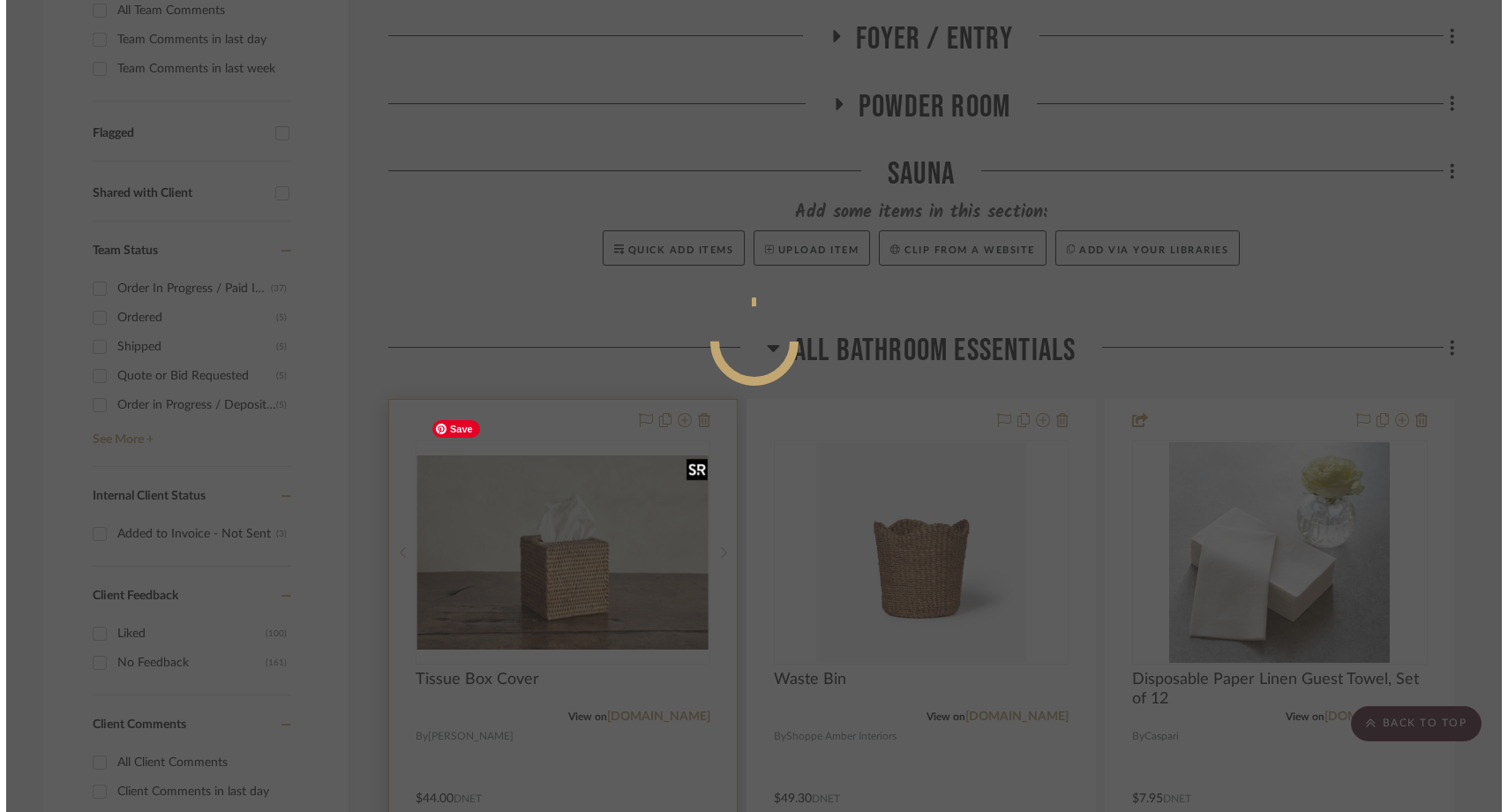
scroll to position [0, 0]
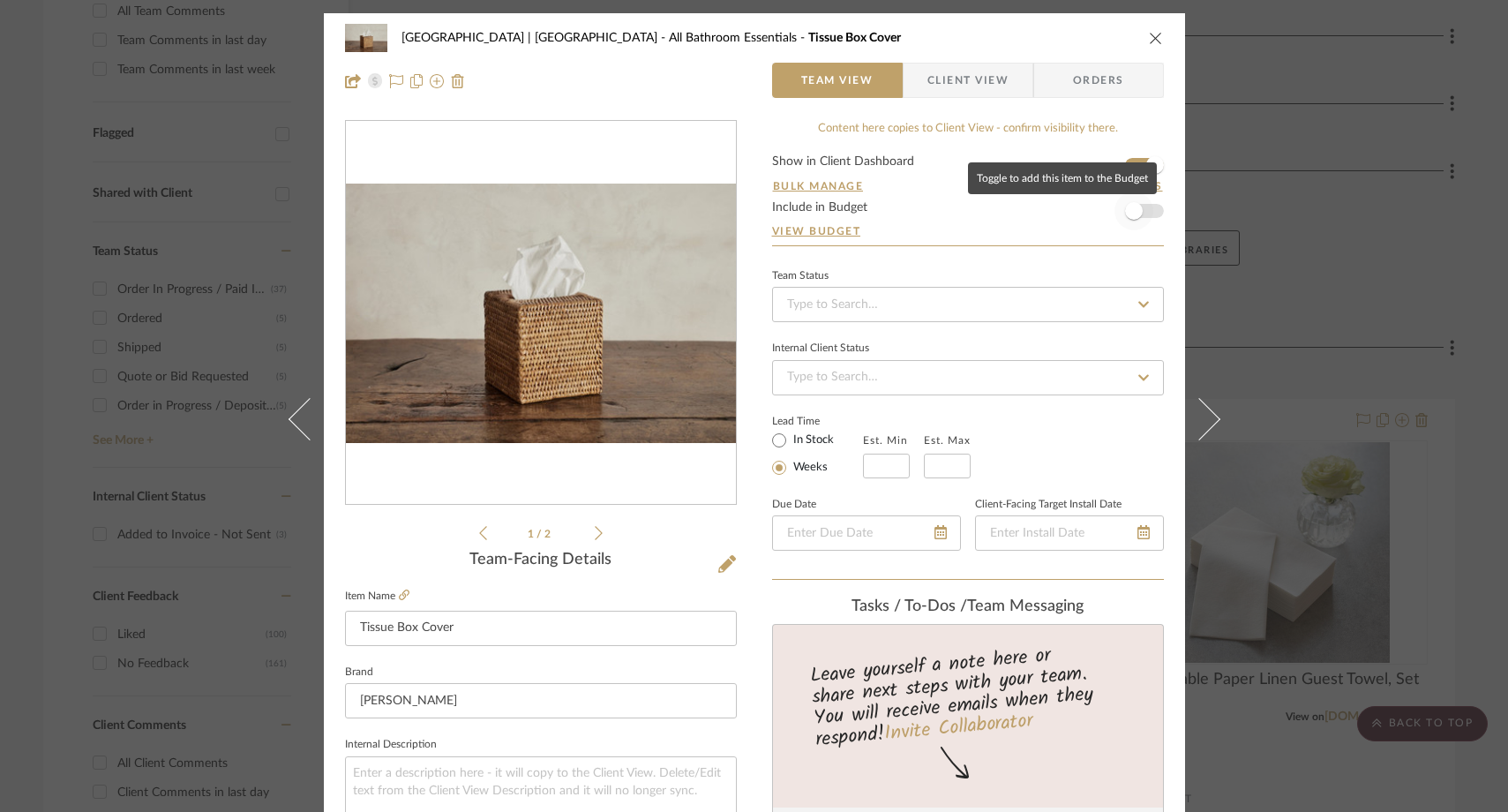
click at [1143, 210] on span "button" at bounding box center [1134, 211] width 39 height 39
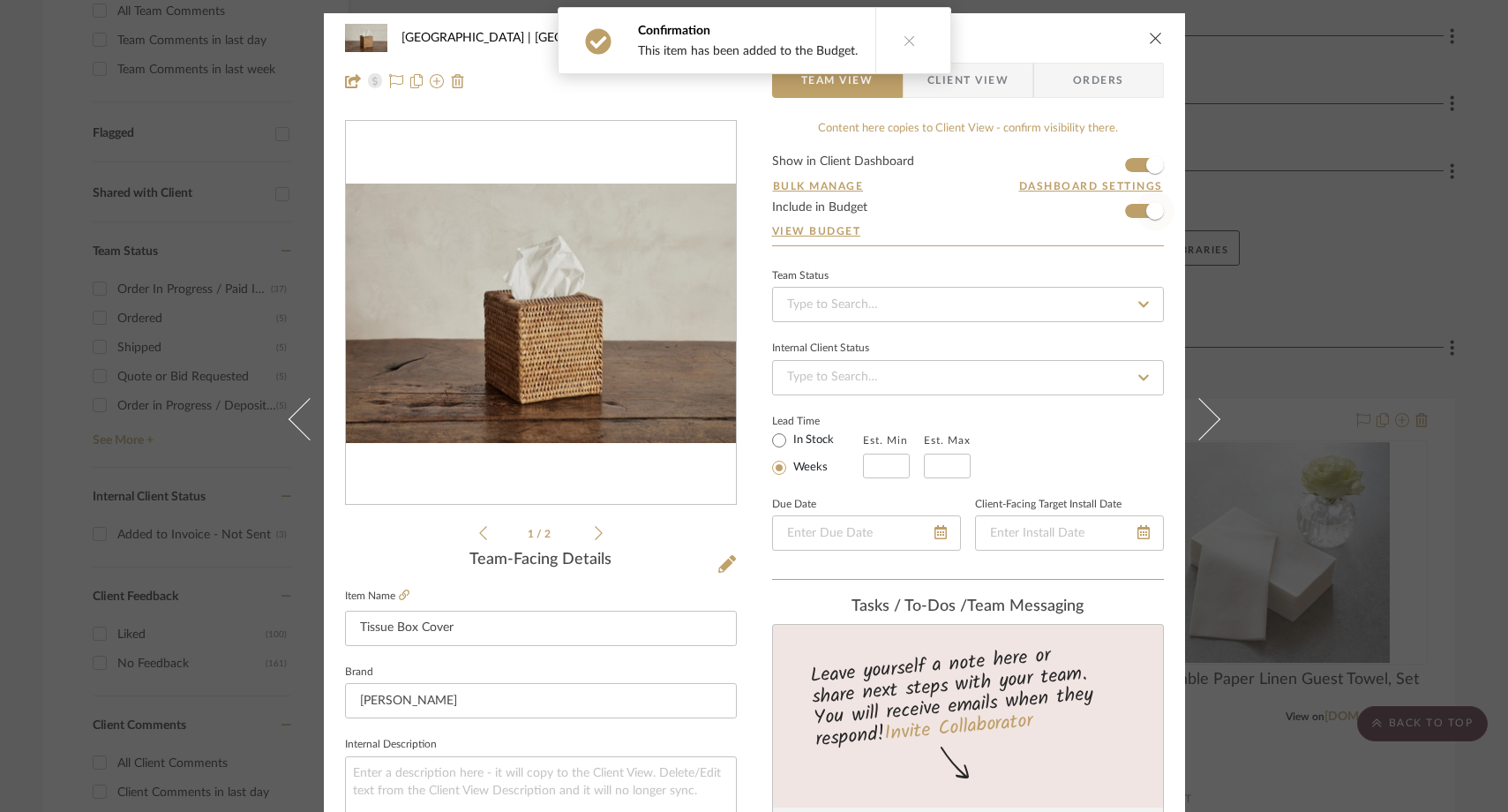
click at [1147, 209] on span "button" at bounding box center [1155, 211] width 18 height 18
click at [980, 76] on span "Client View" at bounding box center [967, 80] width 81 height 35
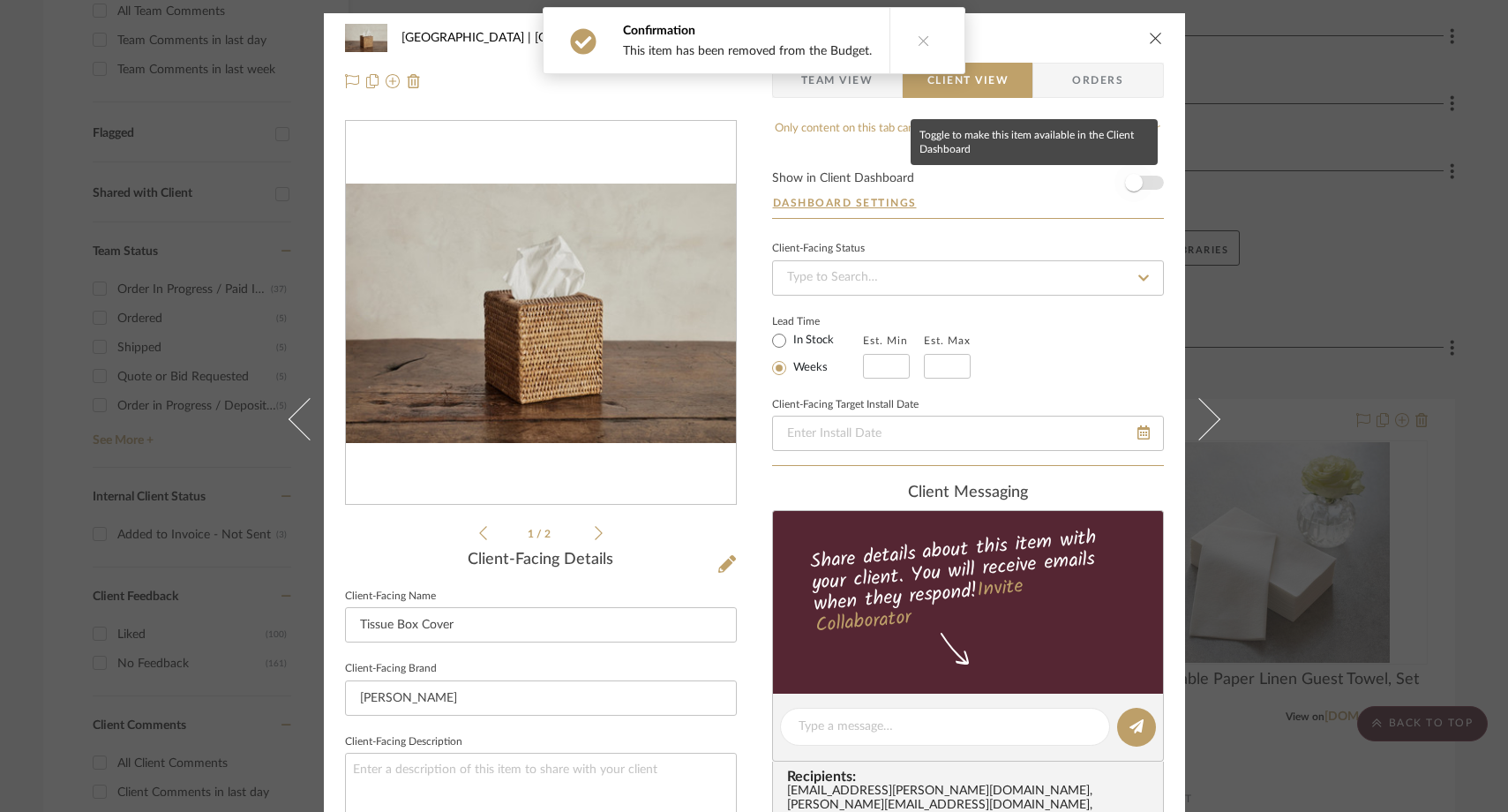
click at [1127, 179] on span "button" at bounding box center [1134, 182] width 18 height 18
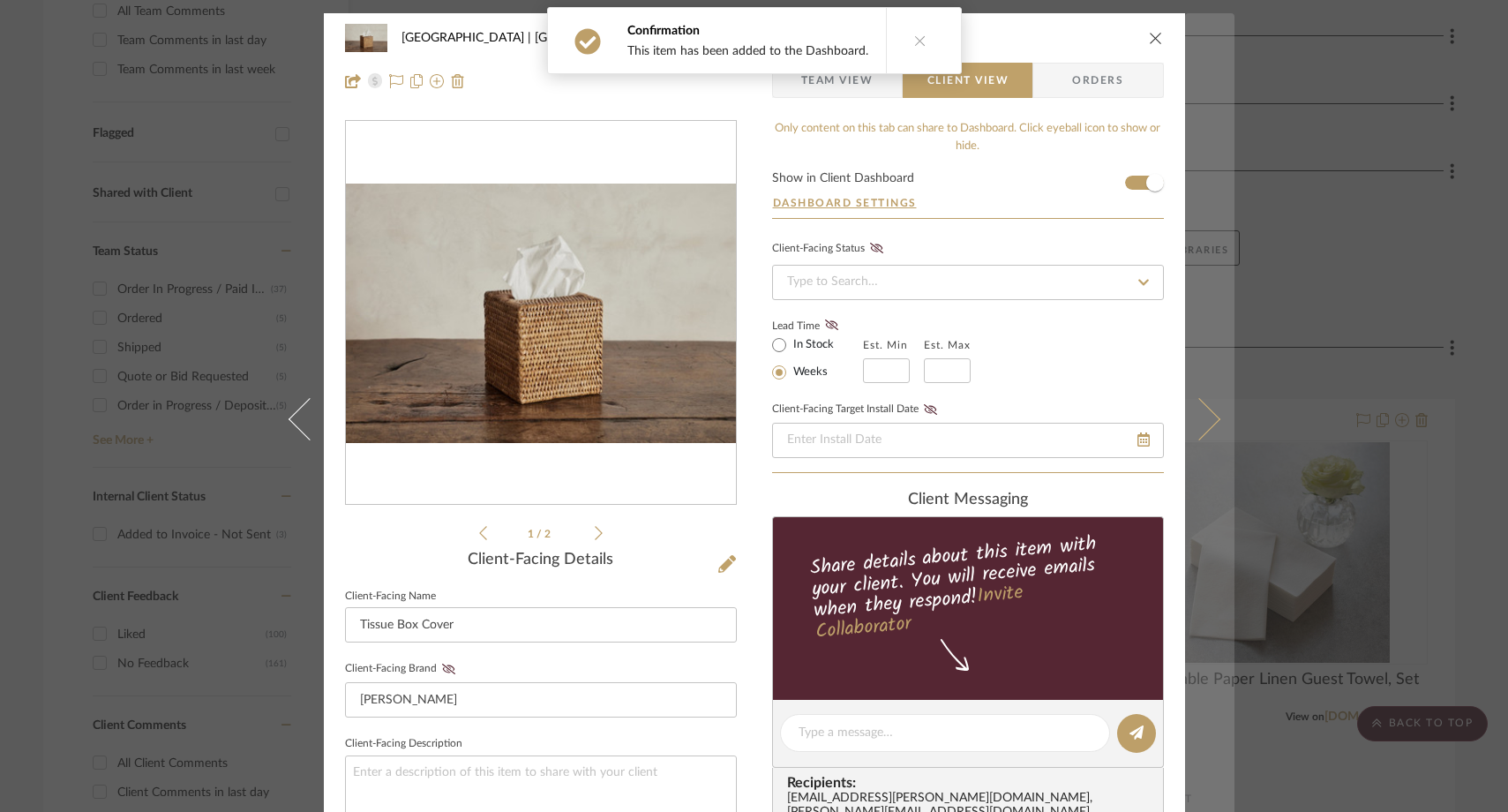
click at [1194, 399] on button at bounding box center [1210, 419] width 49 height 812
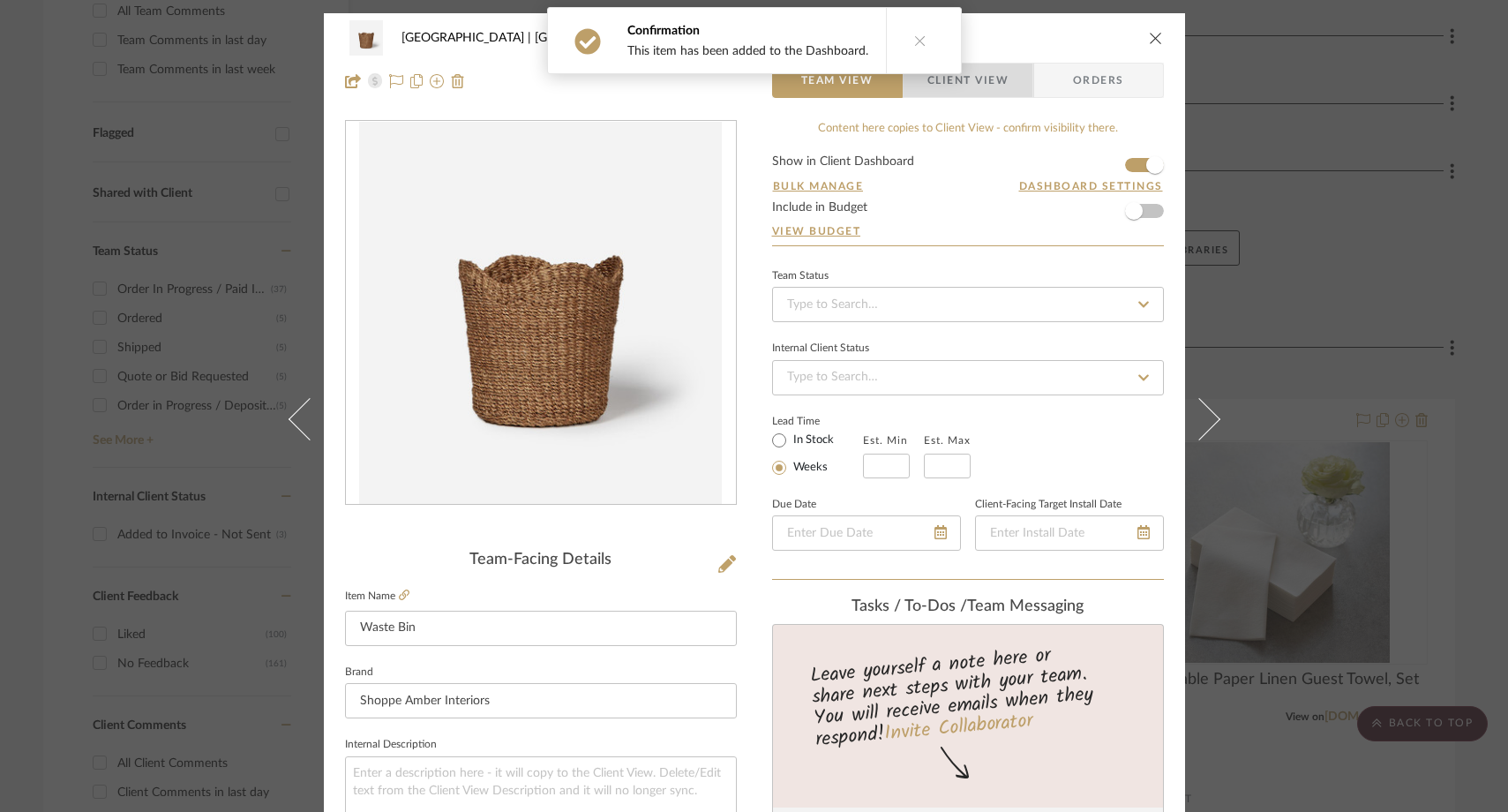
click at [986, 79] on span "Client View" at bounding box center [967, 80] width 81 height 35
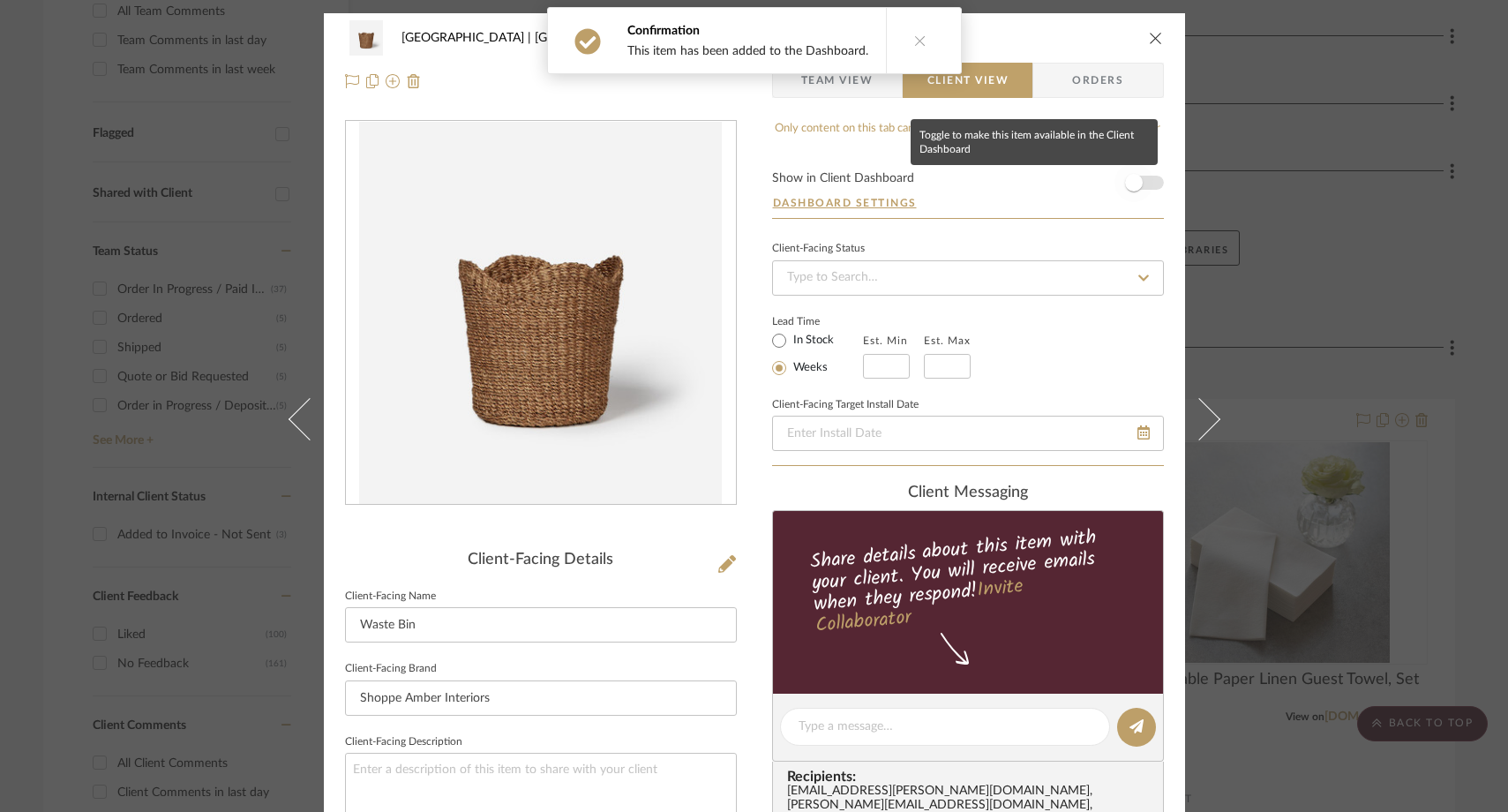
click at [1142, 188] on span "button" at bounding box center [1134, 183] width 39 height 39
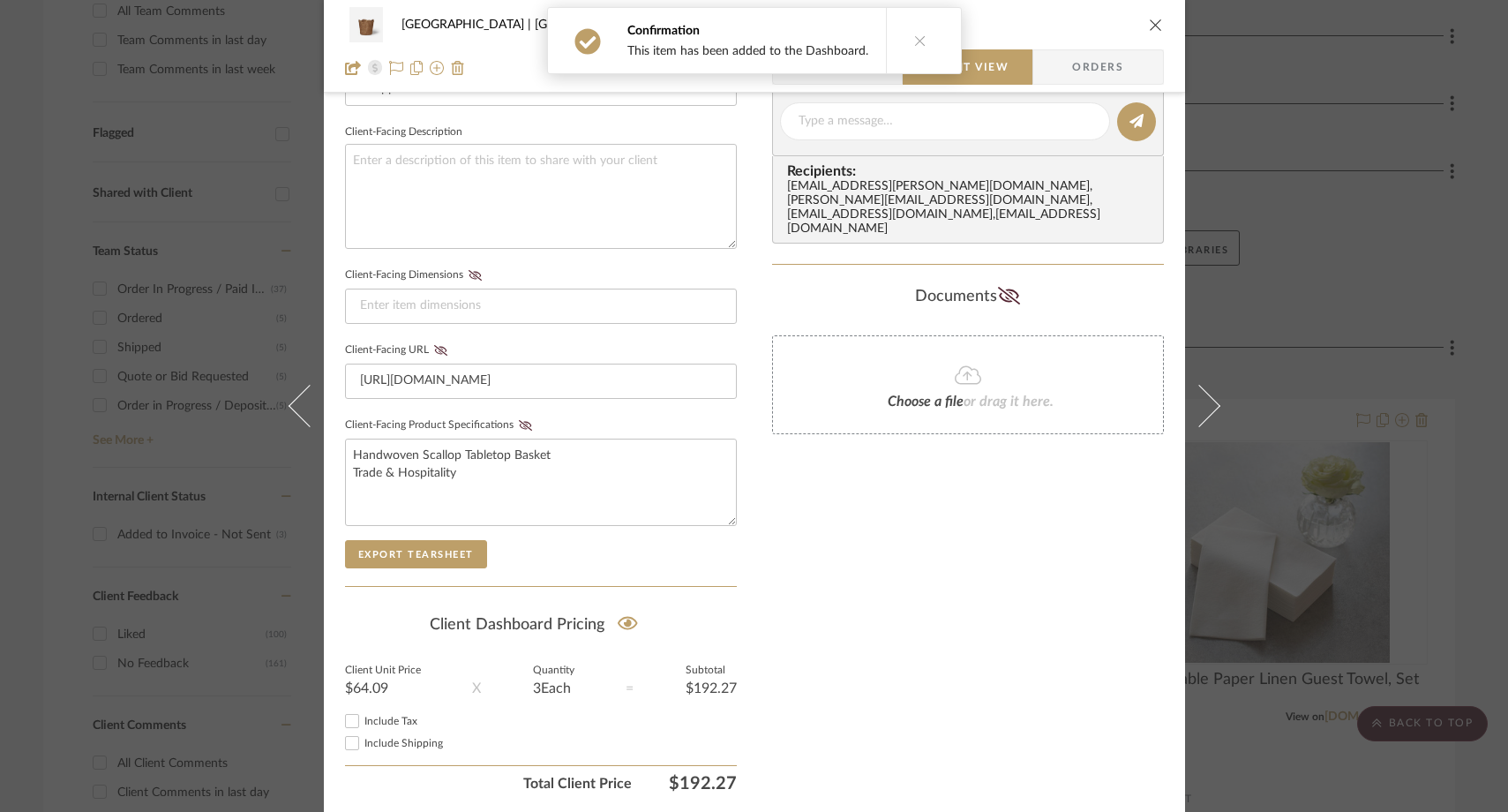
scroll to position [613, 0]
click at [1151, 20] on icon "close" at bounding box center [1156, 24] width 14 height 14
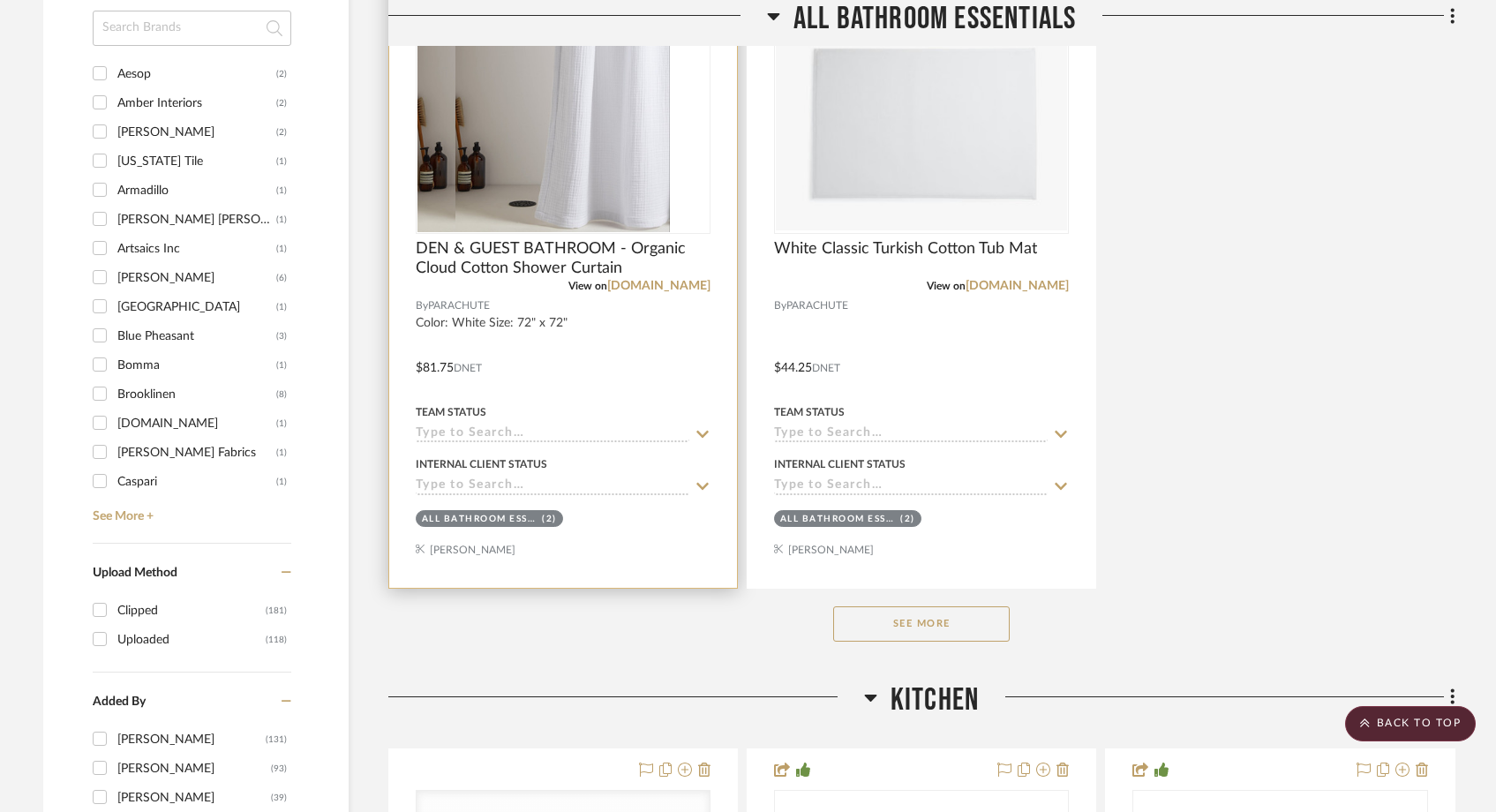
scroll to position [2280, 0]
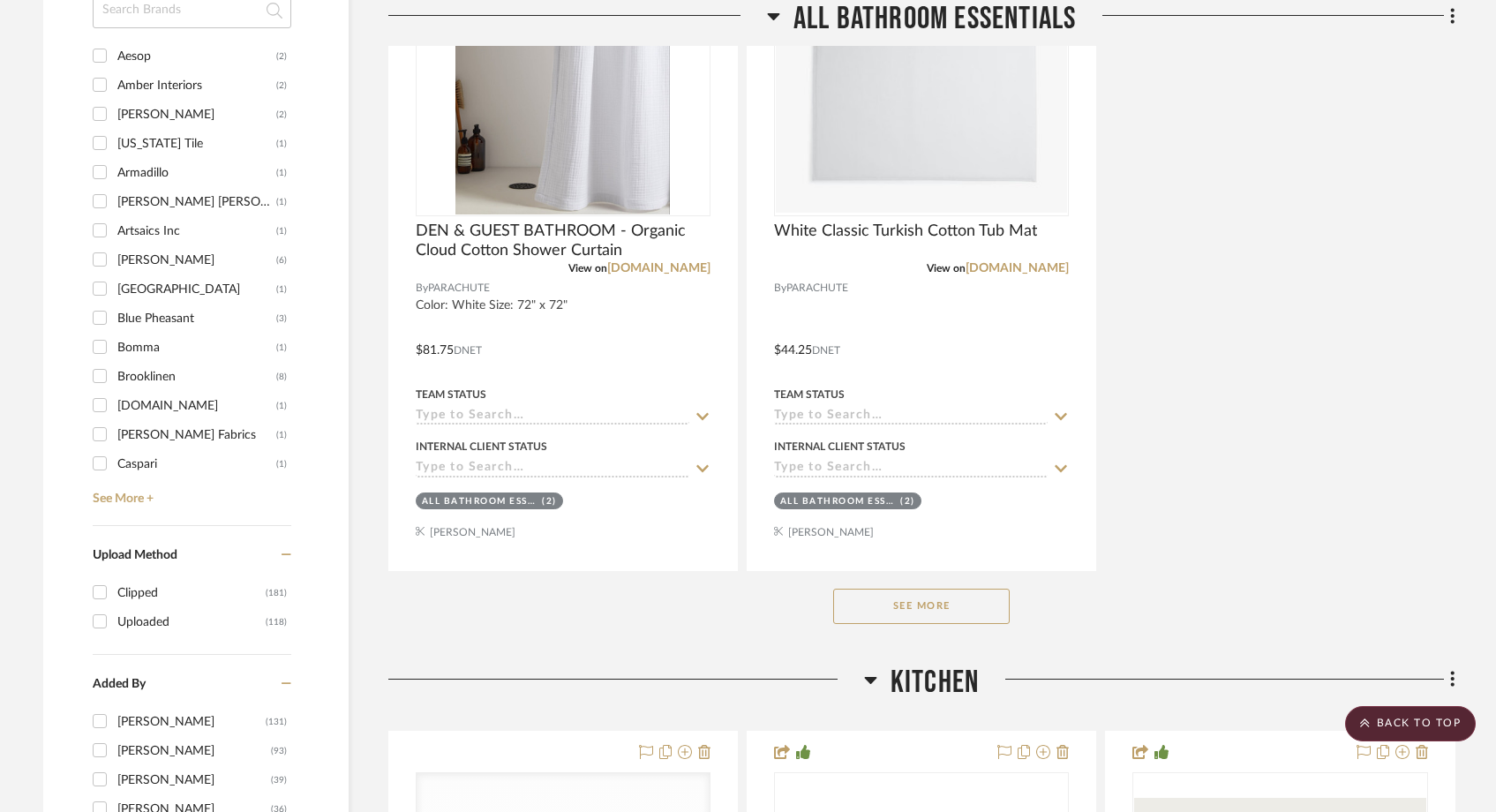
click at [920, 579] on div "See More" at bounding box center [922, 607] width 1067 height 71
click at [920, 589] on button "See More" at bounding box center [922, 607] width 177 height 35
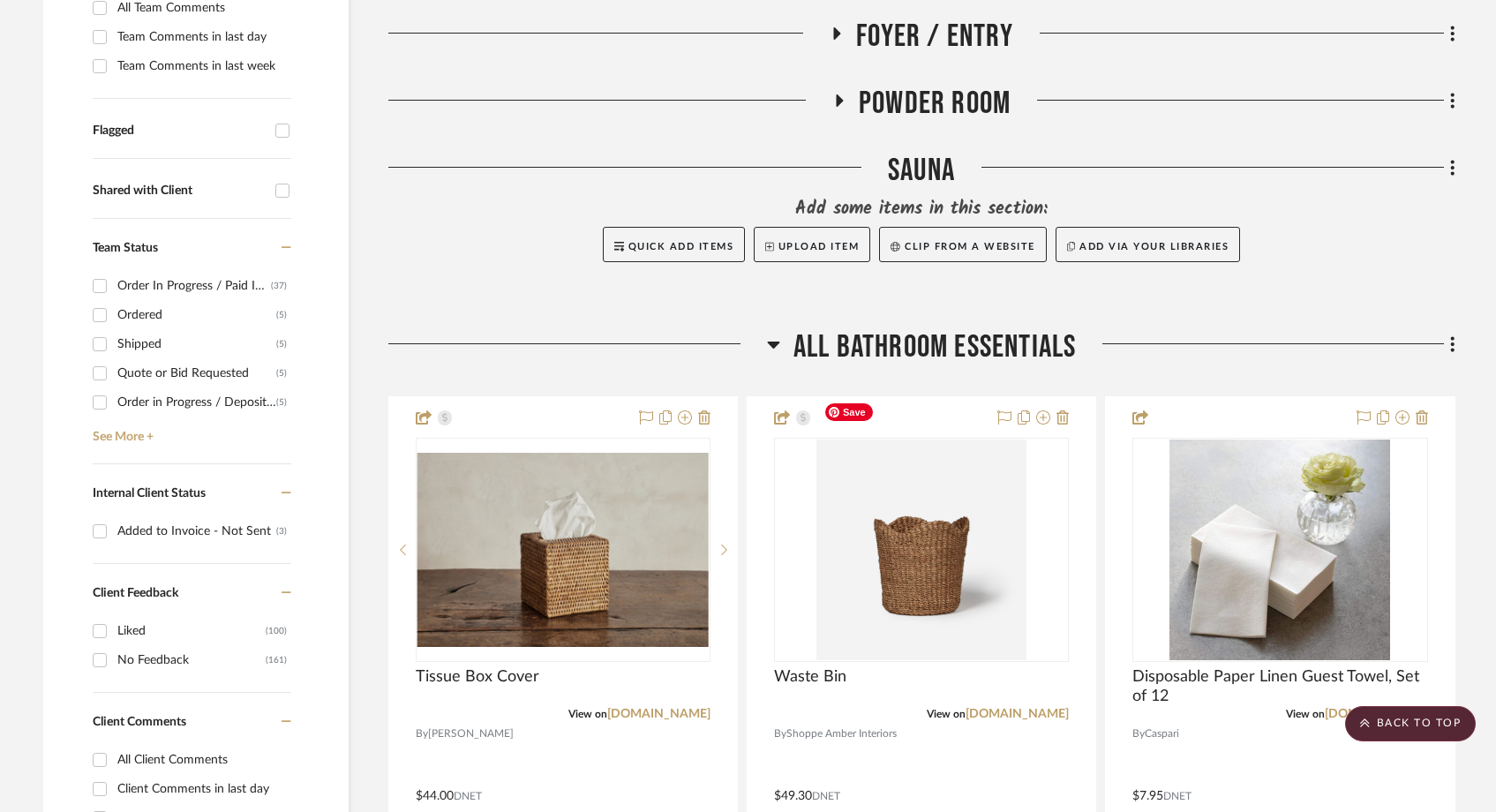
scroll to position [583, 0]
